Goal: Task Accomplishment & Management: Complete application form

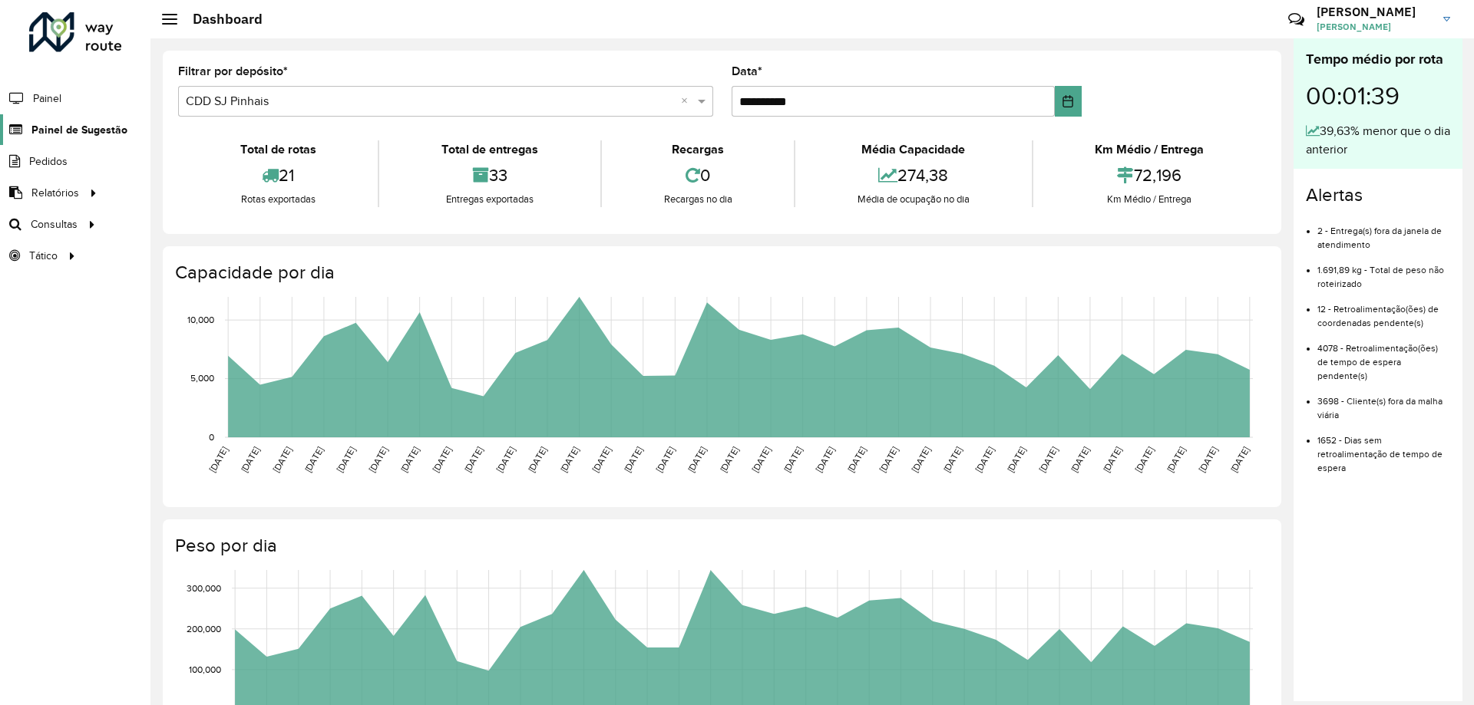
click at [109, 125] on span "Painel de Sugestão" at bounding box center [79, 130] width 96 height 16
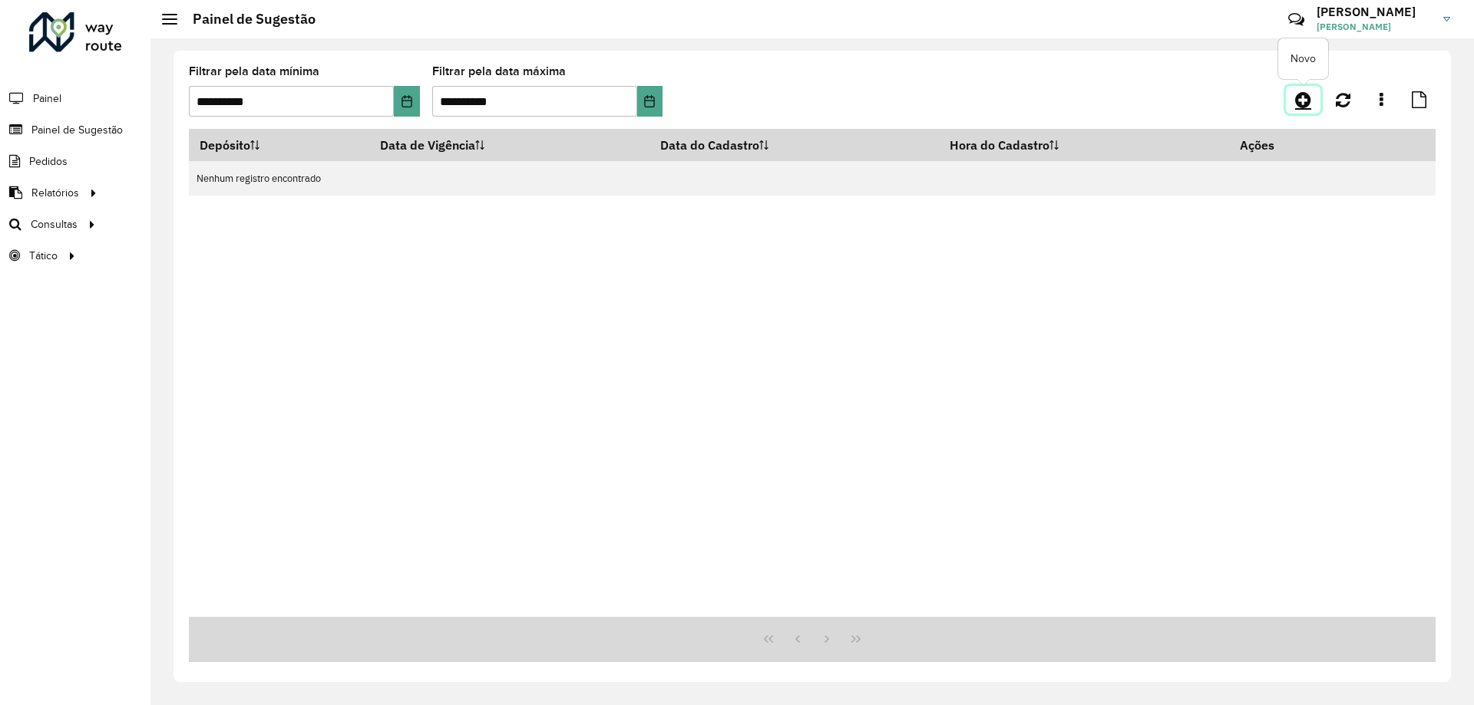
click at [1310, 97] on icon at bounding box center [1303, 100] width 16 height 18
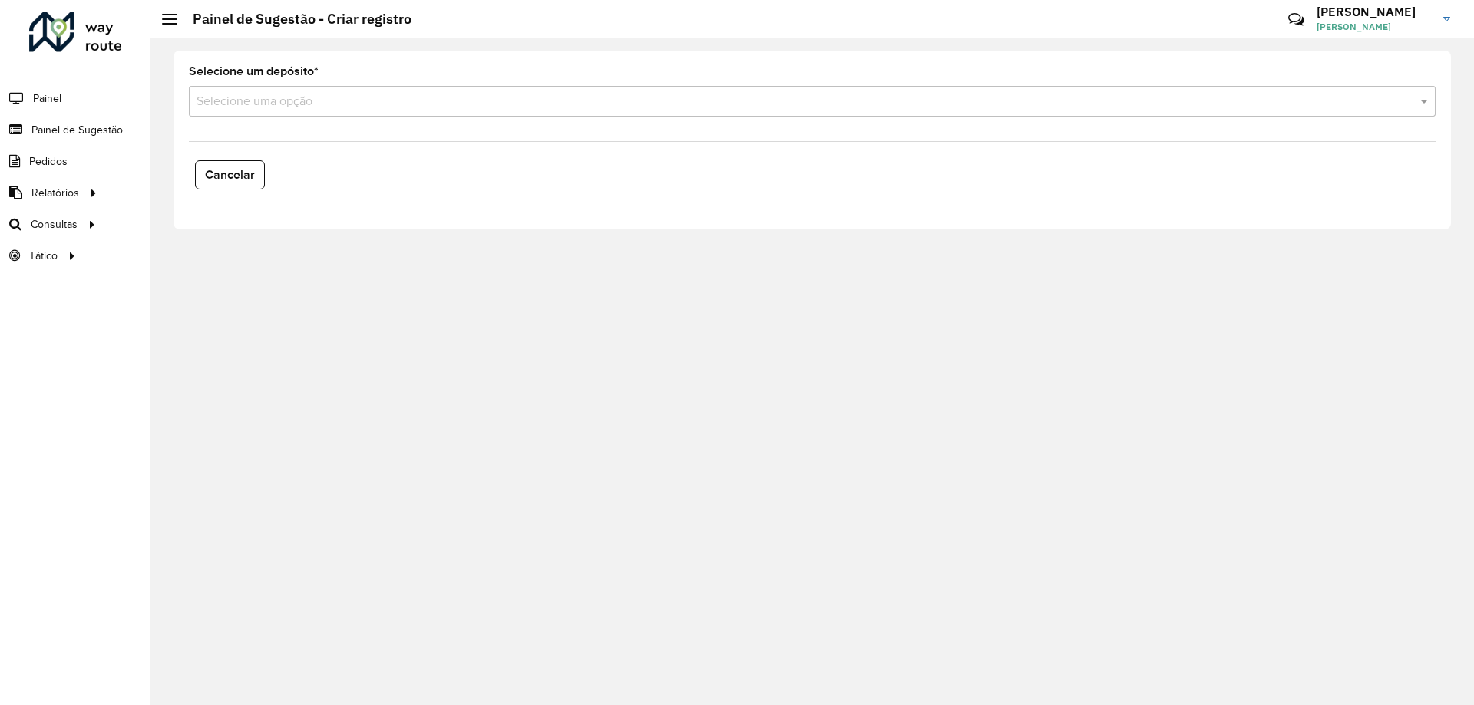
click at [298, 104] on input "text" at bounding box center [796, 102] width 1200 height 18
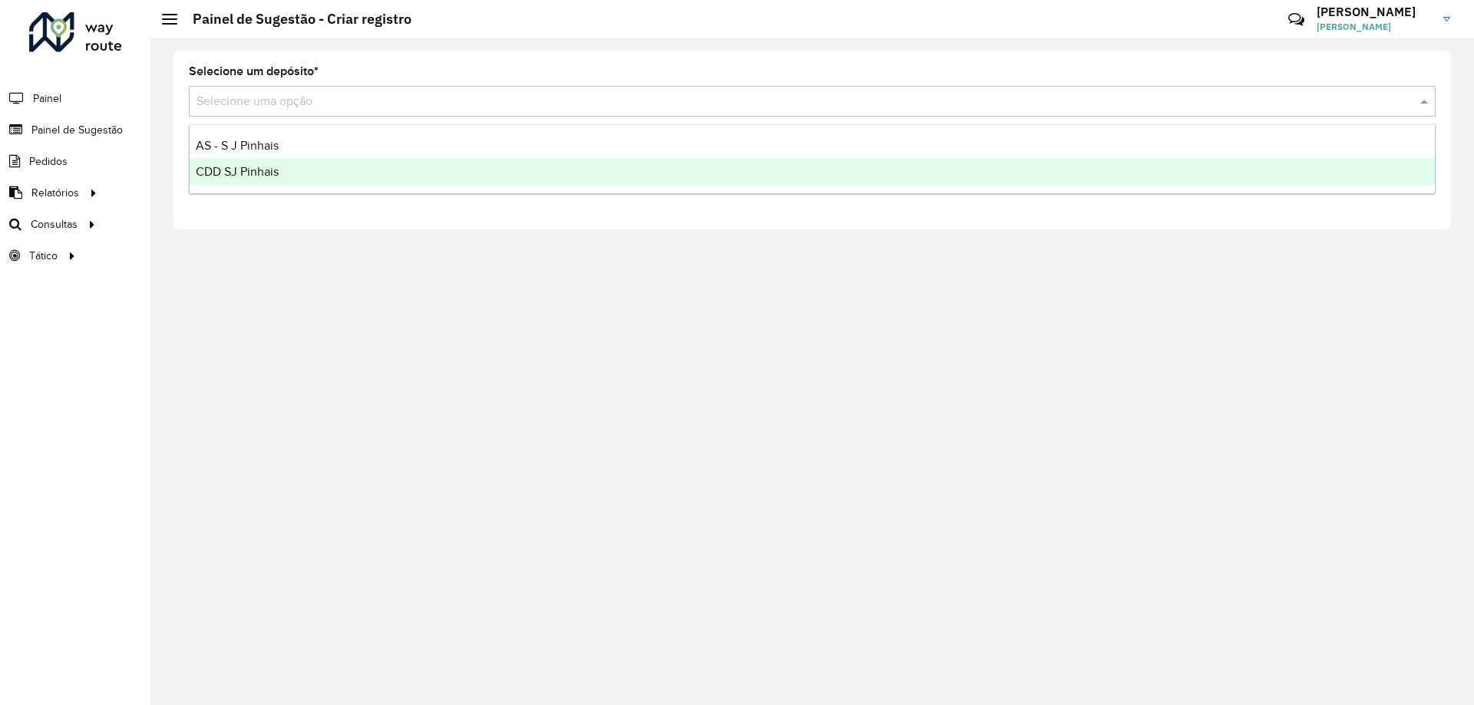
click at [289, 164] on div "CDD SJ Pinhais" at bounding box center [812, 172] width 1245 height 26
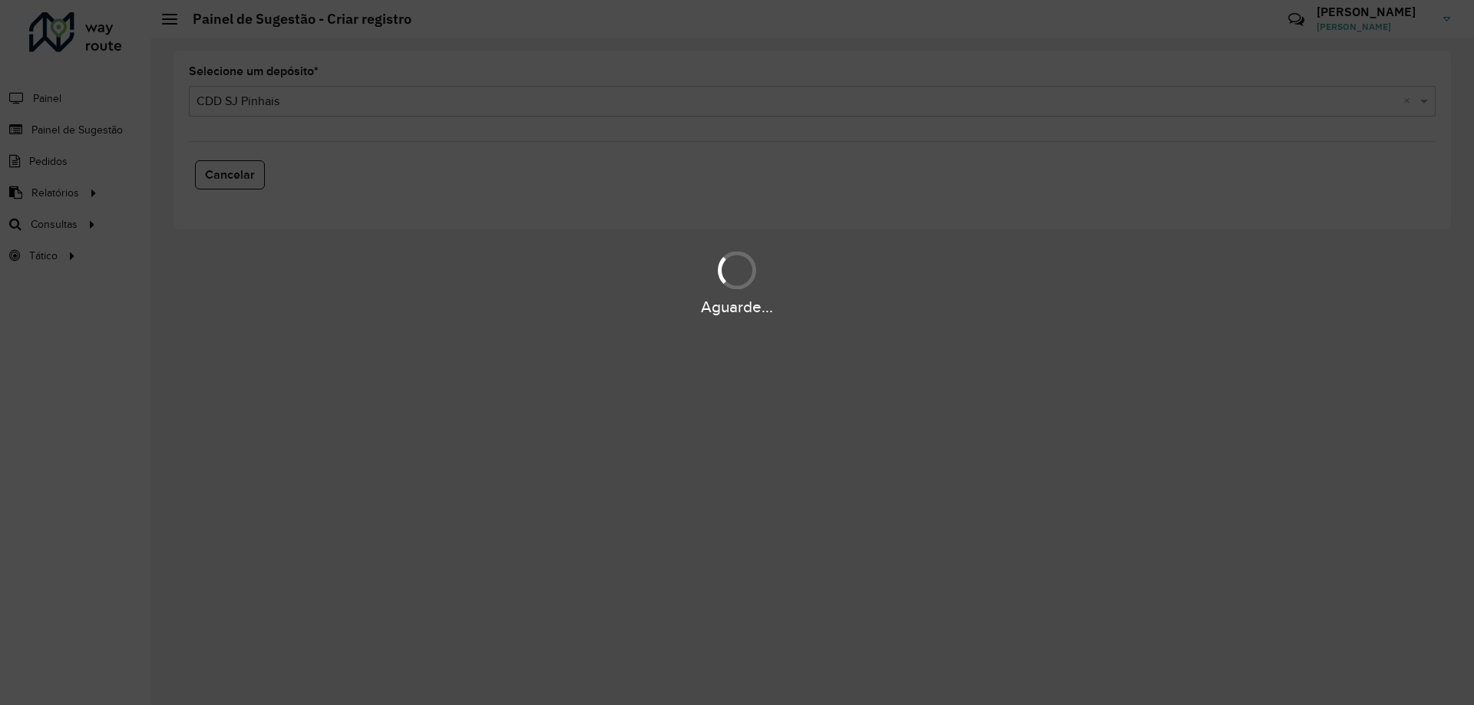
click at [700, 144] on div "Aguarde..." at bounding box center [737, 352] width 1474 height 705
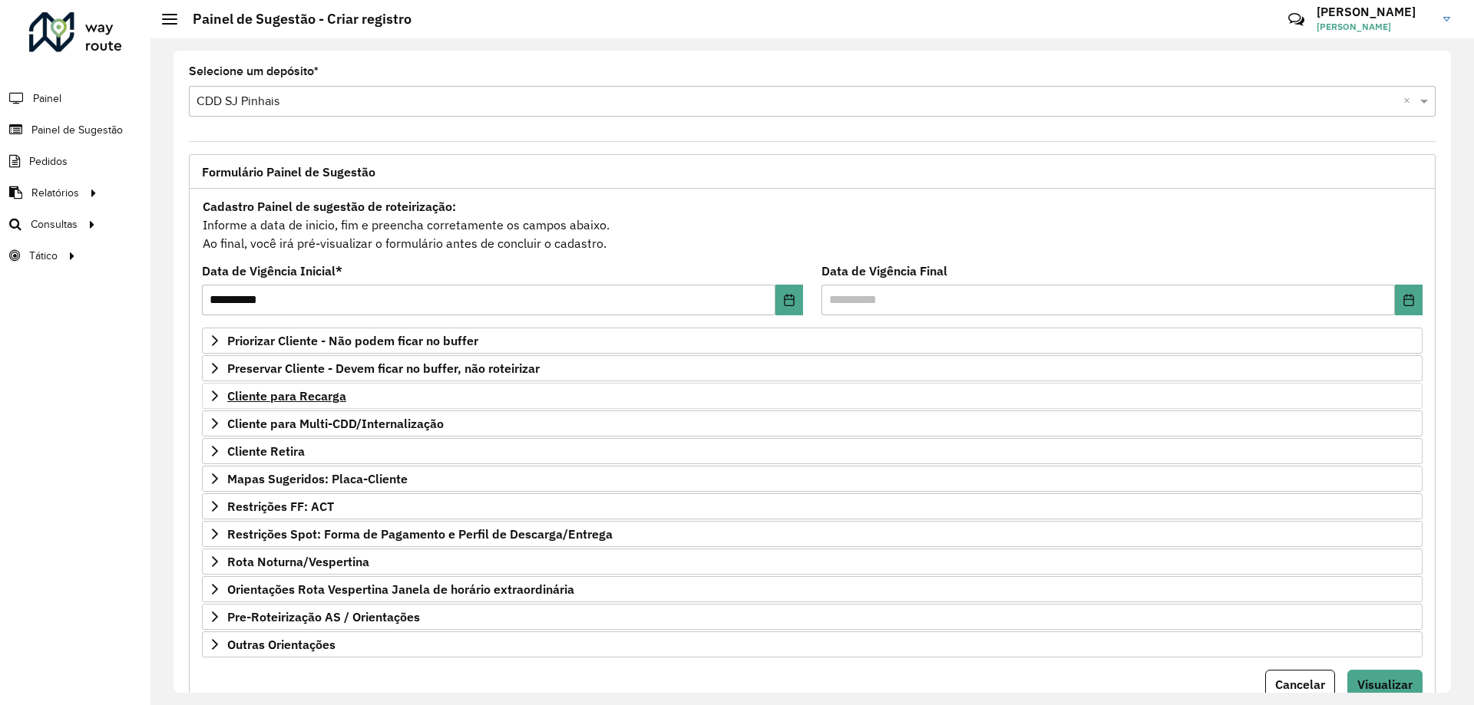
scroll to position [60, 0]
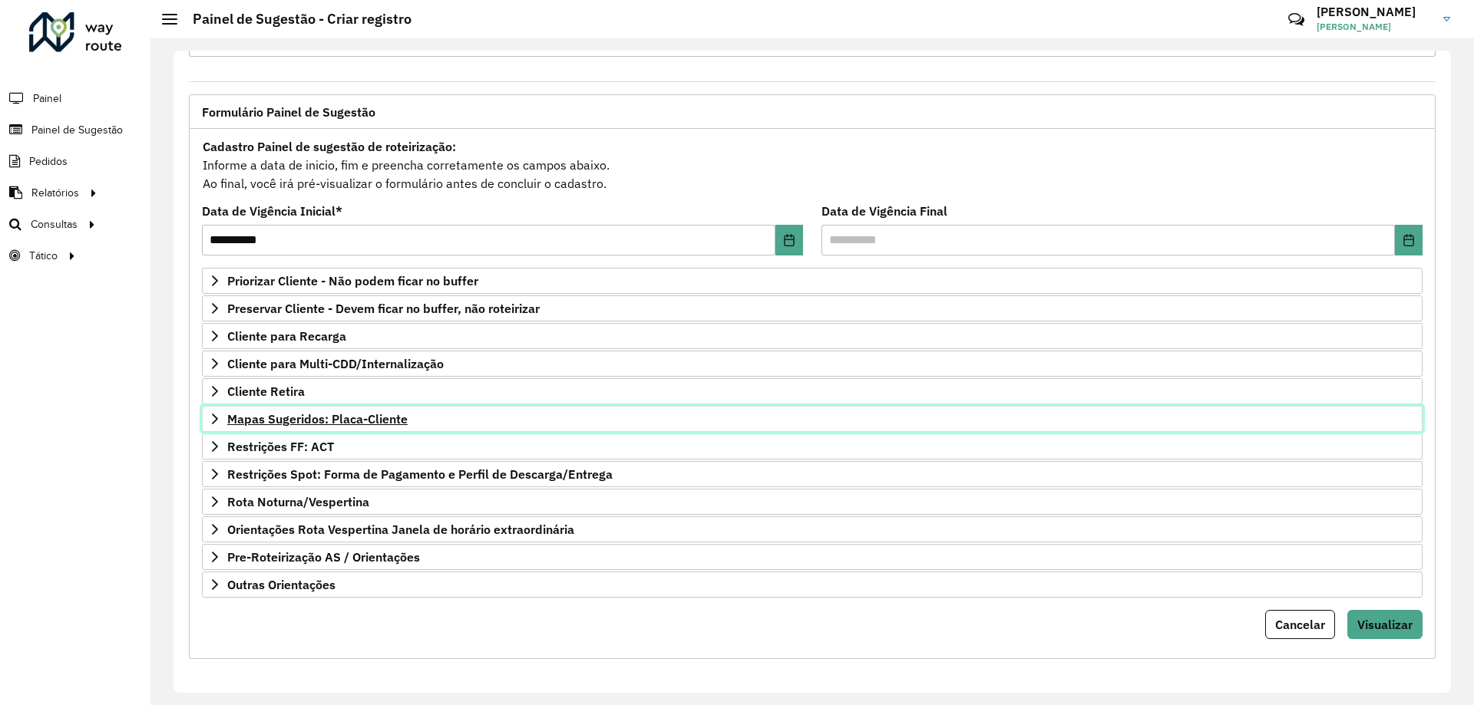
click at [236, 418] on span "Mapas Sugeridos: Placa-Cliente" at bounding box center [317, 419] width 180 height 12
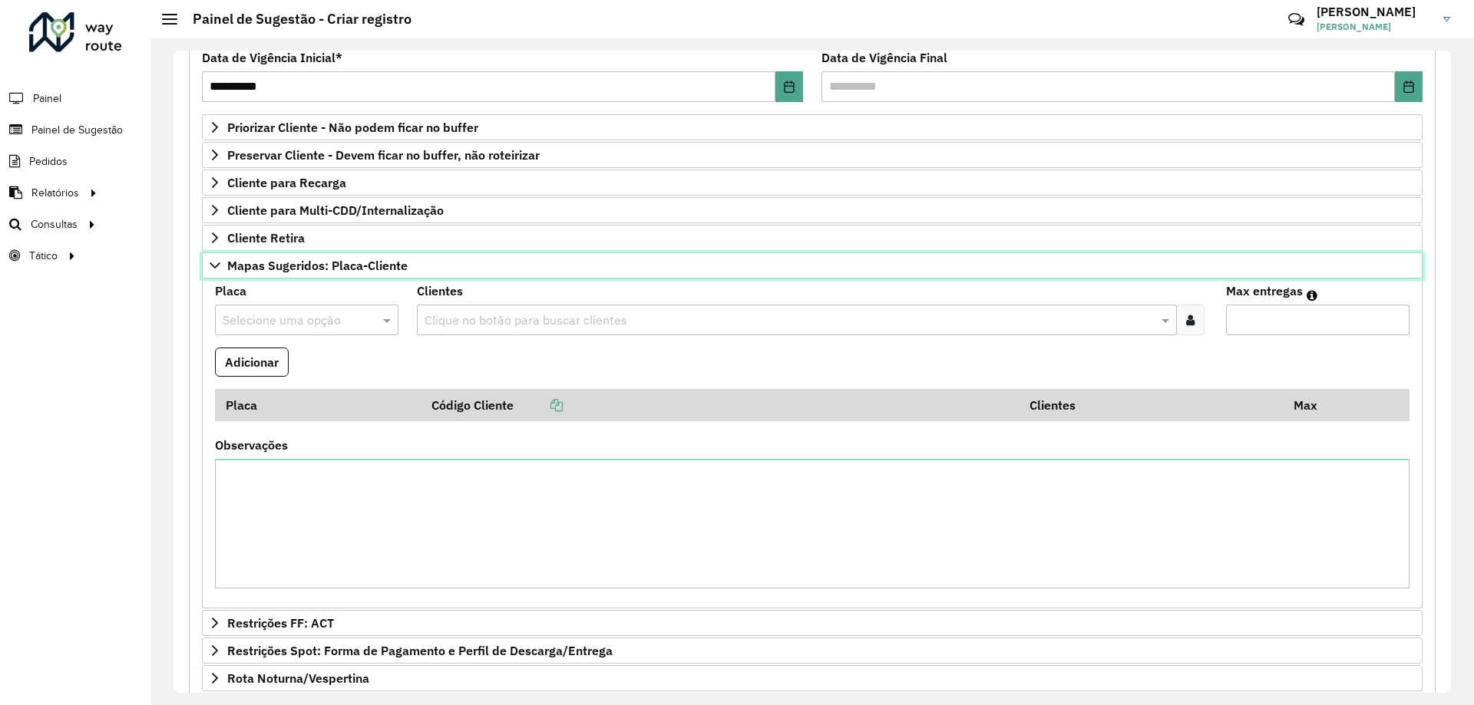
scroll to position [290, 0]
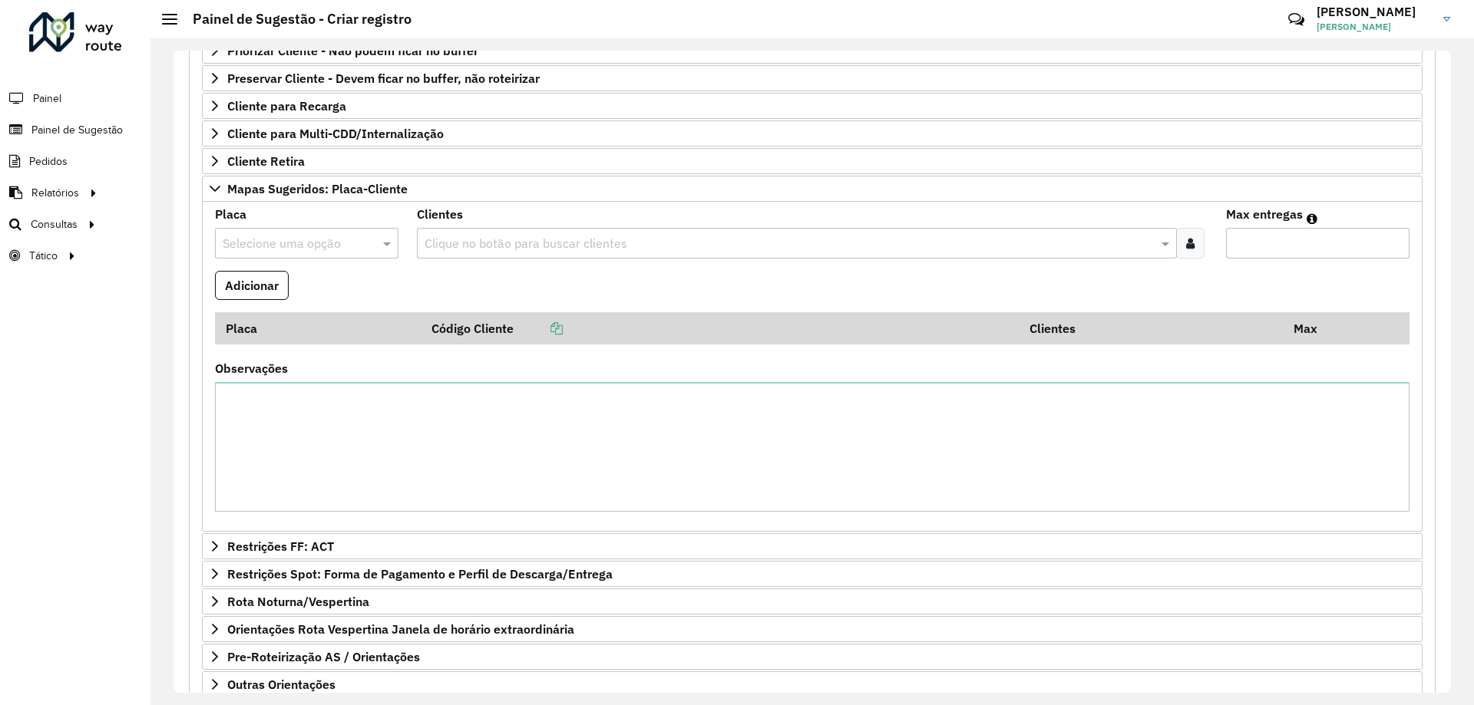
click at [306, 241] on input "text" at bounding box center [291, 244] width 137 height 18
type input "***"
click at [297, 320] on div "MPQ6H23" at bounding box center [306, 314] width 181 height 26
click at [452, 281] on formly-field "Adicionar" at bounding box center [812, 291] width 1213 height 41
click at [473, 245] on input "text" at bounding box center [789, 244] width 736 height 18
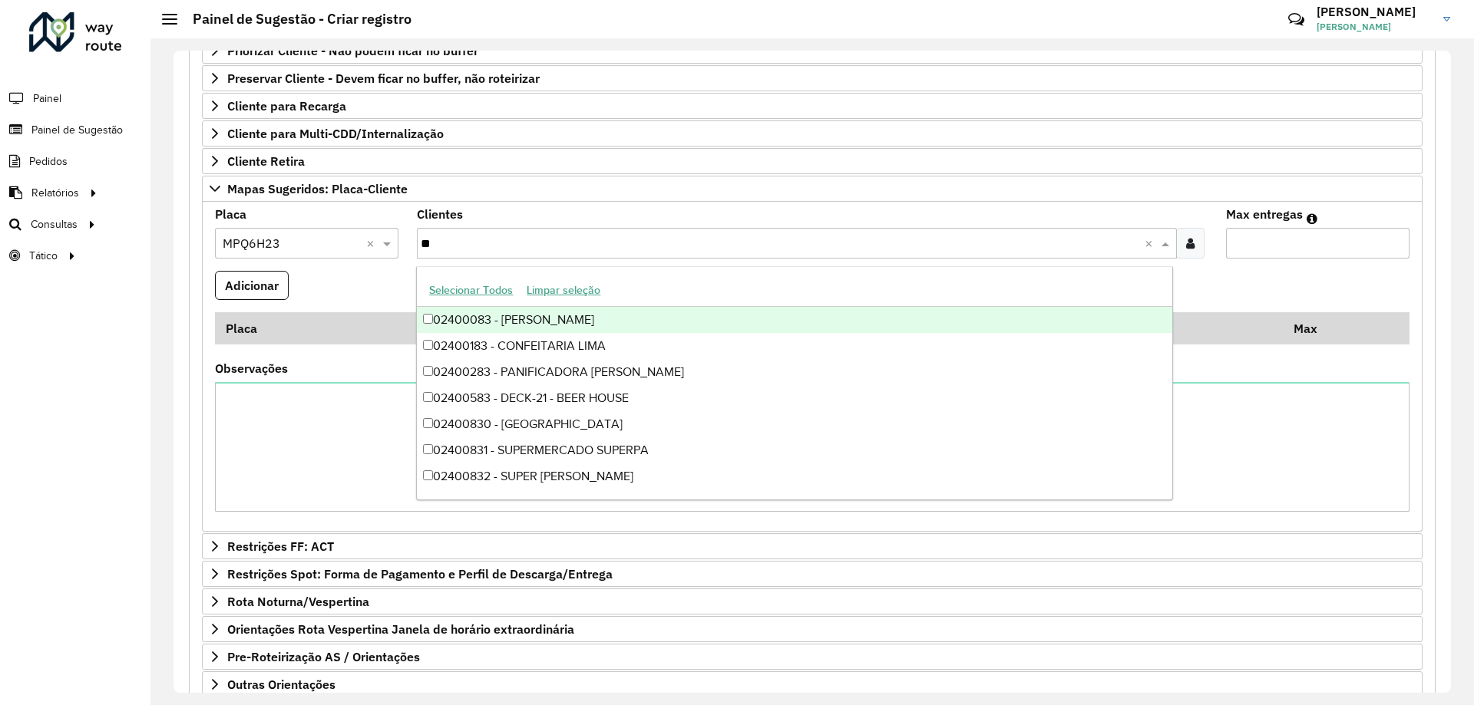
type input "***"
click at [546, 309] on div "02400836 - SUPERMERCADO SUPERPA" at bounding box center [794, 320] width 754 height 26
click at [1304, 271] on formly-field "Adicionar" at bounding box center [812, 291] width 1213 height 41
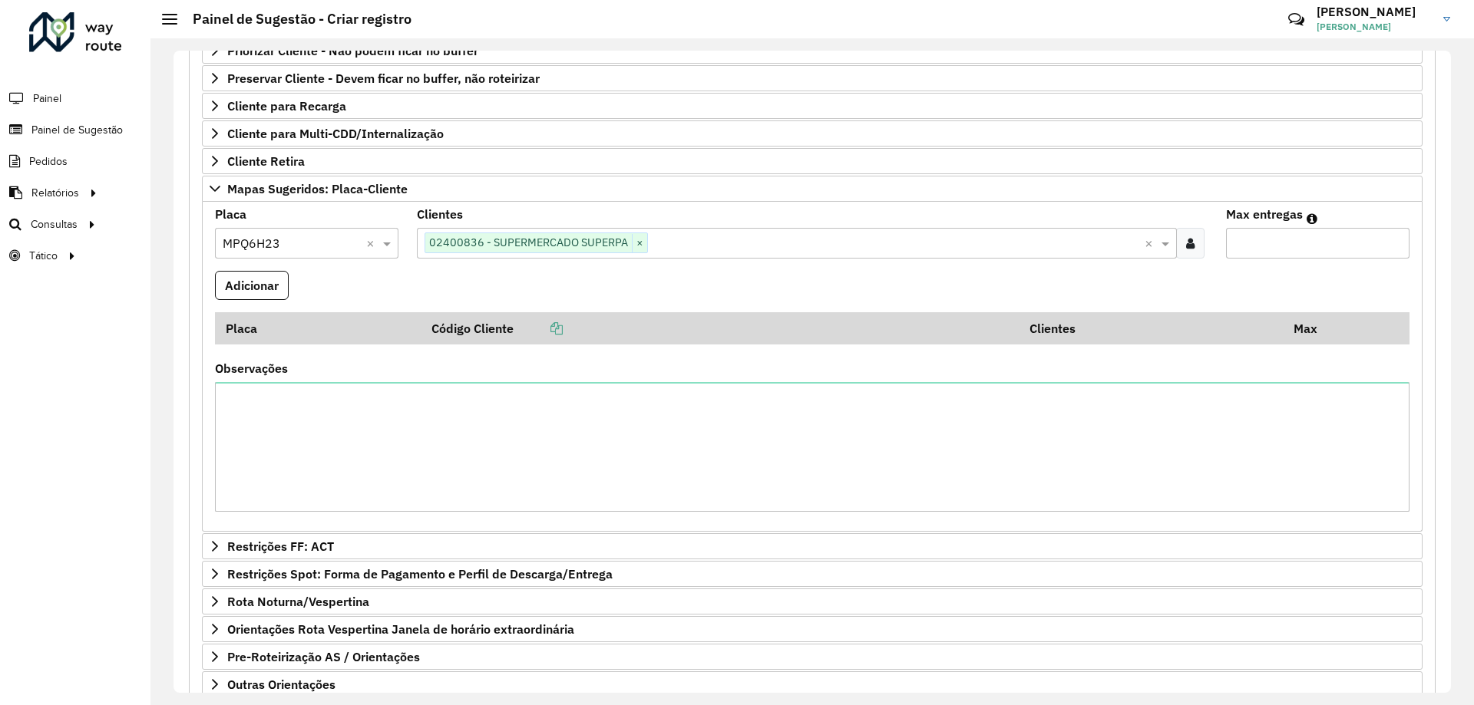
click at [1299, 248] on input "Max entregas" at bounding box center [1317, 243] width 183 height 31
type input "*"
click at [767, 280] on formly-field "Adicionar" at bounding box center [812, 291] width 1213 height 41
click at [286, 274] on button "Adicionar" at bounding box center [252, 285] width 74 height 29
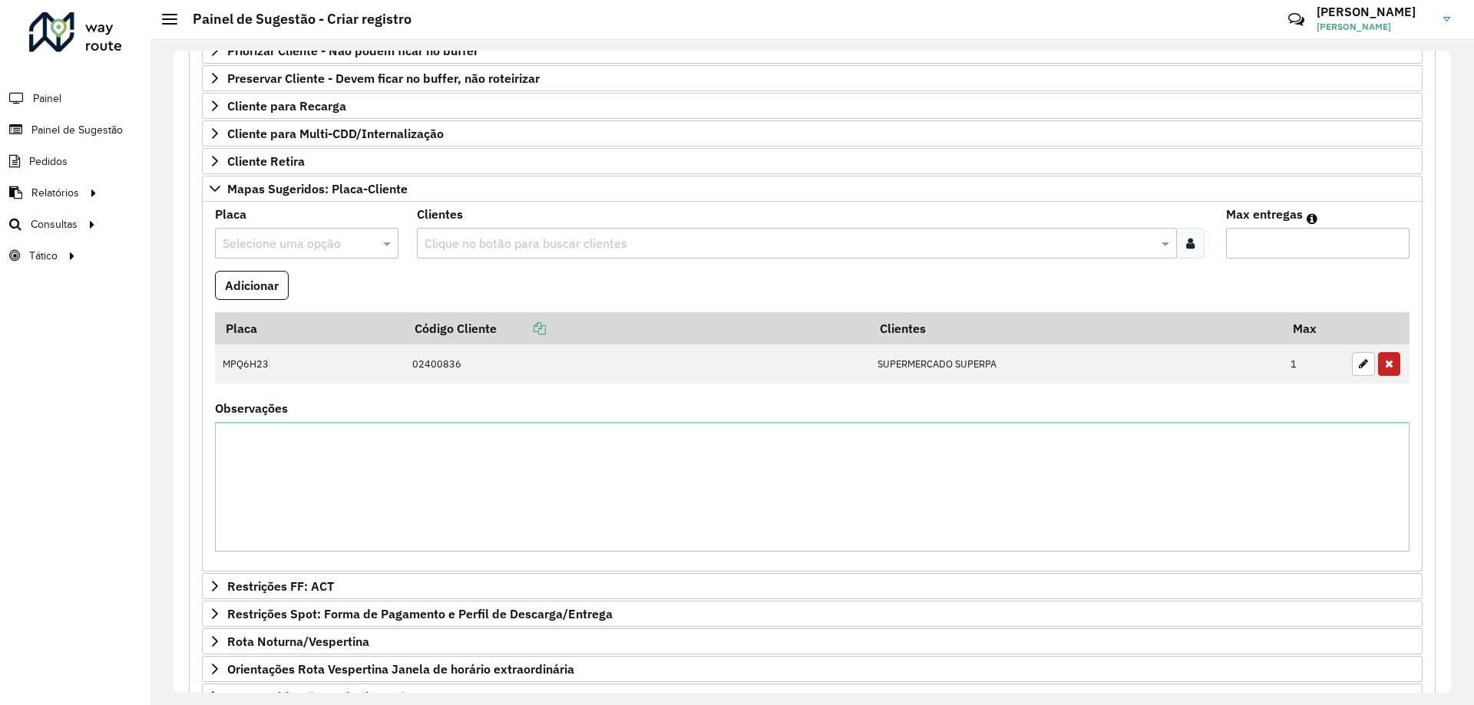
click at [375, 286] on formly-field "Adicionar" at bounding box center [812, 291] width 1213 height 41
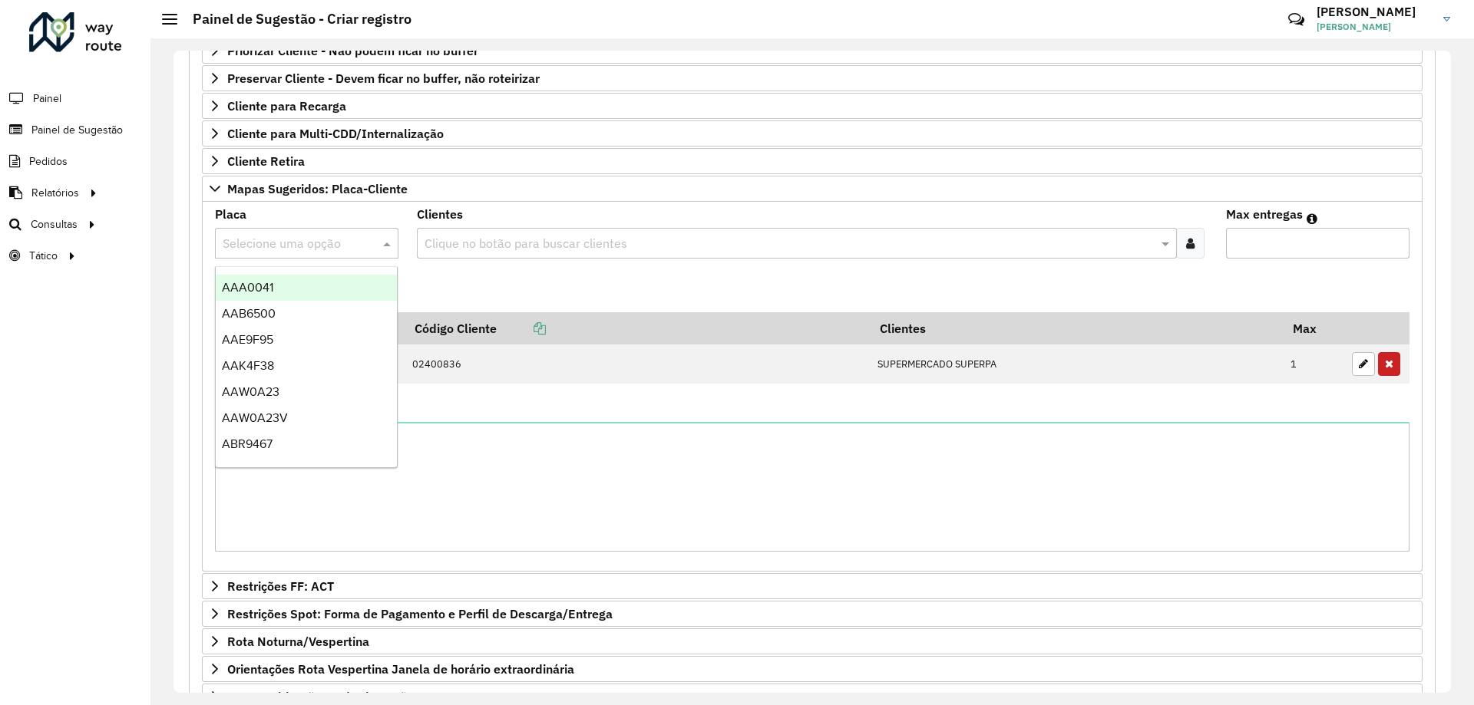
click at [327, 235] on input "text" at bounding box center [291, 244] width 137 height 18
type input "***"
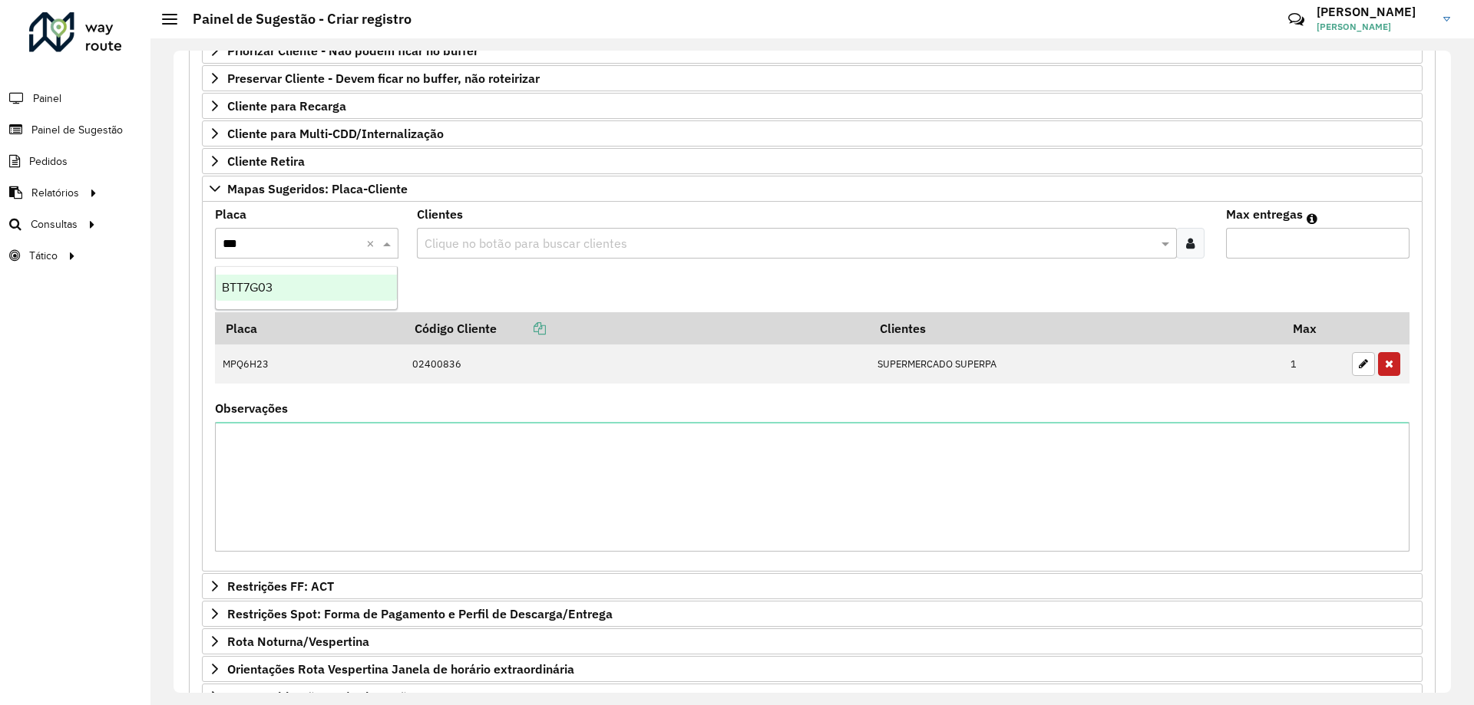
click at [335, 276] on div "BTT7G03" at bounding box center [306, 288] width 181 height 26
click at [469, 283] on formly-field "Adicionar" at bounding box center [812, 291] width 1213 height 41
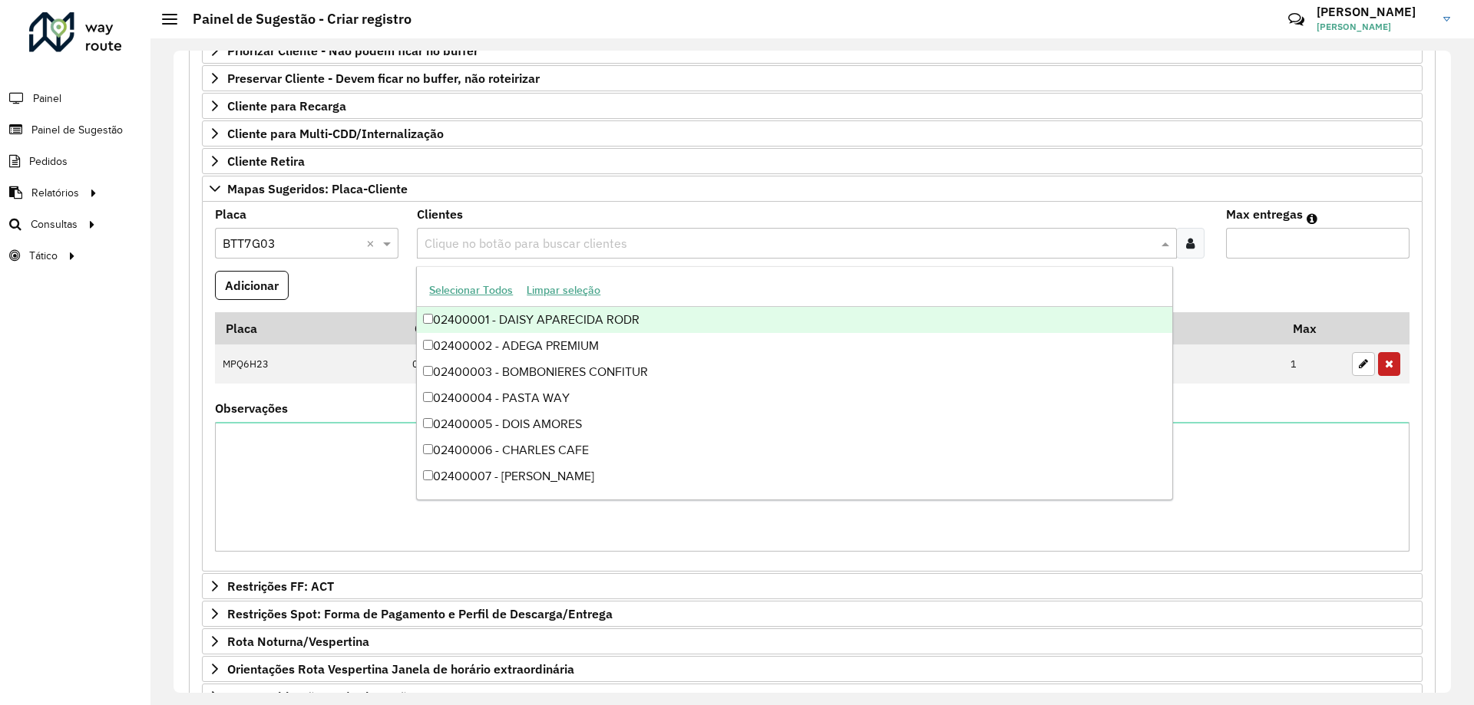
click at [501, 244] on input "text" at bounding box center [789, 244] width 736 height 18
type input "***"
click at [580, 313] on div "02400836 - SUPERMERCADO SUPERPA" at bounding box center [794, 320] width 754 height 26
click at [1224, 273] on formly-field "Adicionar" at bounding box center [812, 291] width 1213 height 41
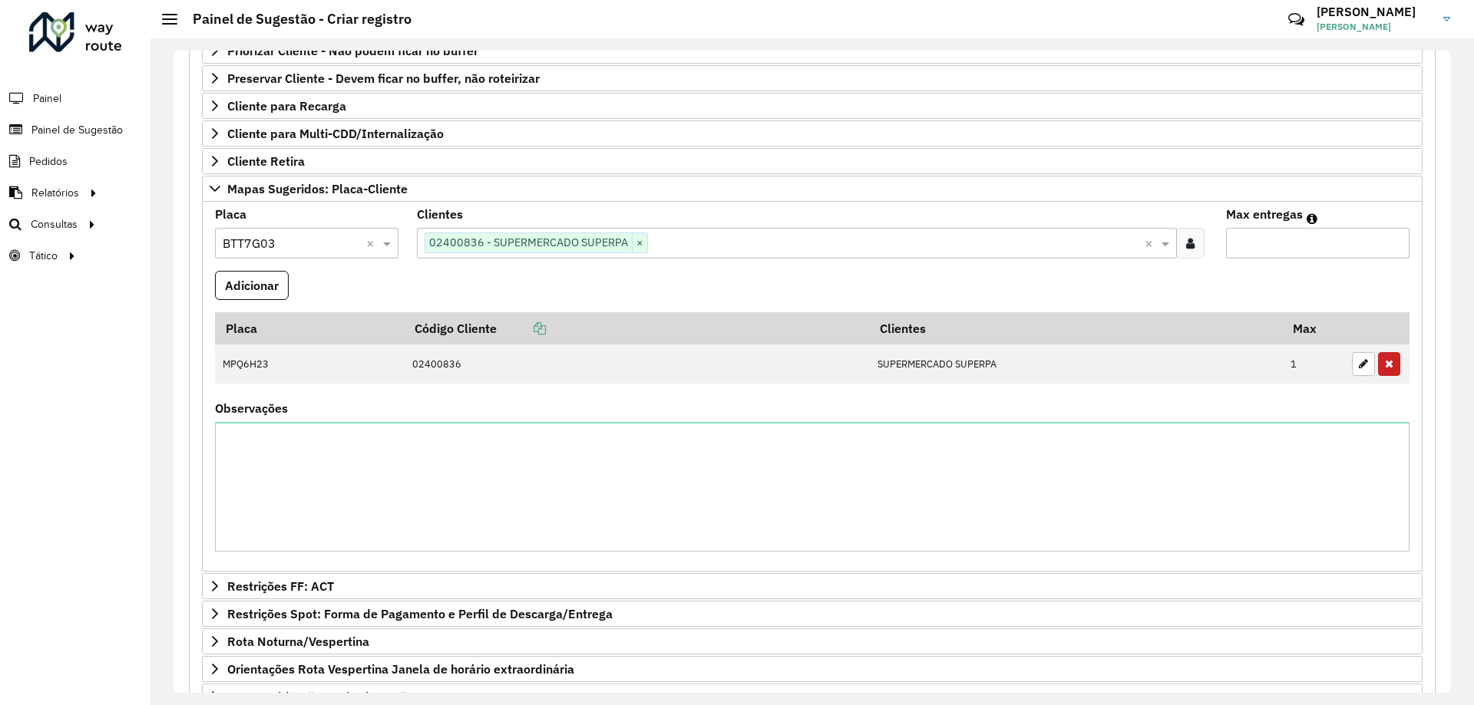
click at [1246, 251] on input "Max entregas" at bounding box center [1317, 243] width 183 height 31
type input "*"
click at [966, 286] on formly-field "Adicionar" at bounding box center [812, 291] width 1213 height 41
click at [280, 279] on button "Adicionar" at bounding box center [252, 285] width 74 height 29
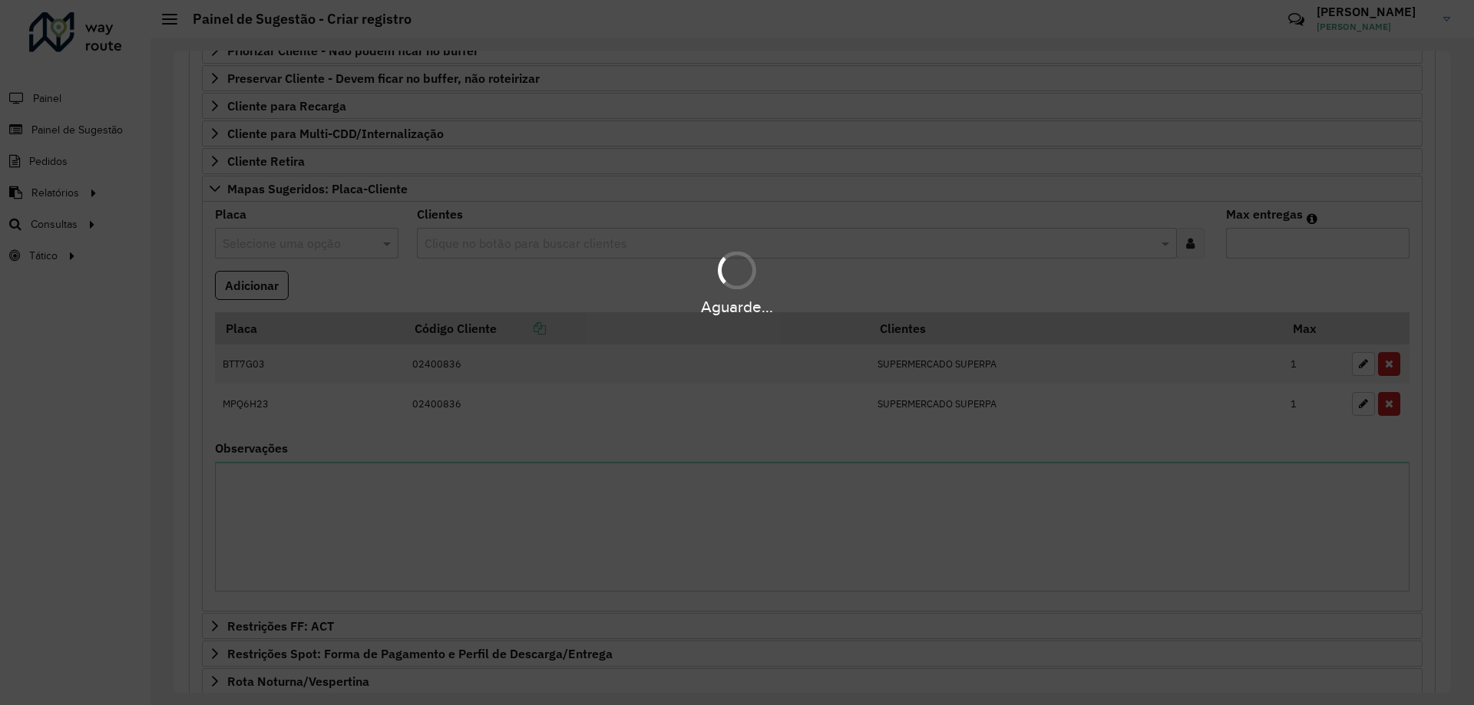
click at [414, 287] on div "Aguarde..." at bounding box center [737, 282] width 1474 height 73
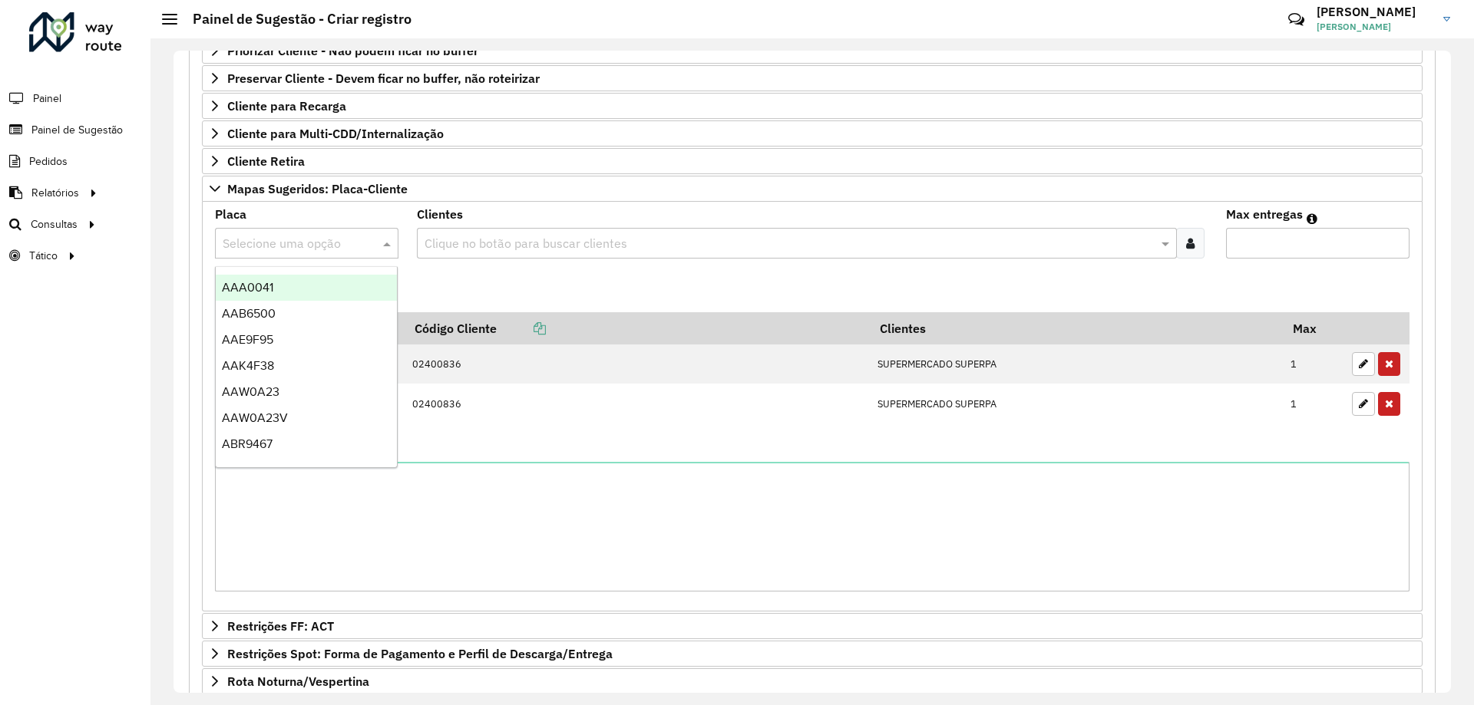
click at [261, 251] on input "text" at bounding box center [291, 244] width 137 height 18
type input "***"
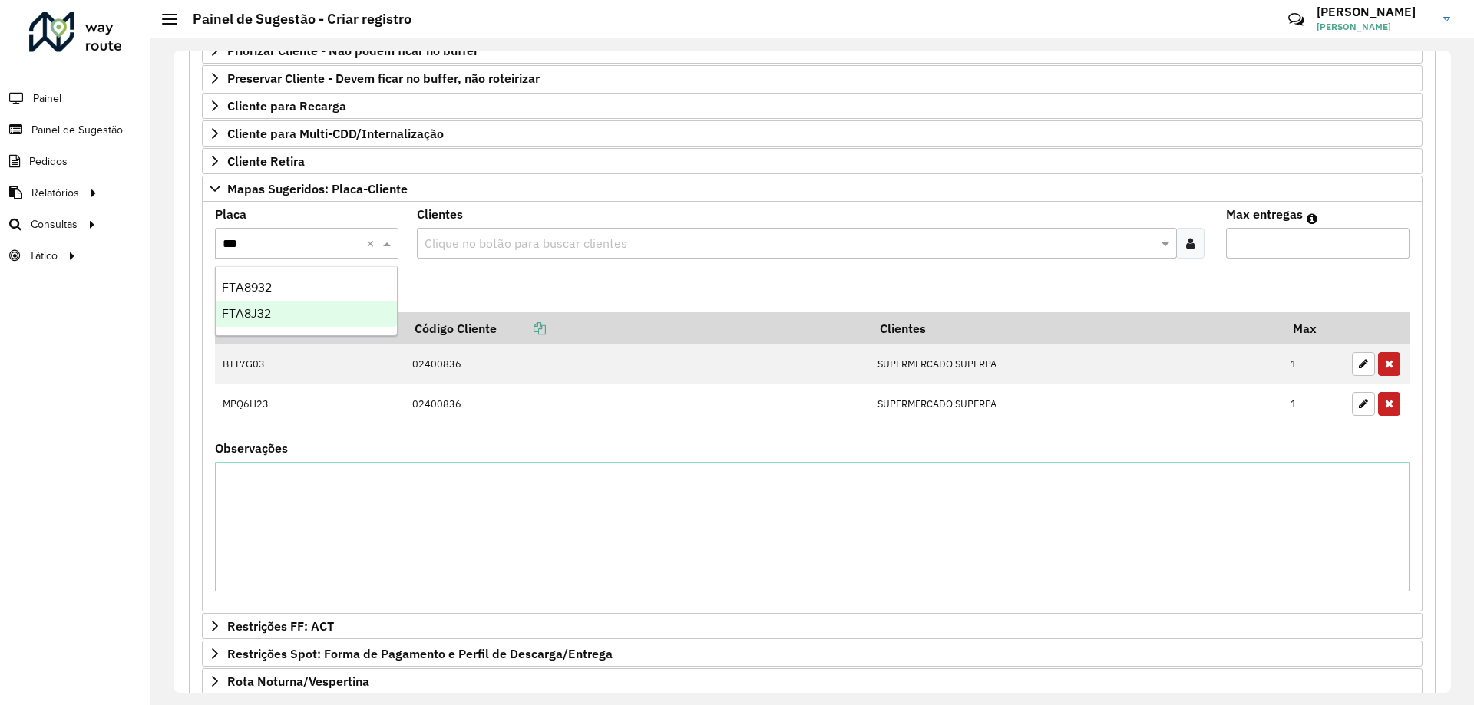
click at [333, 314] on div "FTA8J32" at bounding box center [306, 314] width 181 height 26
click at [485, 295] on formly-field "Adicionar" at bounding box center [812, 291] width 1213 height 41
click at [529, 243] on input "text" at bounding box center [789, 244] width 736 height 18
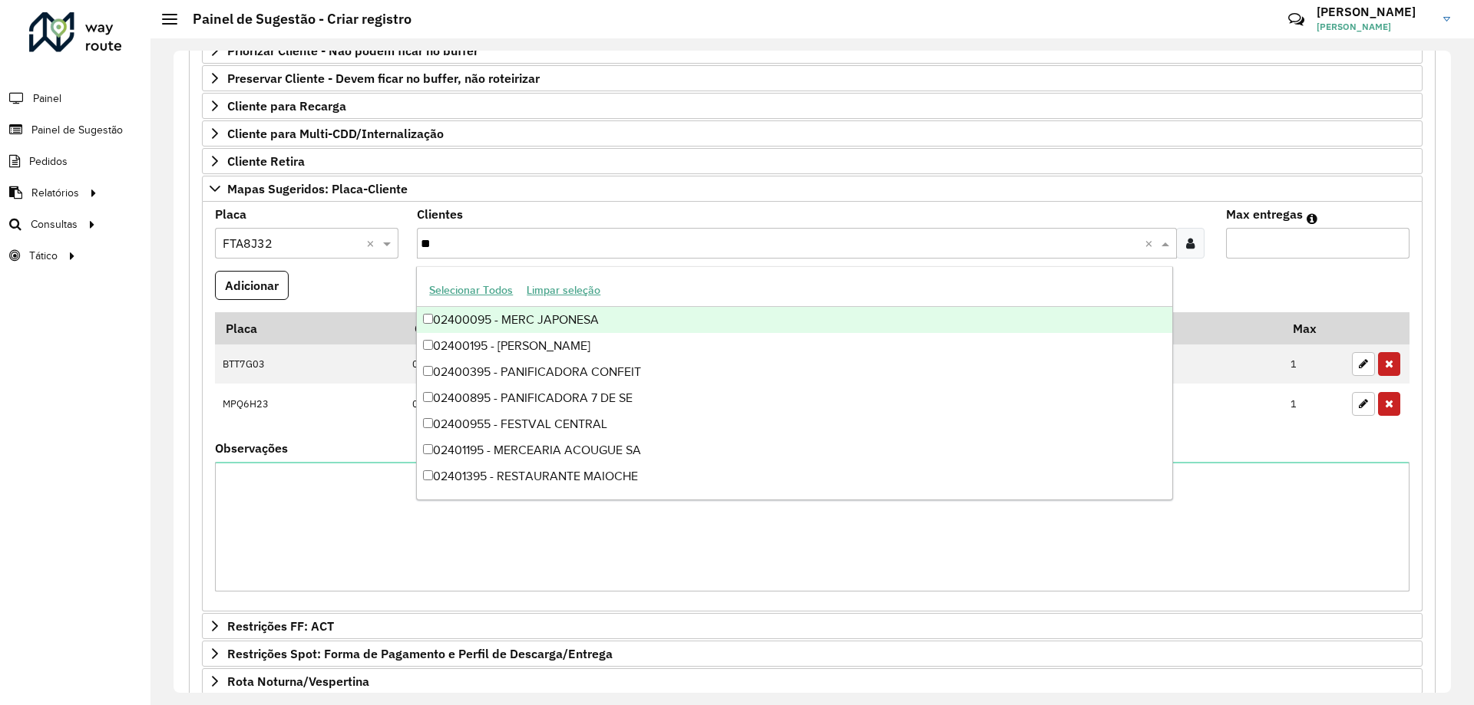
type input "***"
click at [591, 312] on div "02400955 - FESTVAL CENTRAL" at bounding box center [794, 320] width 754 height 26
click at [1246, 272] on formly-field "Adicionar" at bounding box center [812, 291] width 1213 height 41
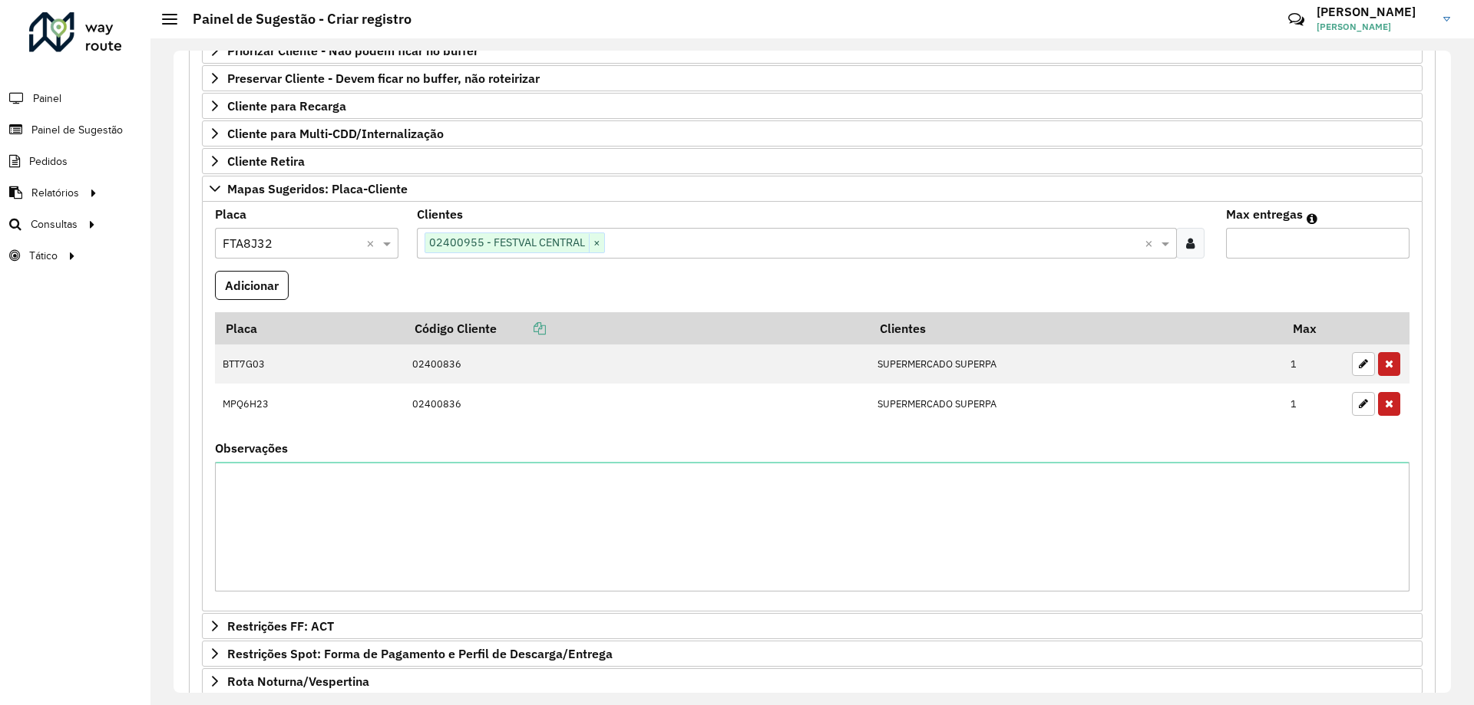
click at [1262, 253] on input "Max entregas" at bounding box center [1317, 243] width 183 height 31
type input "*"
click at [819, 277] on formly-field "Adicionar" at bounding box center [812, 291] width 1213 height 41
click at [267, 280] on button "Adicionar" at bounding box center [252, 285] width 74 height 29
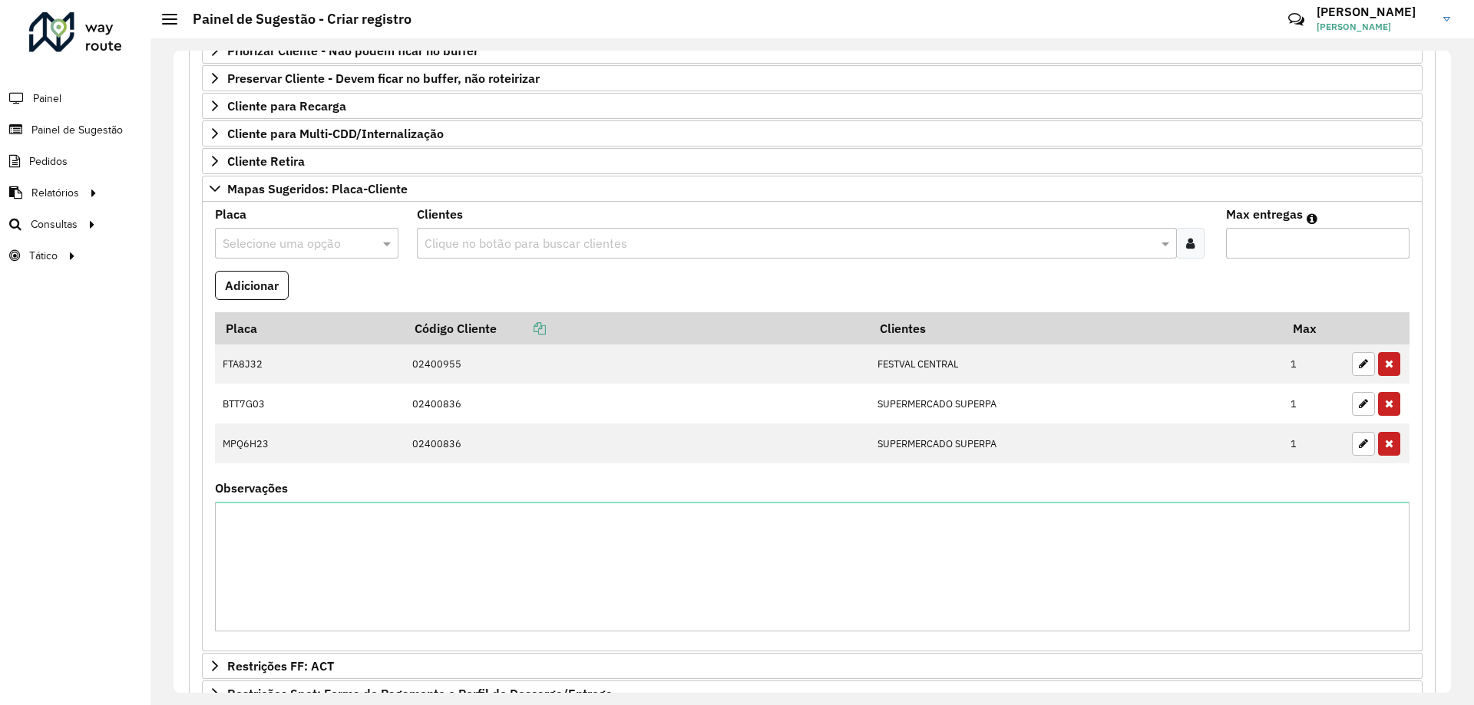
click at [414, 276] on formly-field "Adicionar" at bounding box center [812, 291] width 1213 height 41
click at [315, 246] on input "text" at bounding box center [291, 244] width 137 height 18
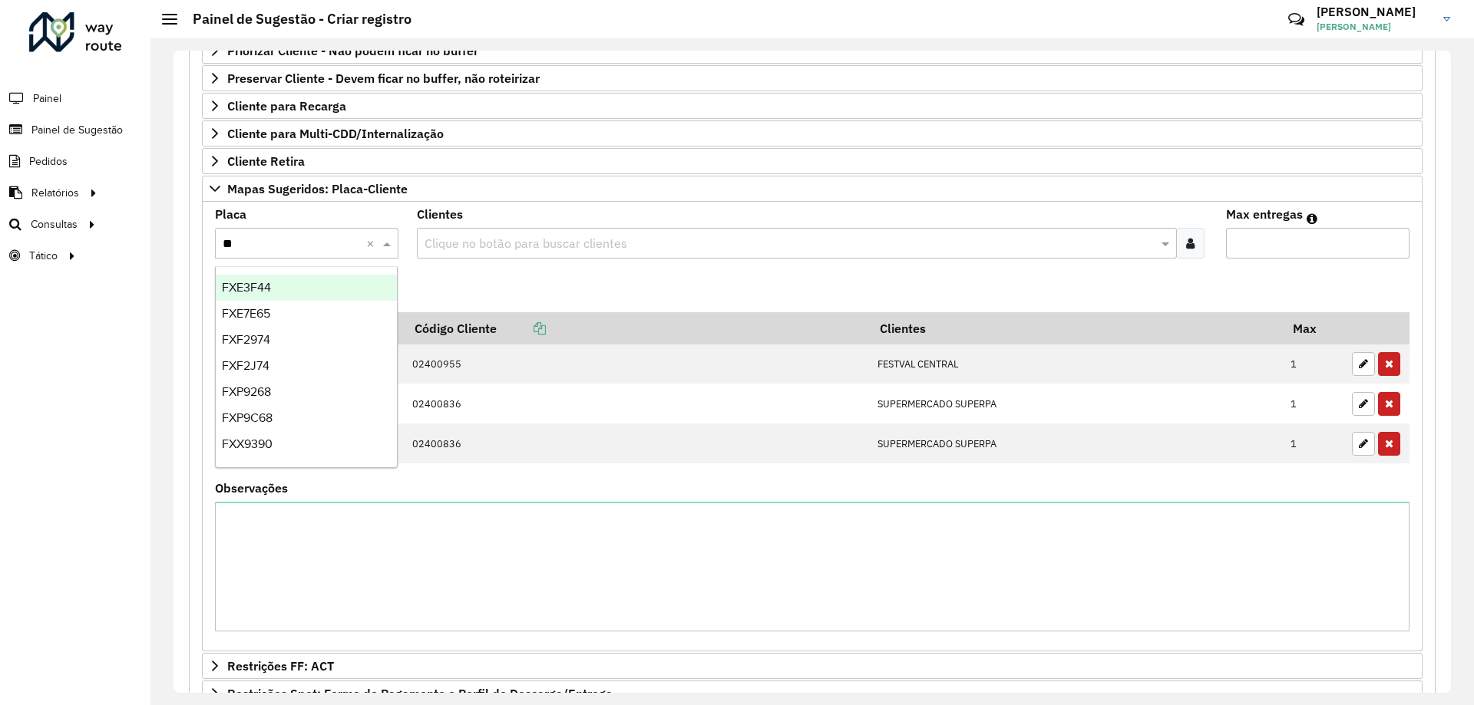
type input "***"
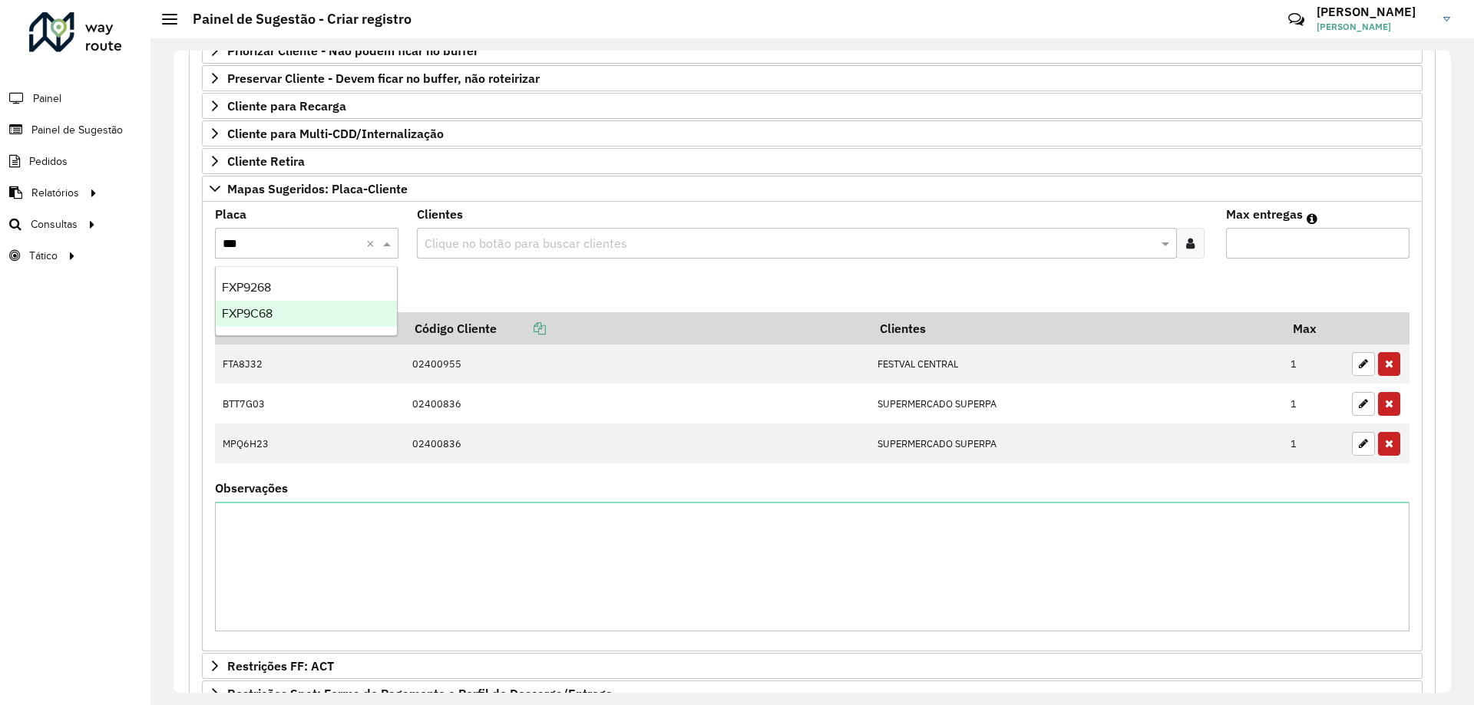
click at [312, 319] on div "FXP9C68" at bounding box center [306, 314] width 181 height 26
click at [486, 280] on formly-field "Adicionar" at bounding box center [812, 291] width 1213 height 41
click at [516, 233] on div "Clique no botão para buscar clientes" at bounding box center [796, 243] width 759 height 31
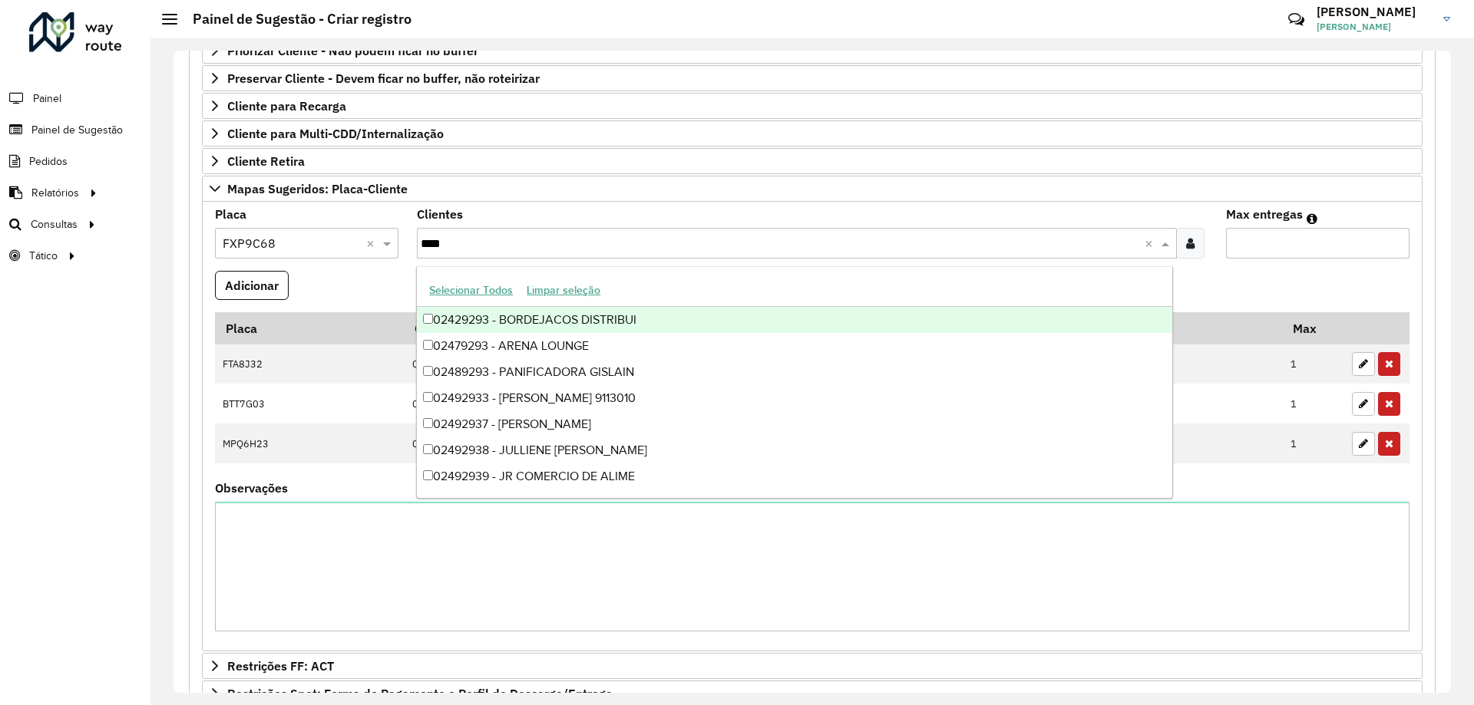
type input "*****"
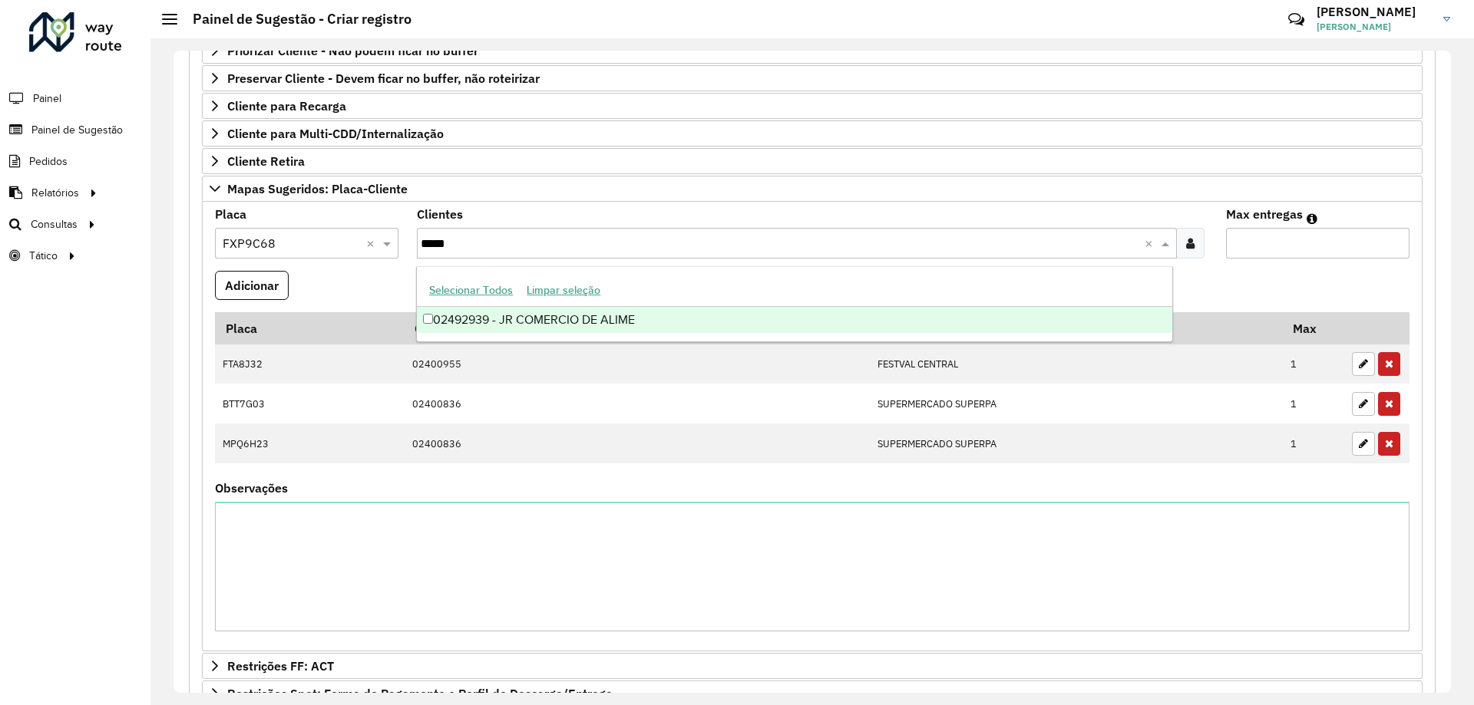
click at [604, 319] on div "02492939 - JR COMERCIO DE ALIME" at bounding box center [794, 320] width 754 height 26
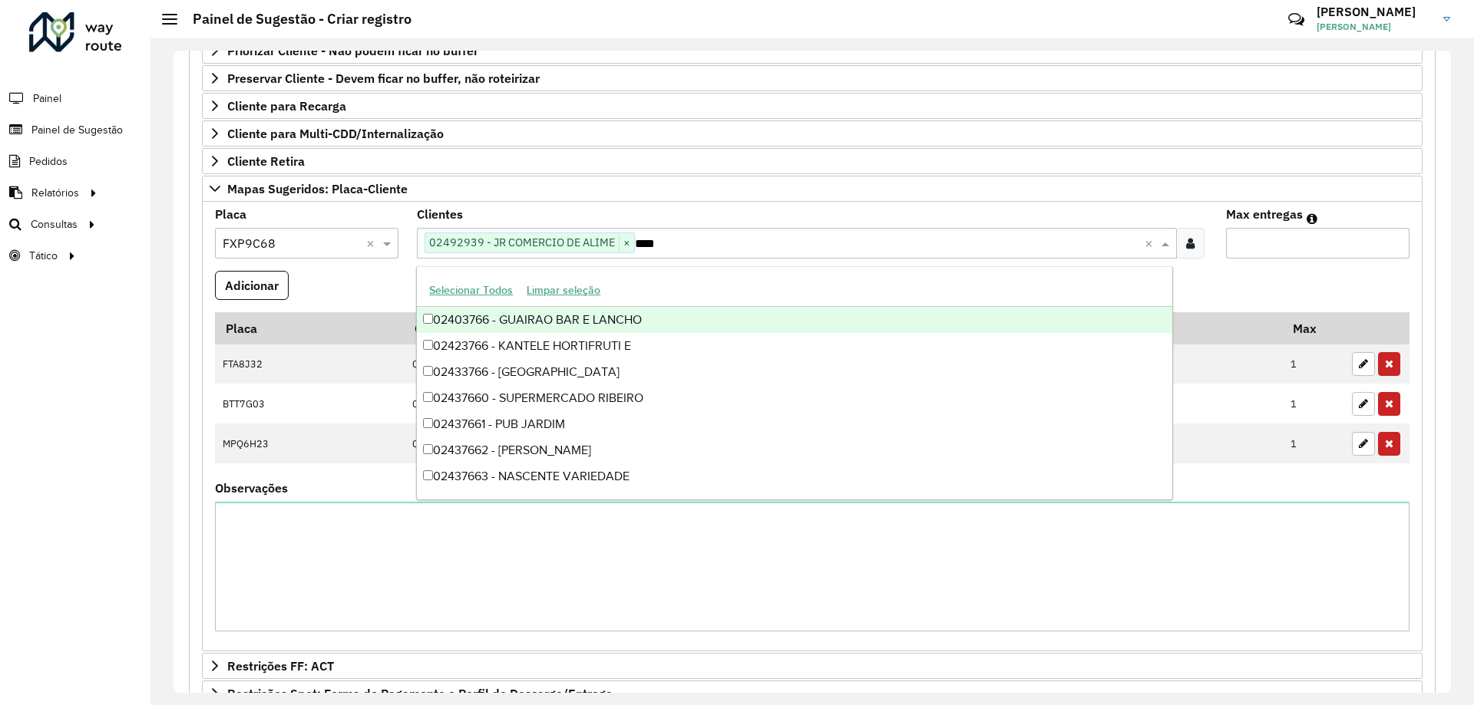
type input "*****"
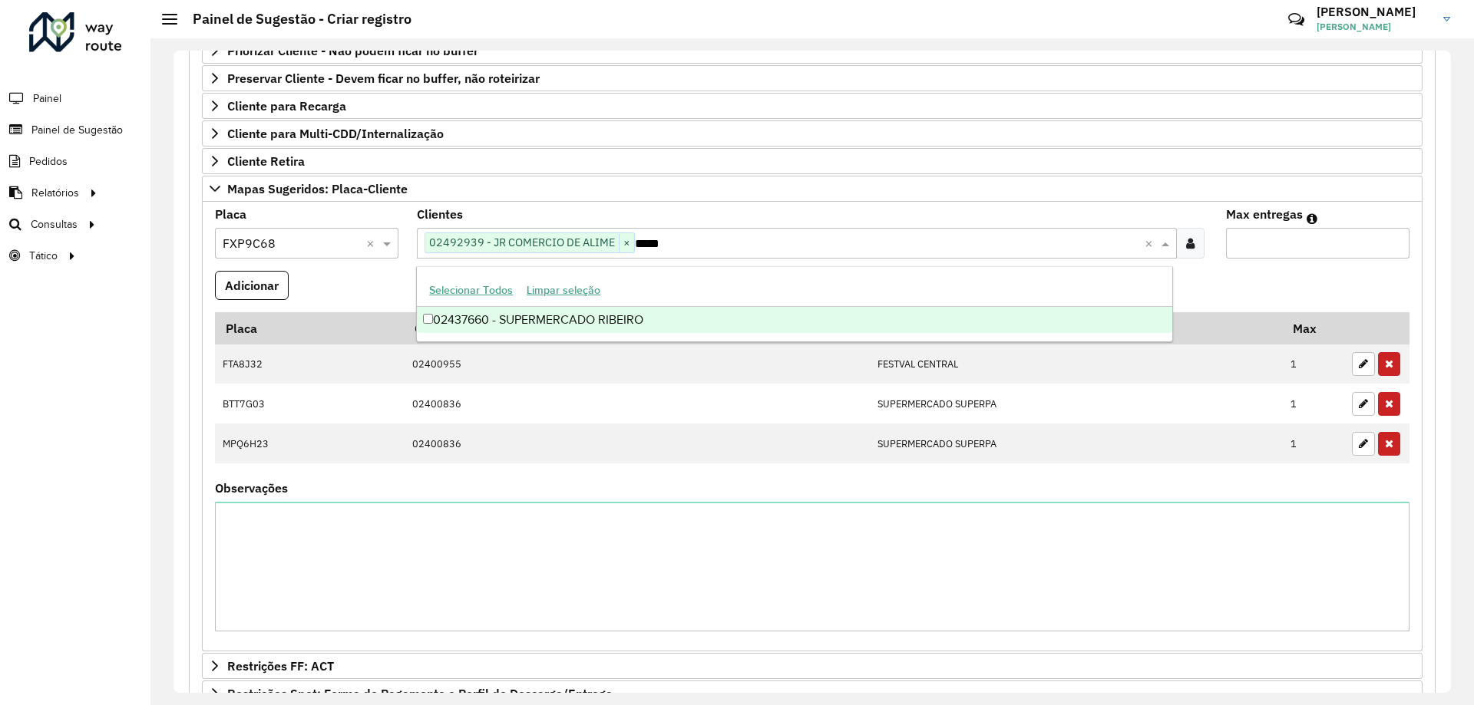
click at [654, 315] on div "02437660 - SUPERMERCADO RIBEIRO" at bounding box center [794, 320] width 754 height 26
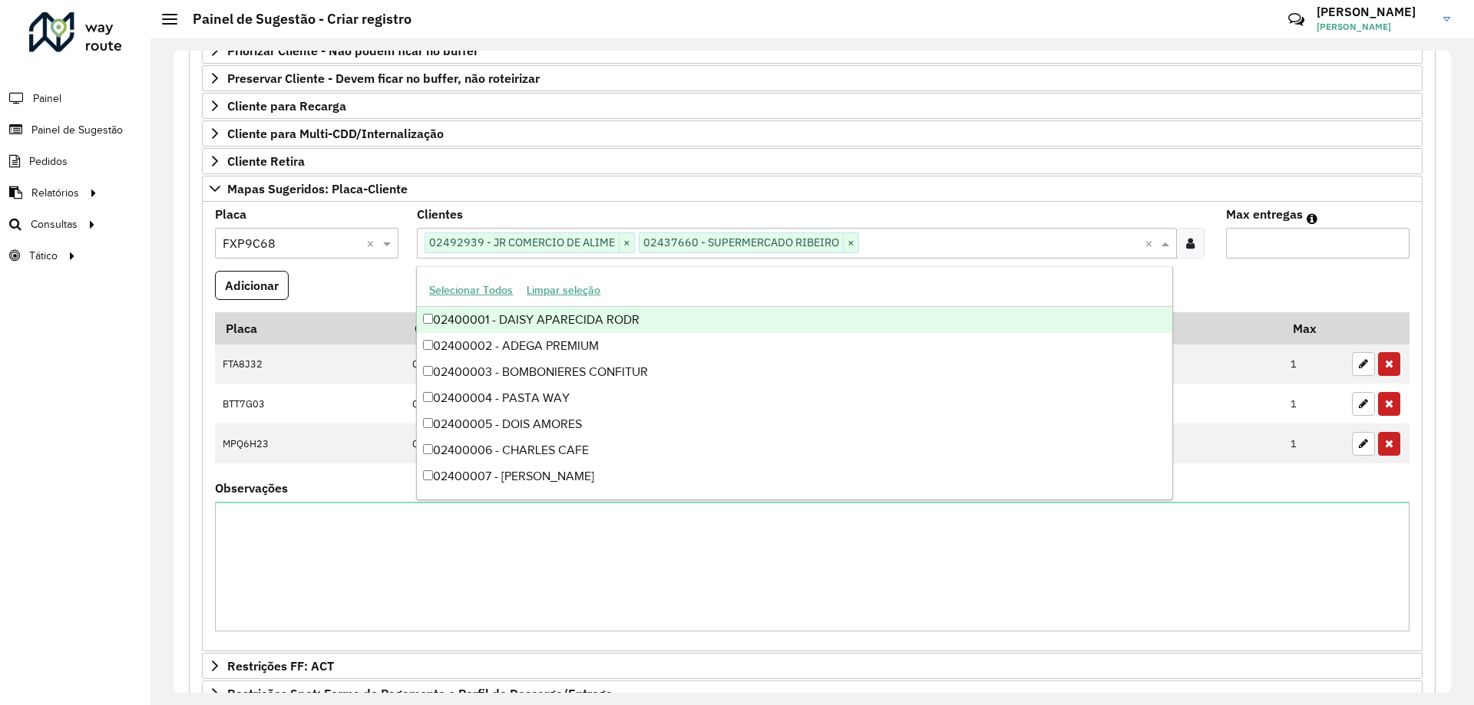
click at [1274, 286] on formly-field "Adicionar" at bounding box center [812, 291] width 1213 height 41
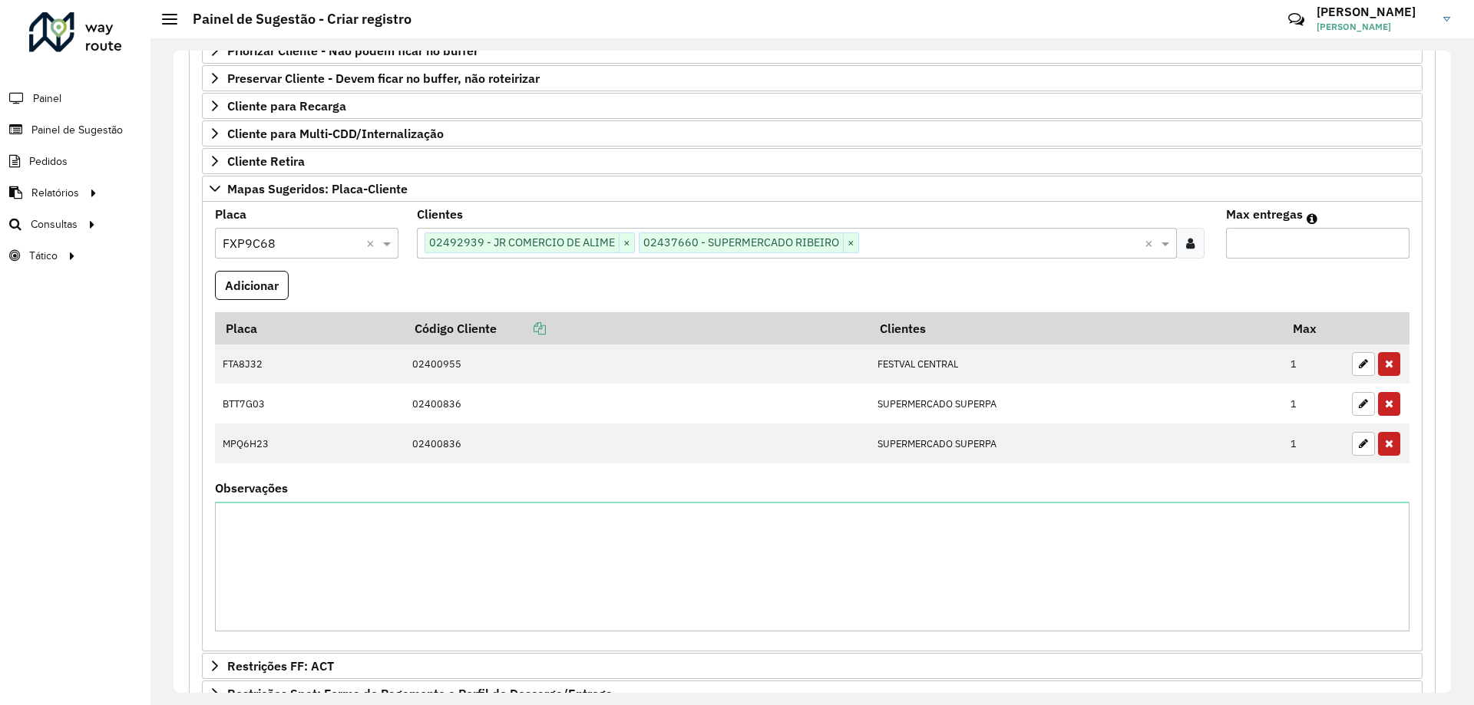
click at [1266, 249] on input "Max entregas" at bounding box center [1317, 243] width 183 height 31
type input "*"
click at [253, 289] on button "Adicionar" at bounding box center [252, 285] width 74 height 29
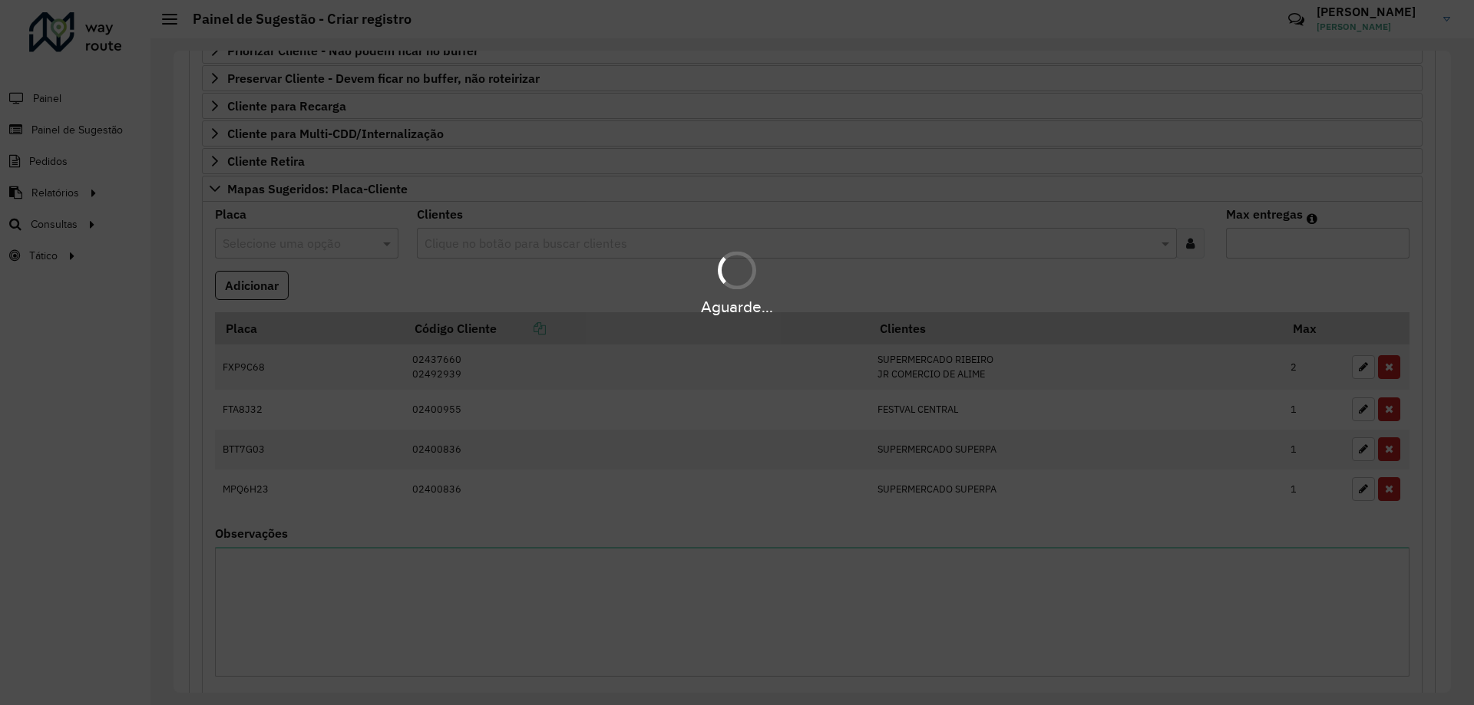
click at [443, 280] on div "Aguarde..." at bounding box center [737, 282] width 1474 height 73
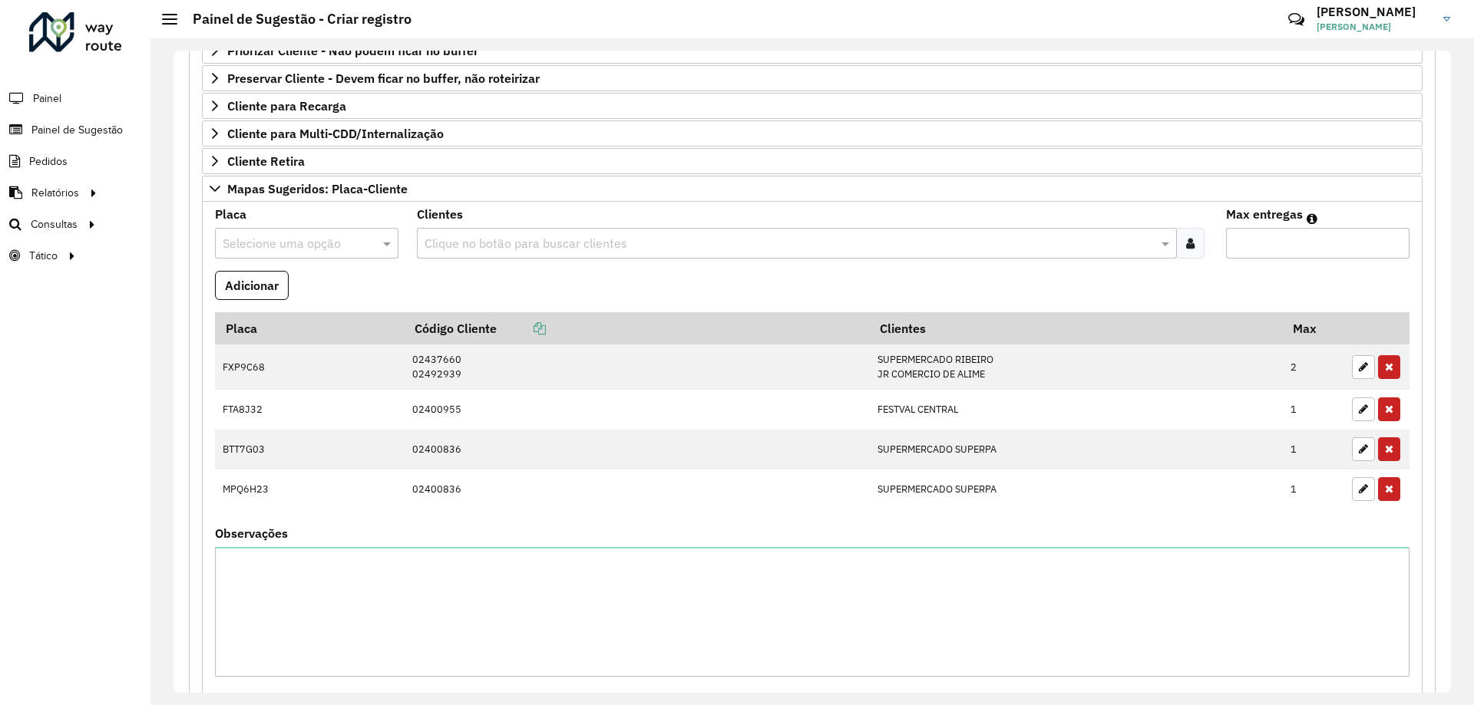
click at [321, 240] on input "text" at bounding box center [291, 244] width 137 height 18
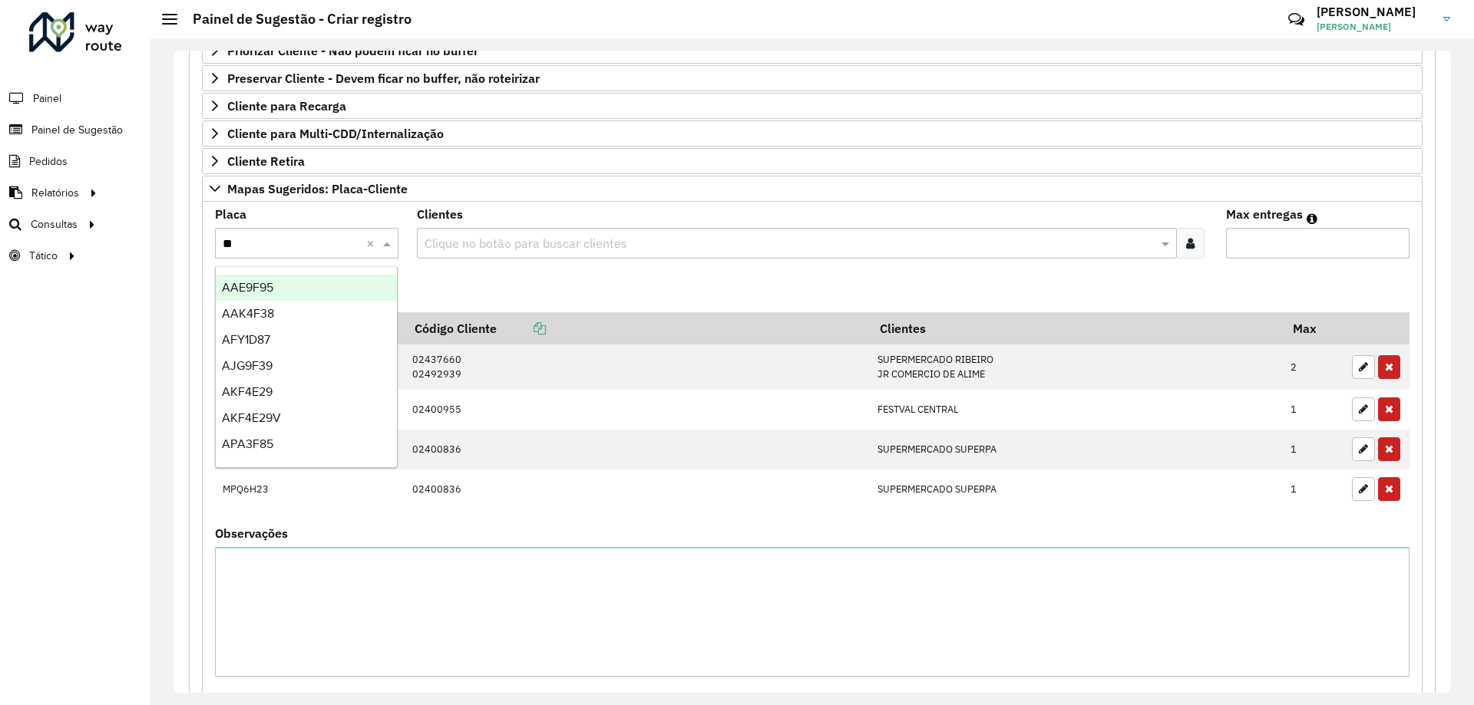
type input "***"
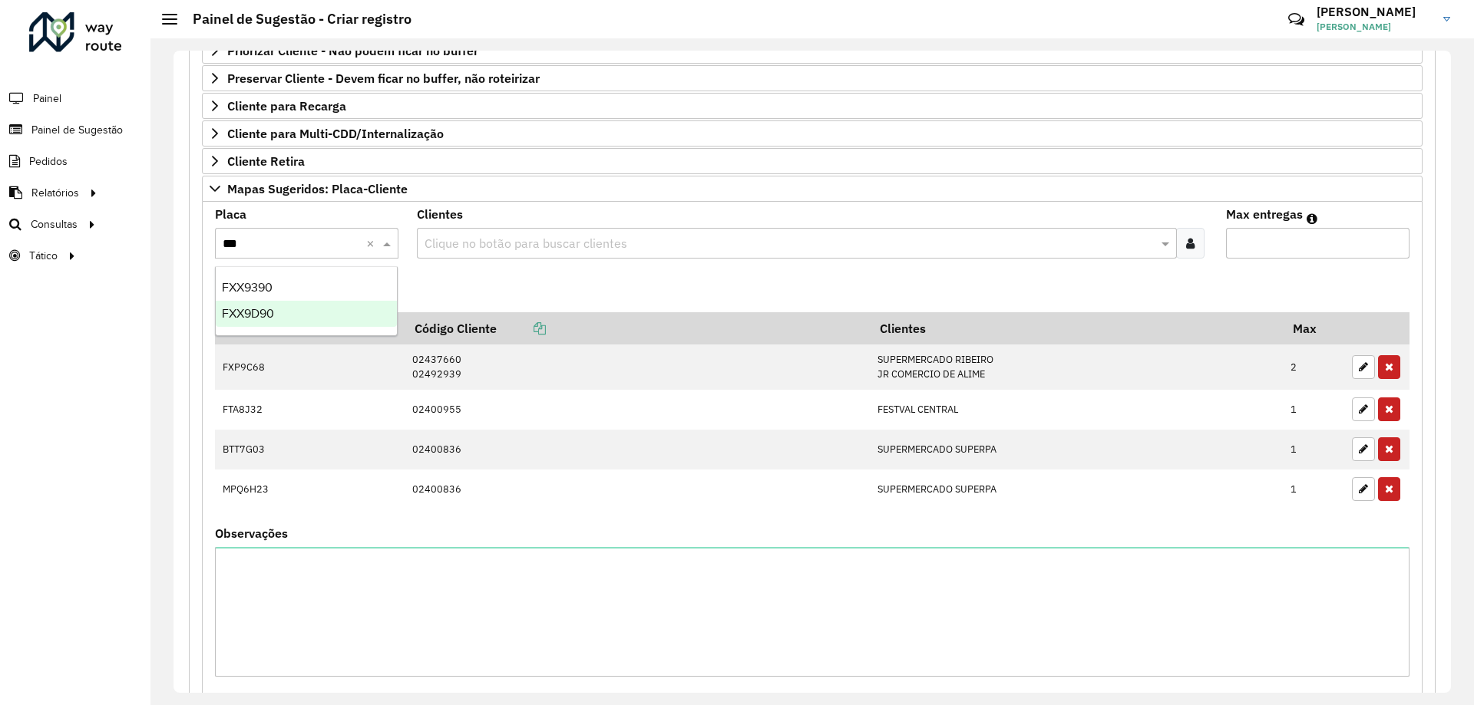
click at [303, 309] on div "FXX9D90" at bounding box center [306, 314] width 181 height 26
click at [442, 285] on formly-field "Adicionar" at bounding box center [812, 291] width 1213 height 41
click at [502, 244] on input "text" at bounding box center [789, 244] width 736 height 18
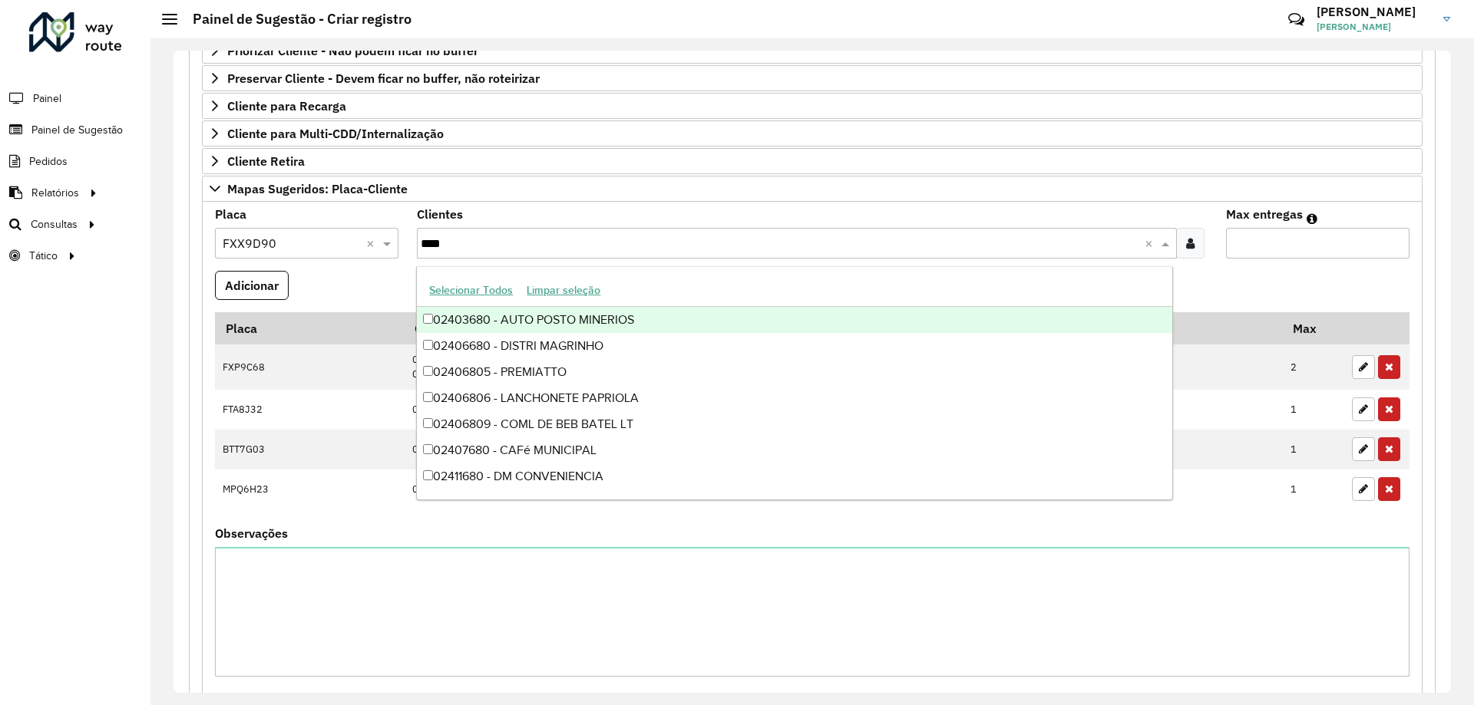
type input "*****"
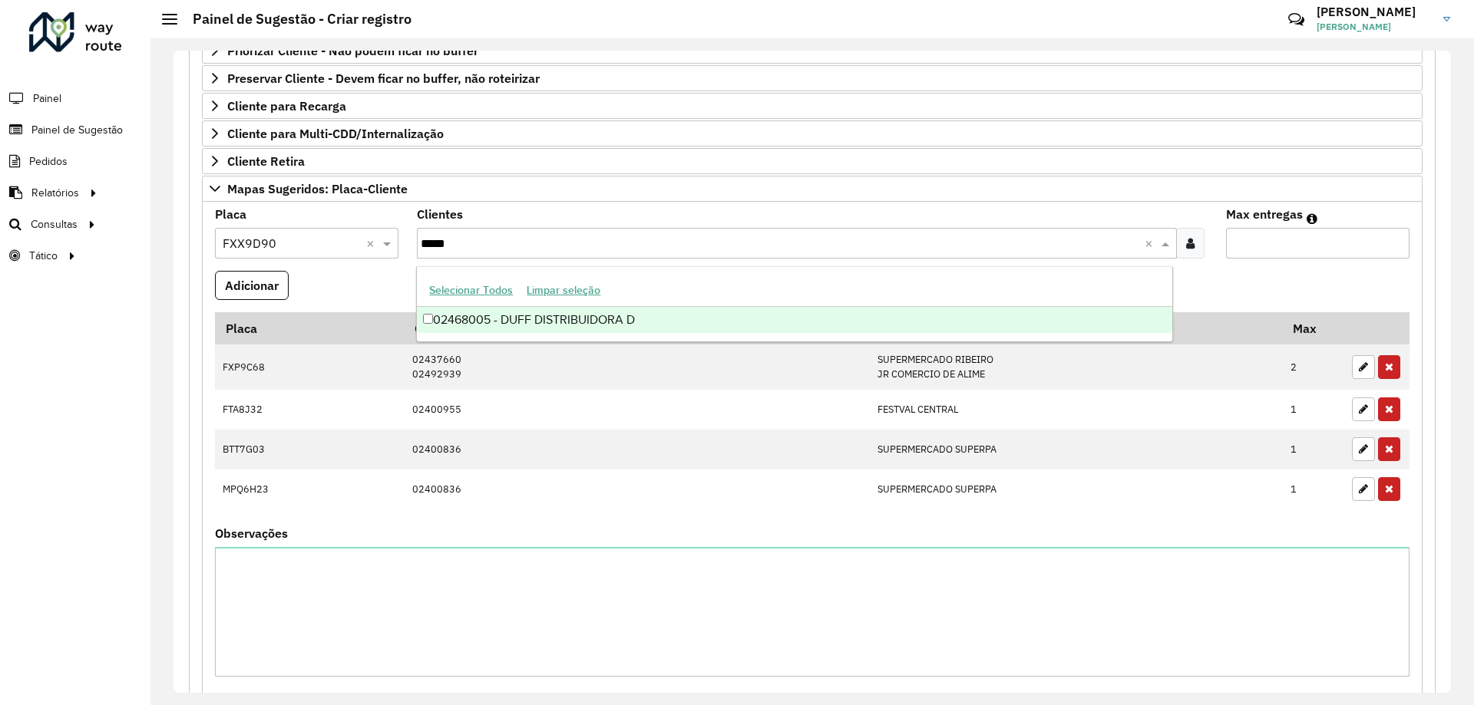
click at [590, 325] on div "02468005 - DUFF DISTRIBUIDORA D" at bounding box center [794, 320] width 754 height 26
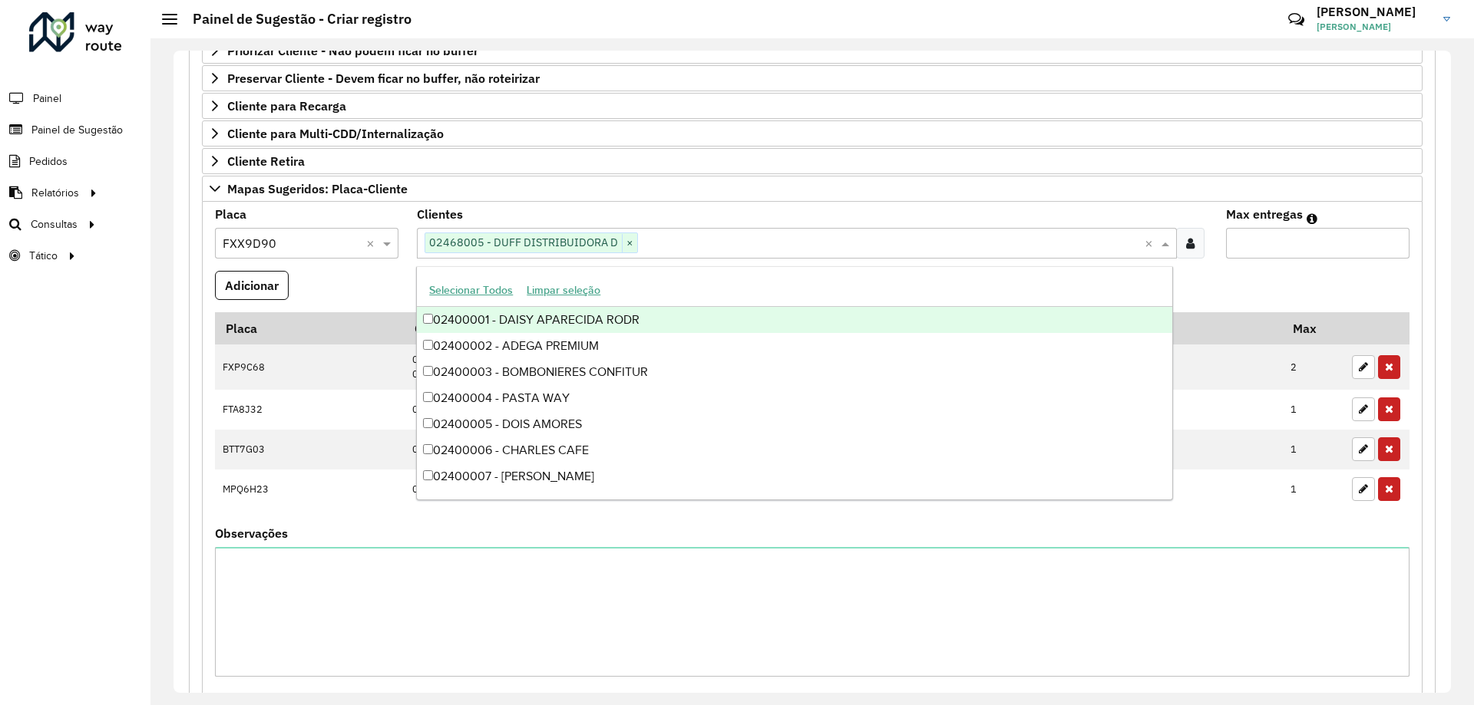
click at [1266, 262] on formly-field "Max entregas" at bounding box center [1317, 240] width 202 height 62
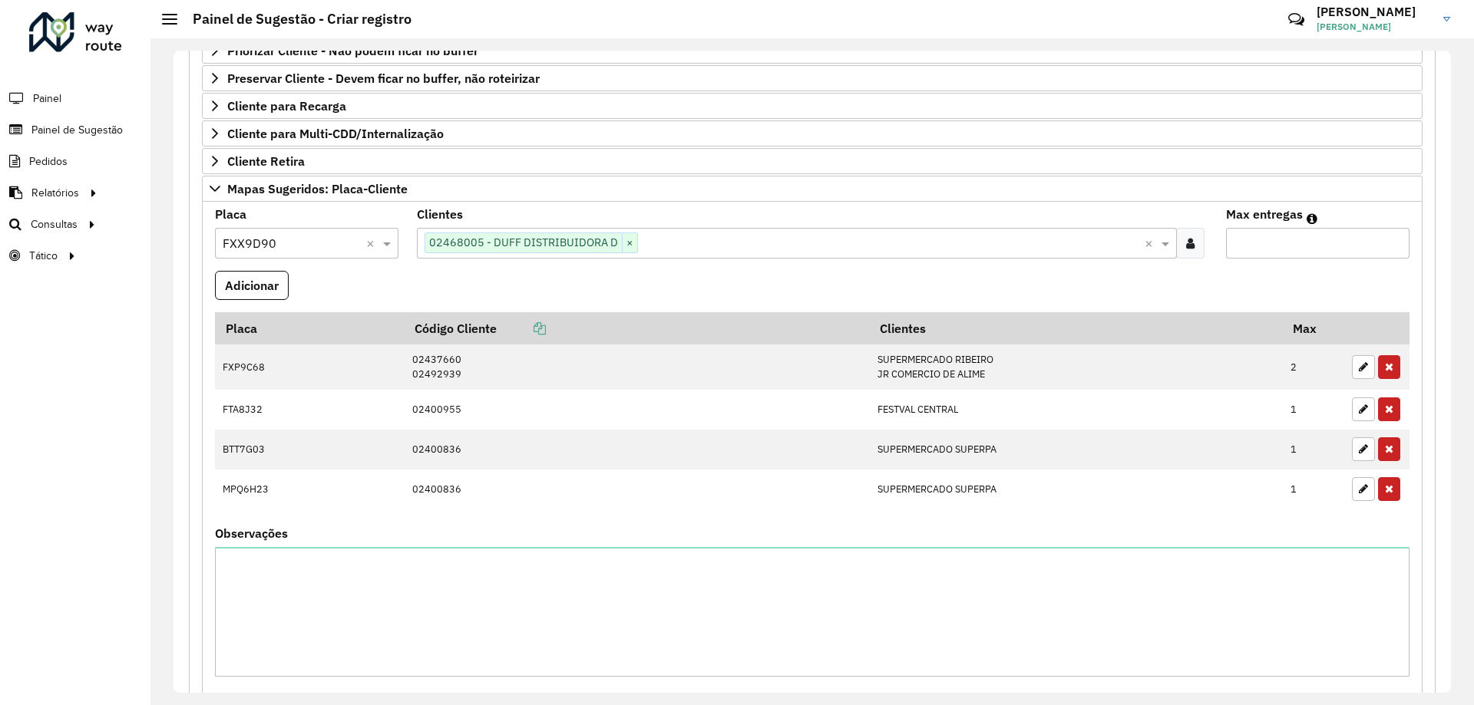
click at [1275, 248] on input "Max entregas" at bounding box center [1317, 243] width 183 height 31
type input "*"
click at [241, 284] on button "Adicionar" at bounding box center [252, 285] width 74 height 29
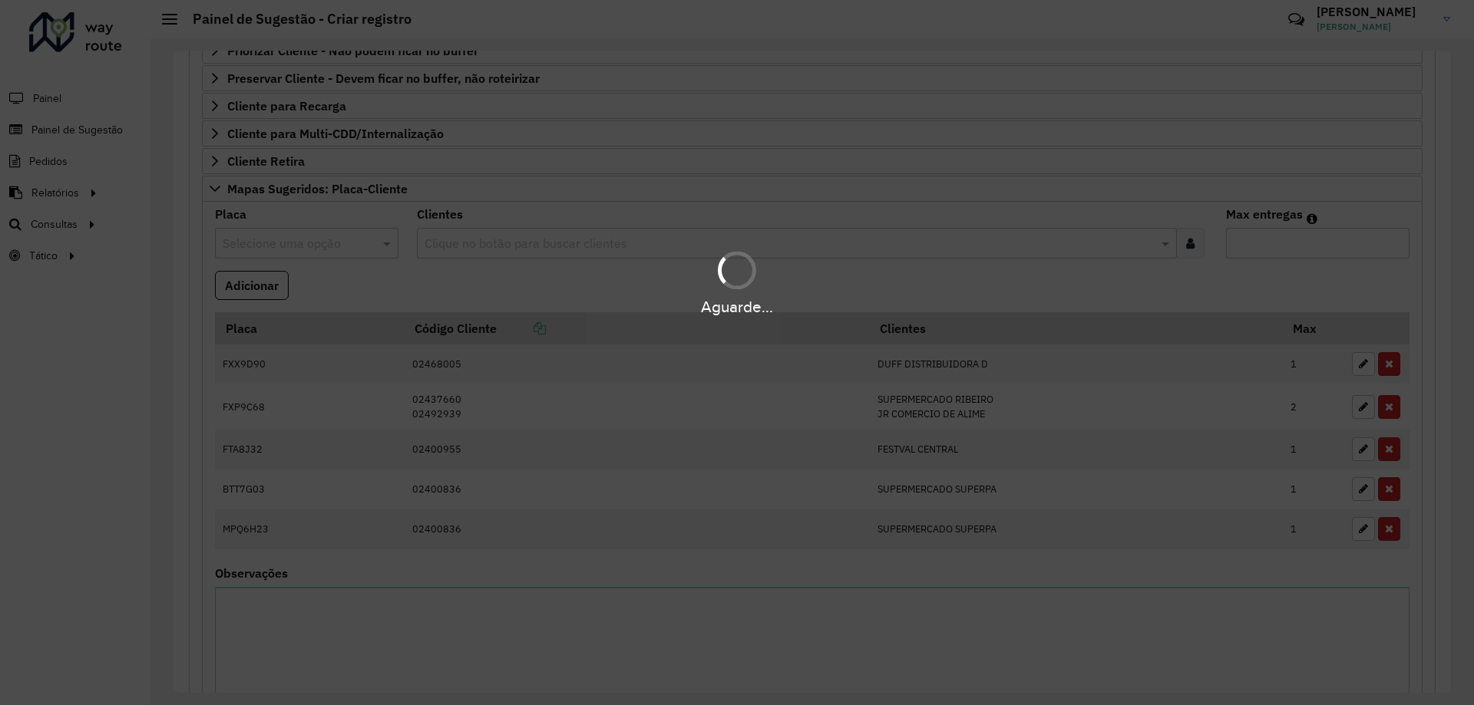
click at [365, 281] on div "Aguarde..." at bounding box center [737, 282] width 1474 height 73
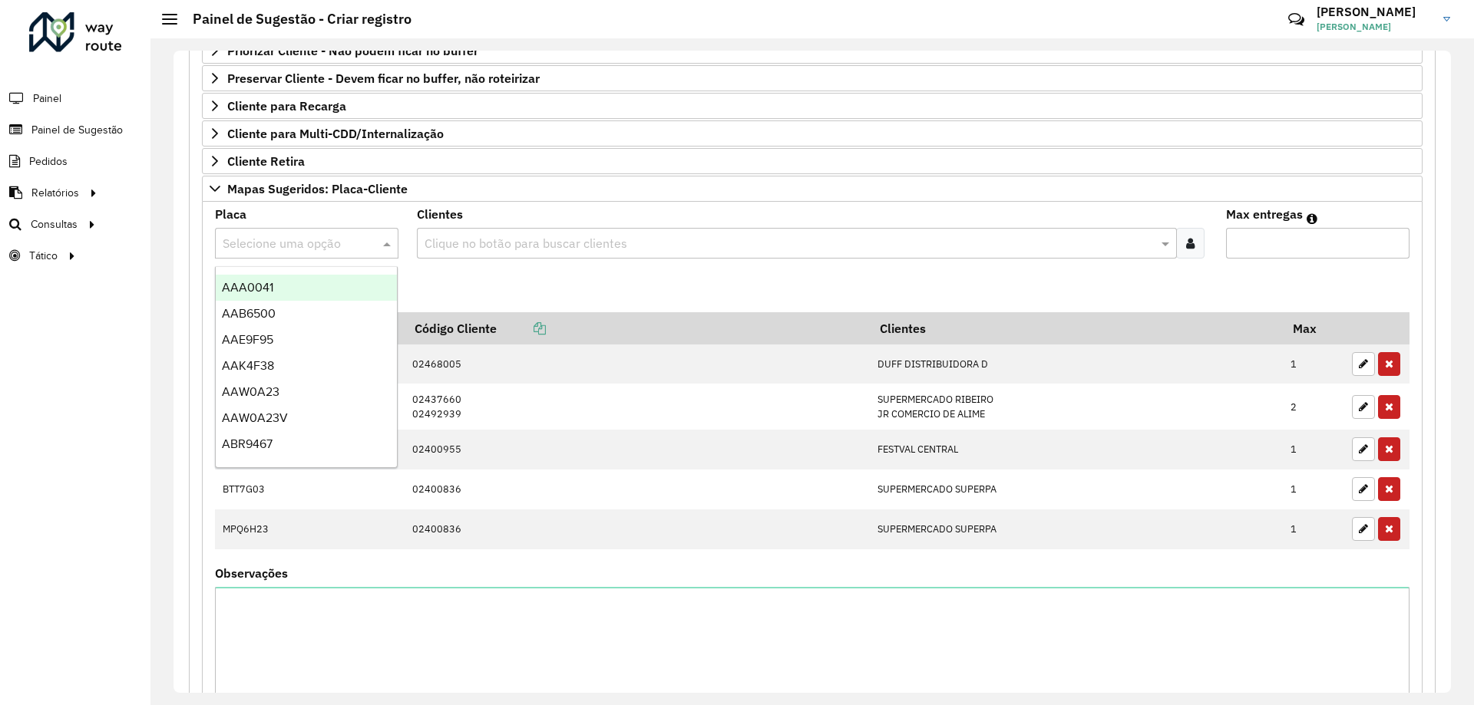
click at [282, 247] on input "text" at bounding box center [291, 244] width 137 height 18
type input "***"
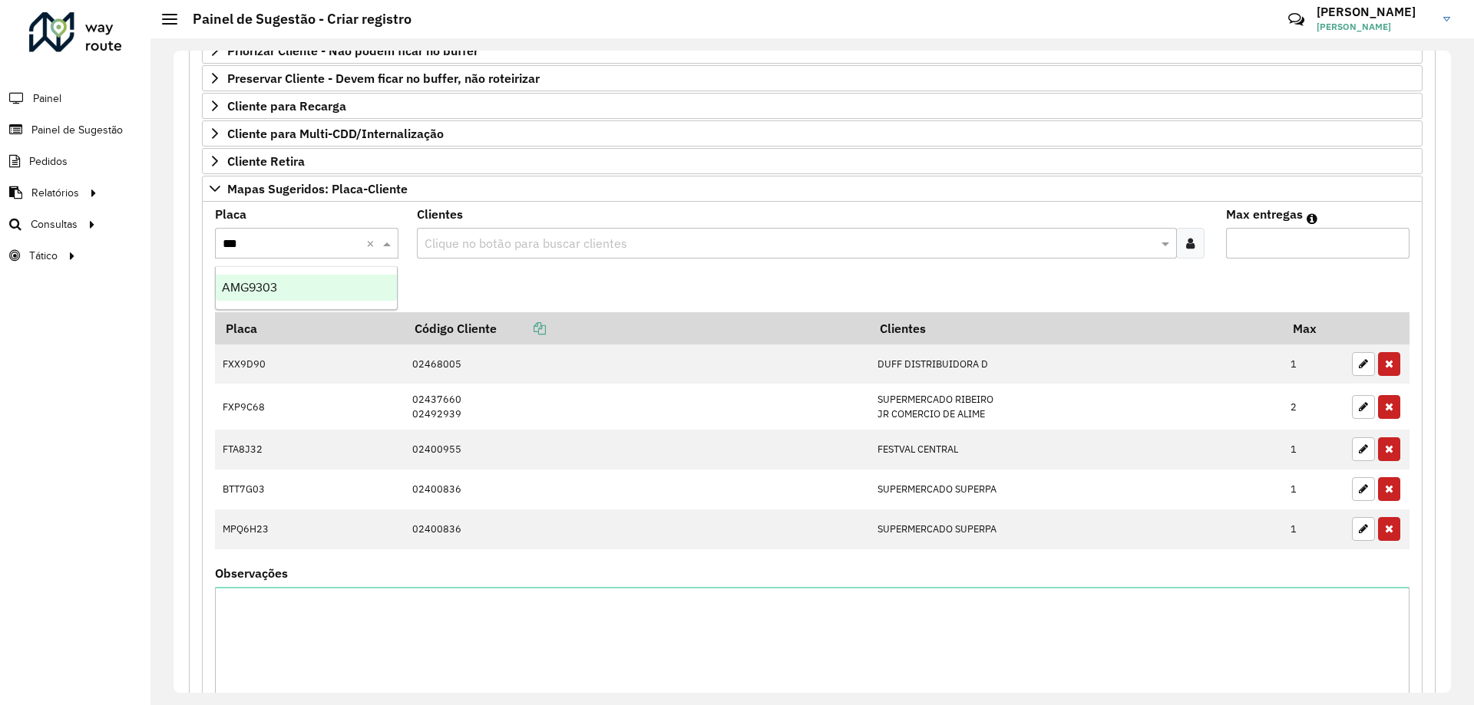
click at [307, 282] on div "AMG9303" at bounding box center [306, 288] width 181 height 26
click at [488, 273] on formly-field "Adicionar" at bounding box center [812, 291] width 1213 height 41
click at [525, 248] on input "text" at bounding box center [789, 244] width 736 height 18
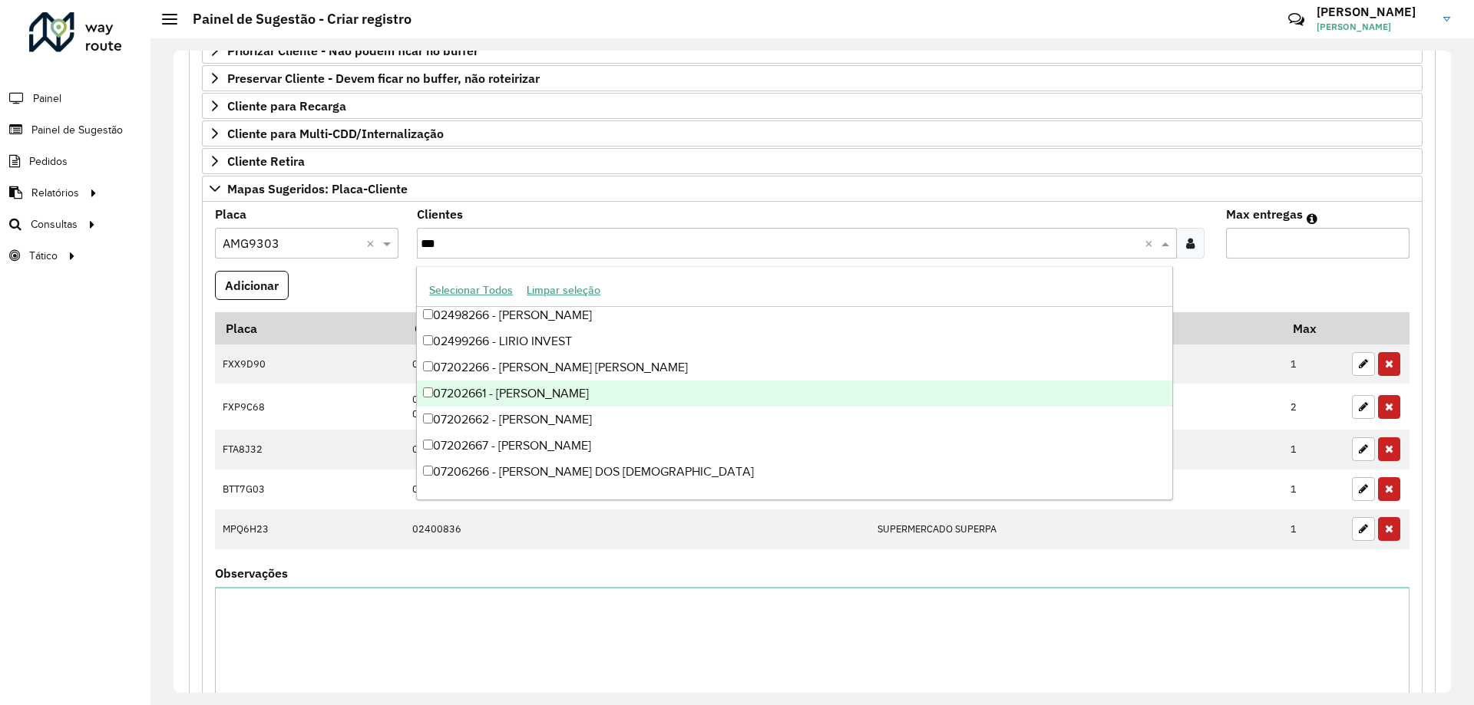
scroll to position [5087, 0]
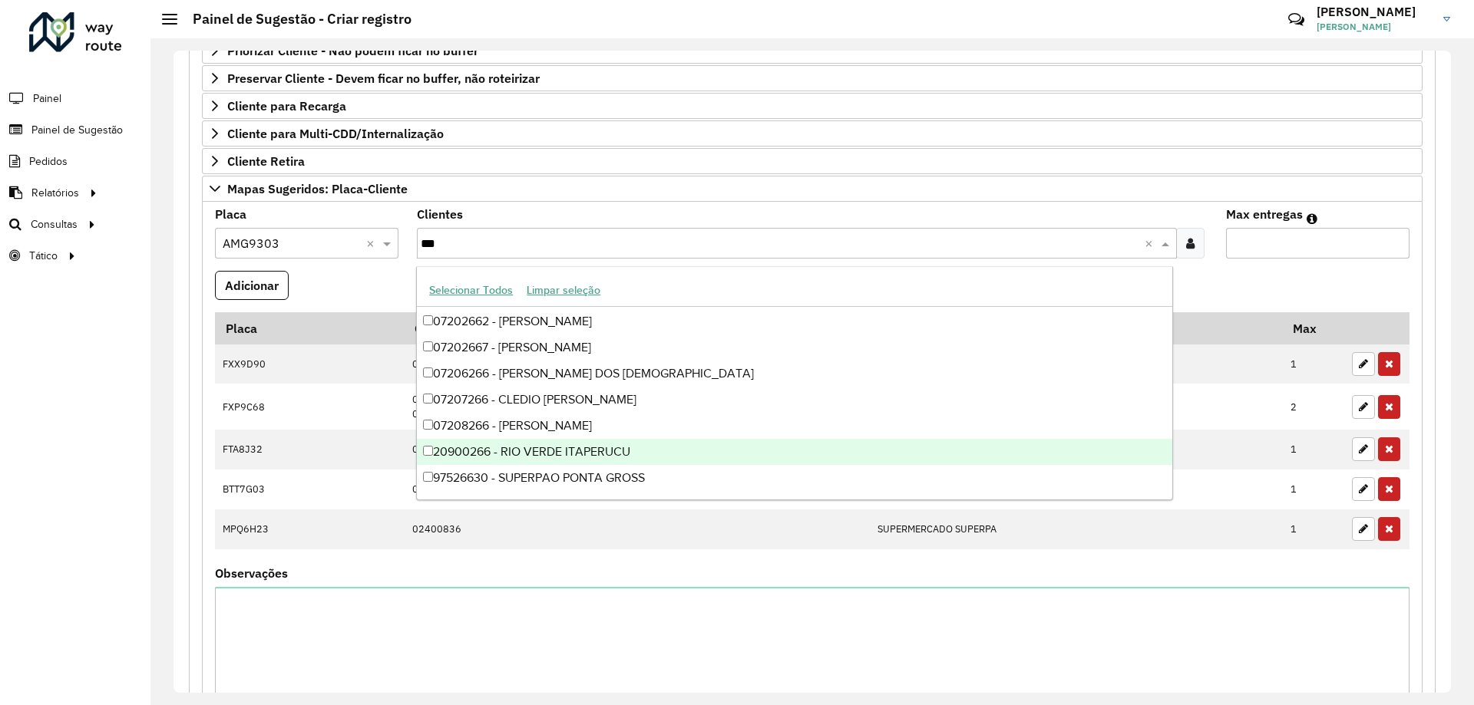
type input "***"
click at [616, 456] on div "20900266 - RIO VERDE ITAPERUCU" at bounding box center [794, 452] width 754 height 26
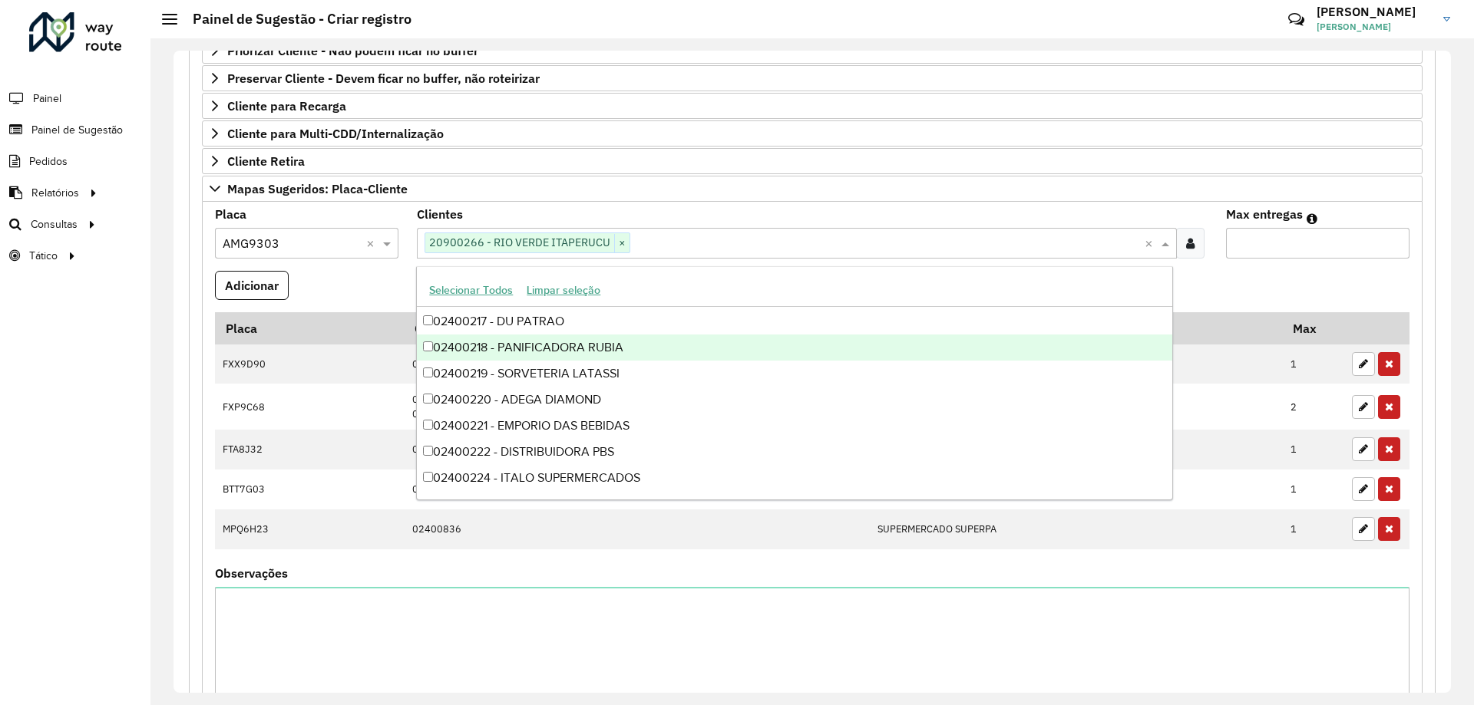
click at [1242, 283] on formly-field "Adicionar" at bounding box center [812, 291] width 1213 height 41
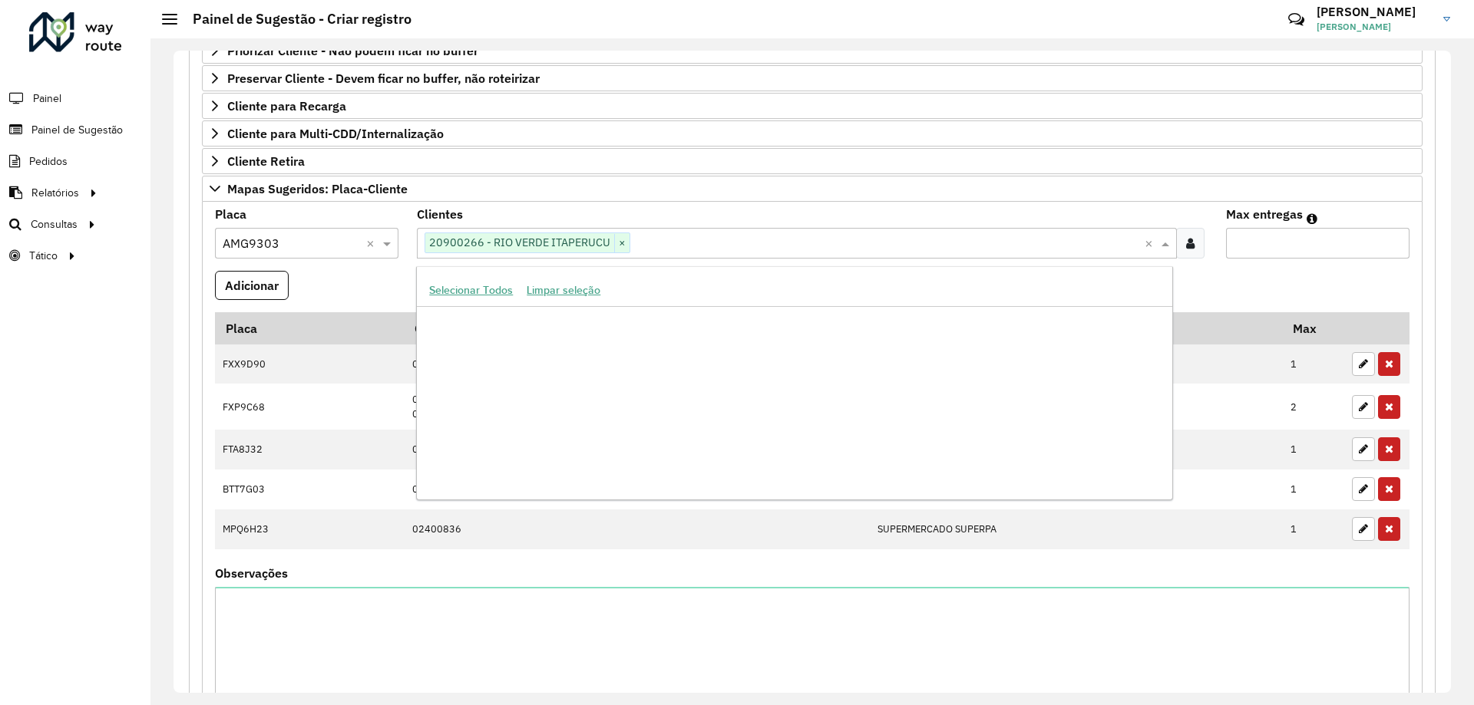
click at [717, 246] on input "text" at bounding box center [886, 244] width 513 height 18
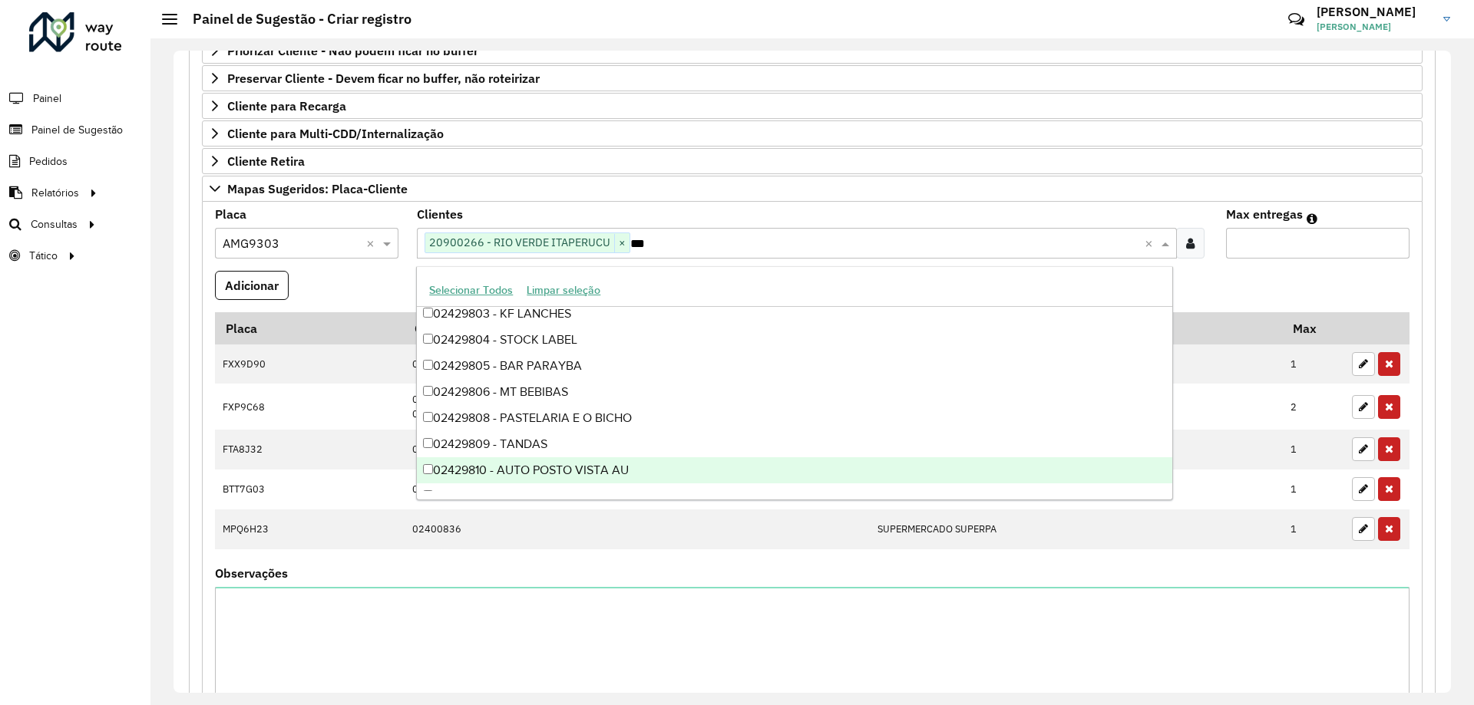
scroll to position [0, 0]
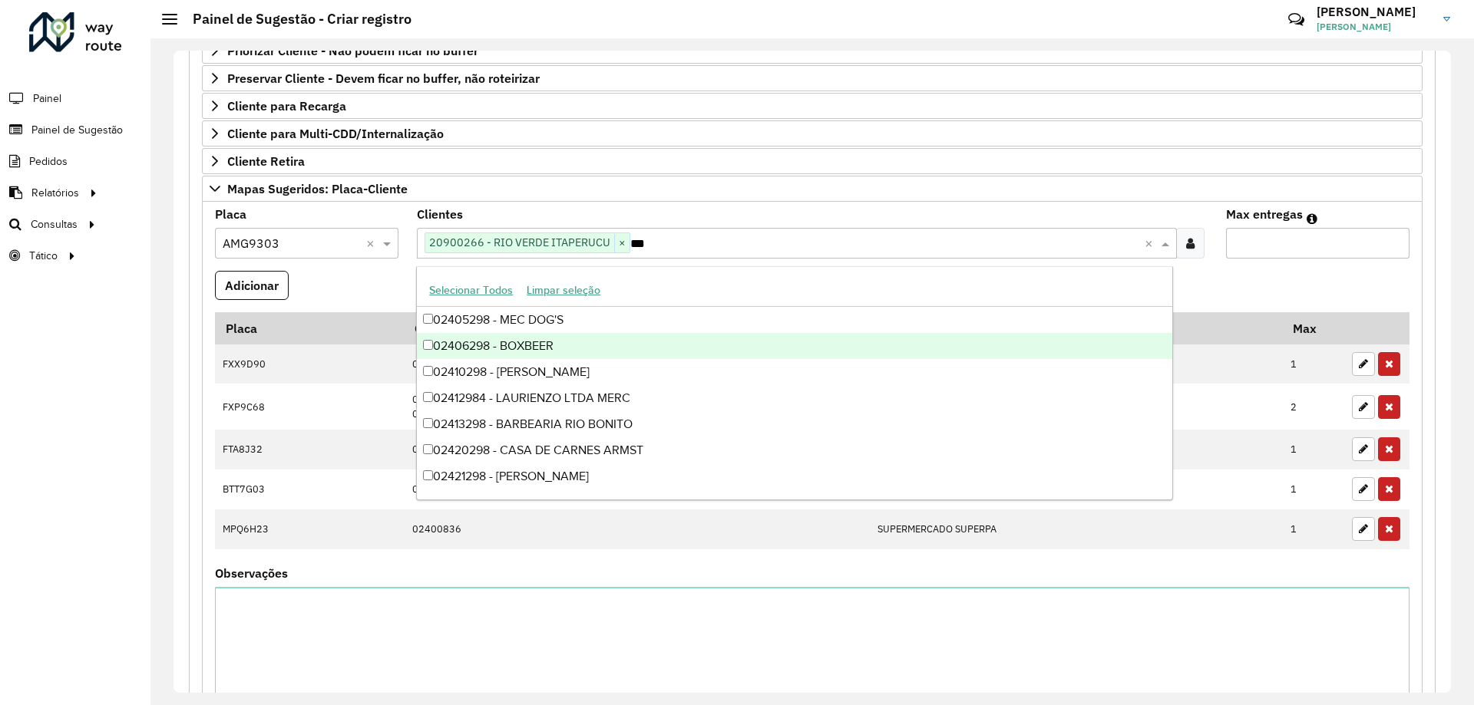
type input "***"
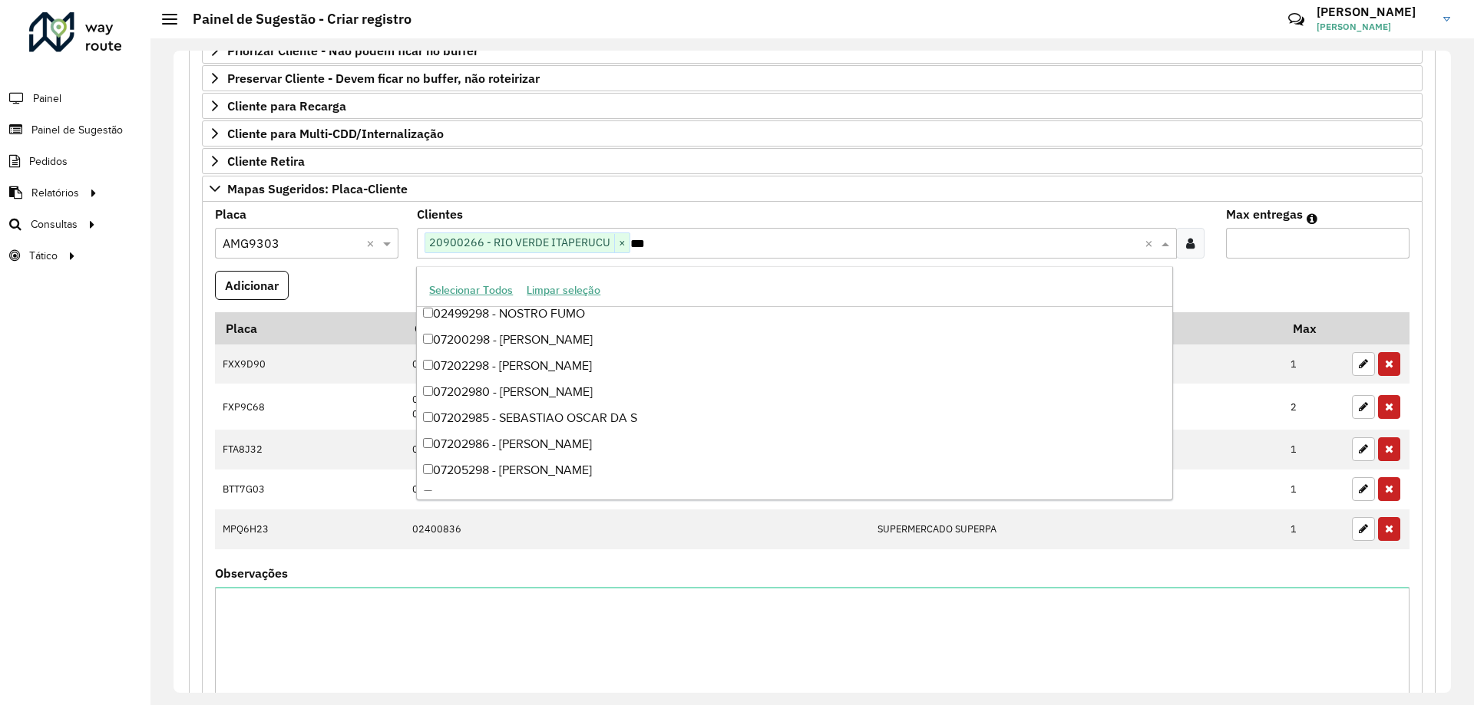
scroll to position [4983, 0]
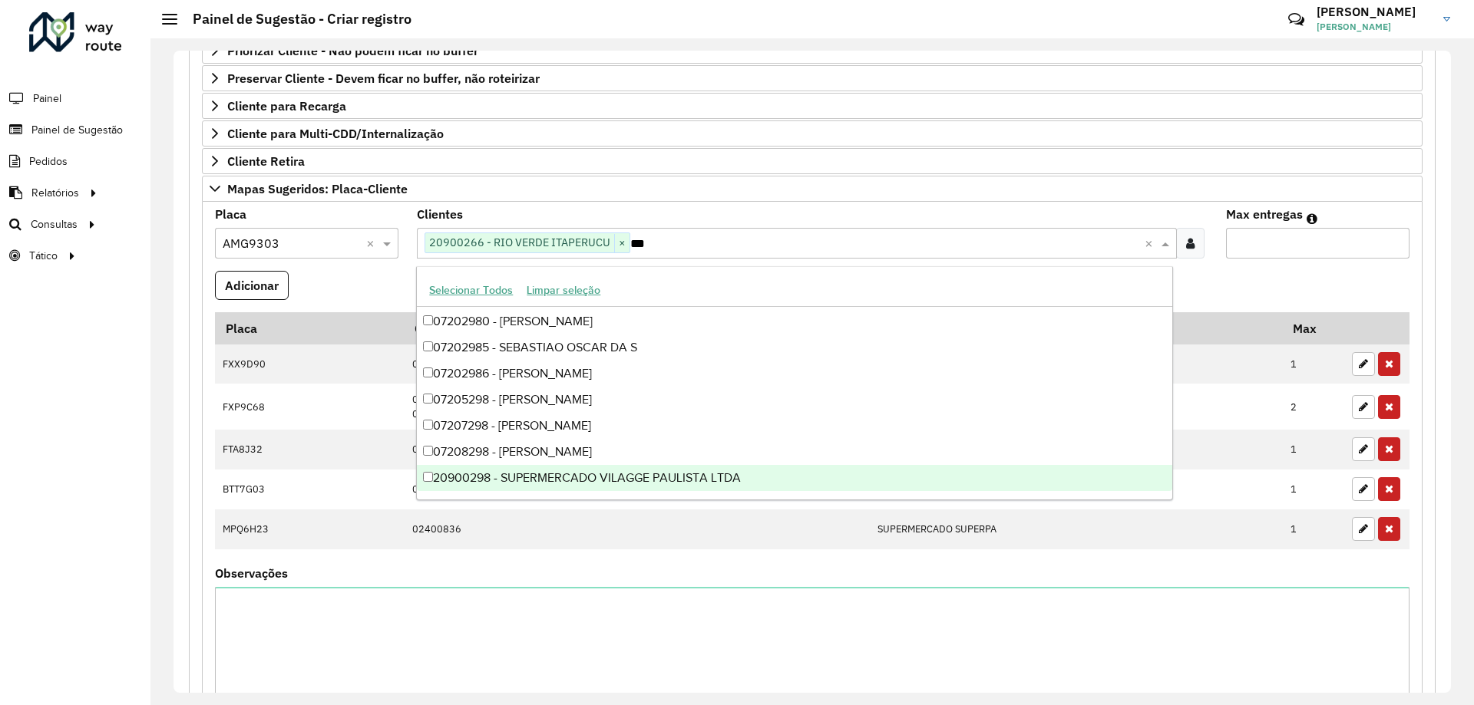
click at [760, 484] on div "20900298 - SUPERMERCADO VILAGGE PAULISTA LTDA" at bounding box center [794, 478] width 754 height 26
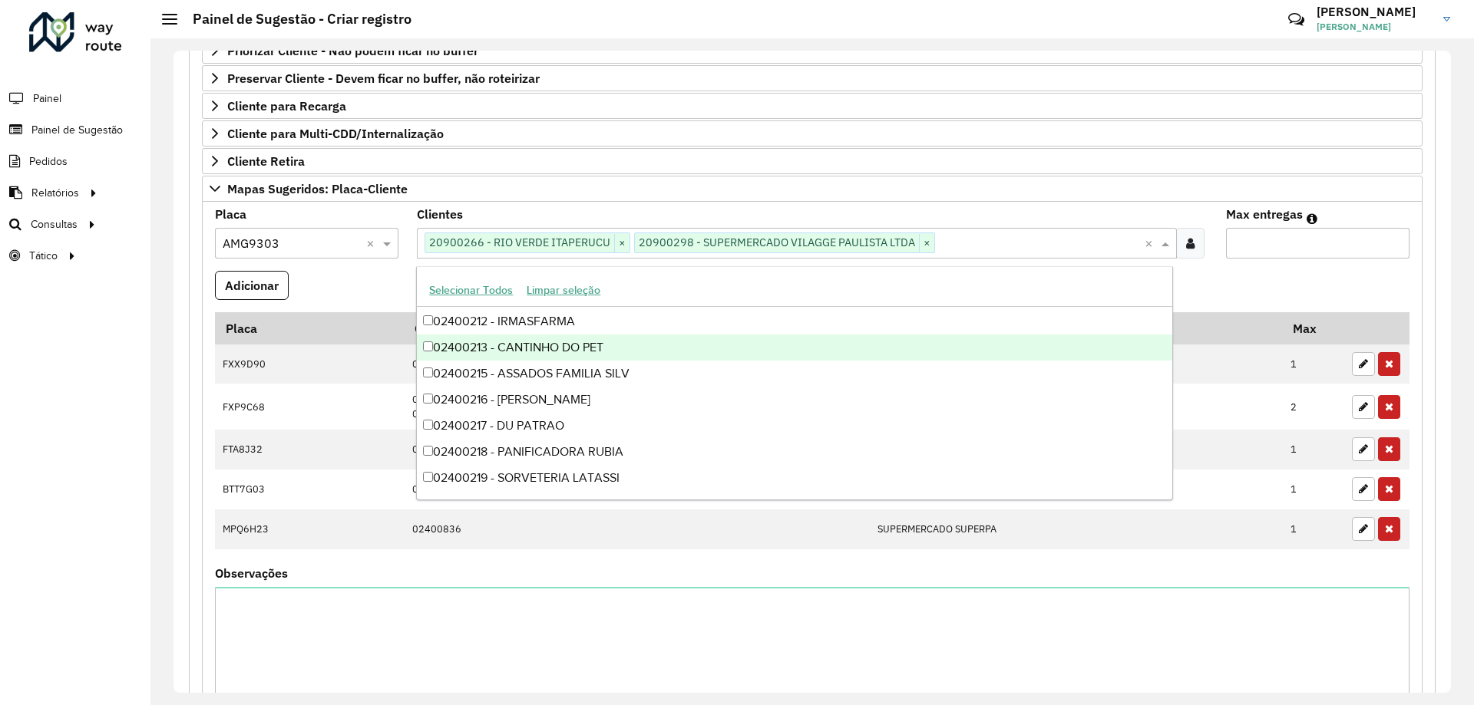
click at [1266, 259] on formly-field "Max entregas" at bounding box center [1317, 240] width 202 height 62
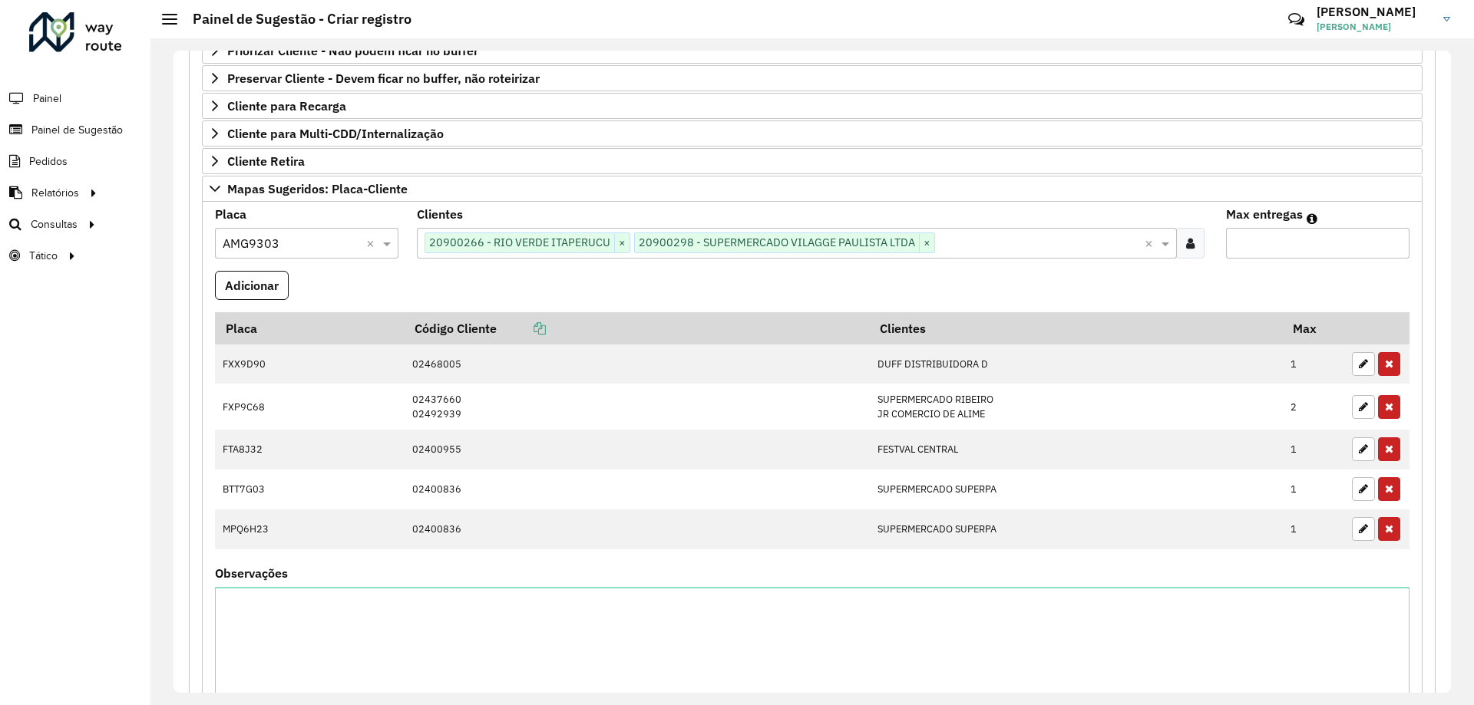
click at [1271, 241] on input "Max entregas" at bounding box center [1317, 243] width 183 height 31
type input "*"
click at [237, 292] on button "Adicionar" at bounding box center [252, 285] width 74 height 29
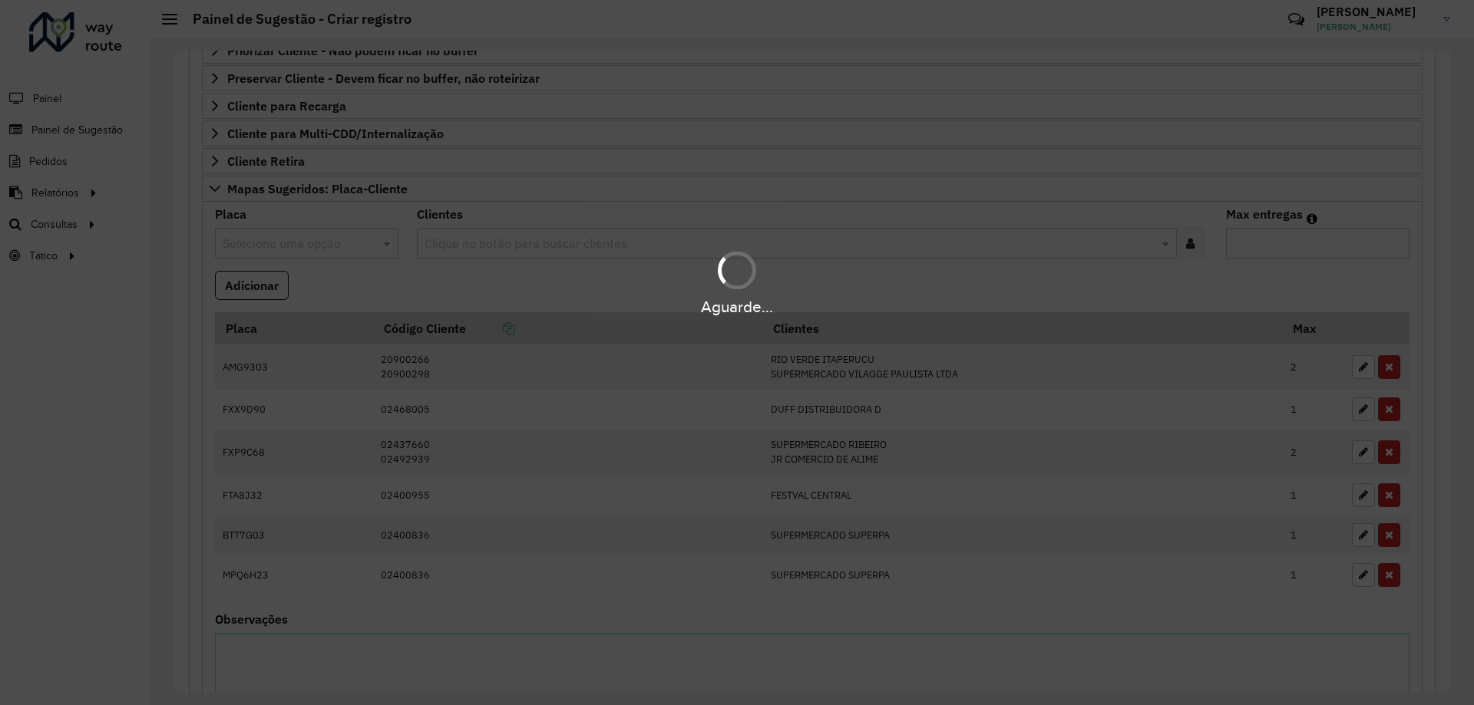
click at [432, 279] on hb-app "**********" at bounding box center [737, 352] width 1474 height 705
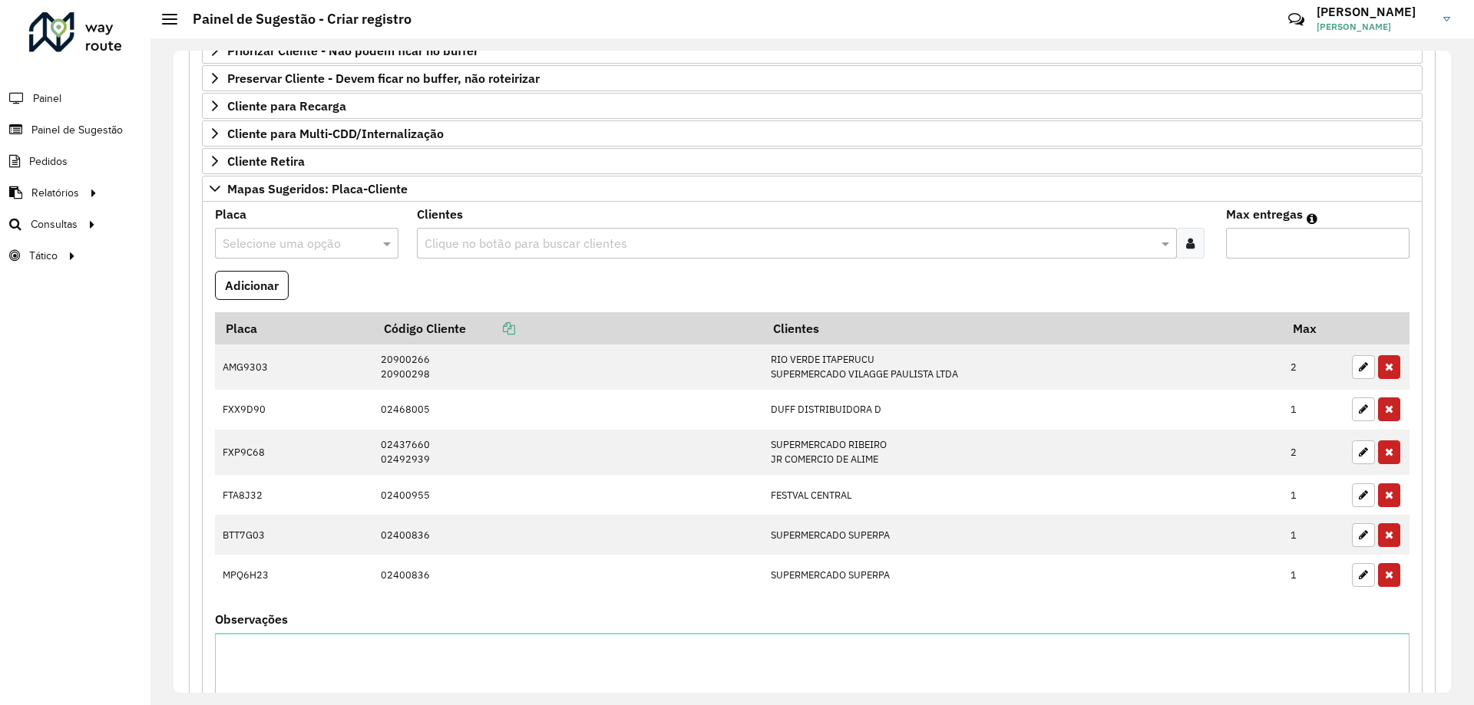
click at [309, 245] on input "text" at bounding box center [291, 244] width 137 height 18
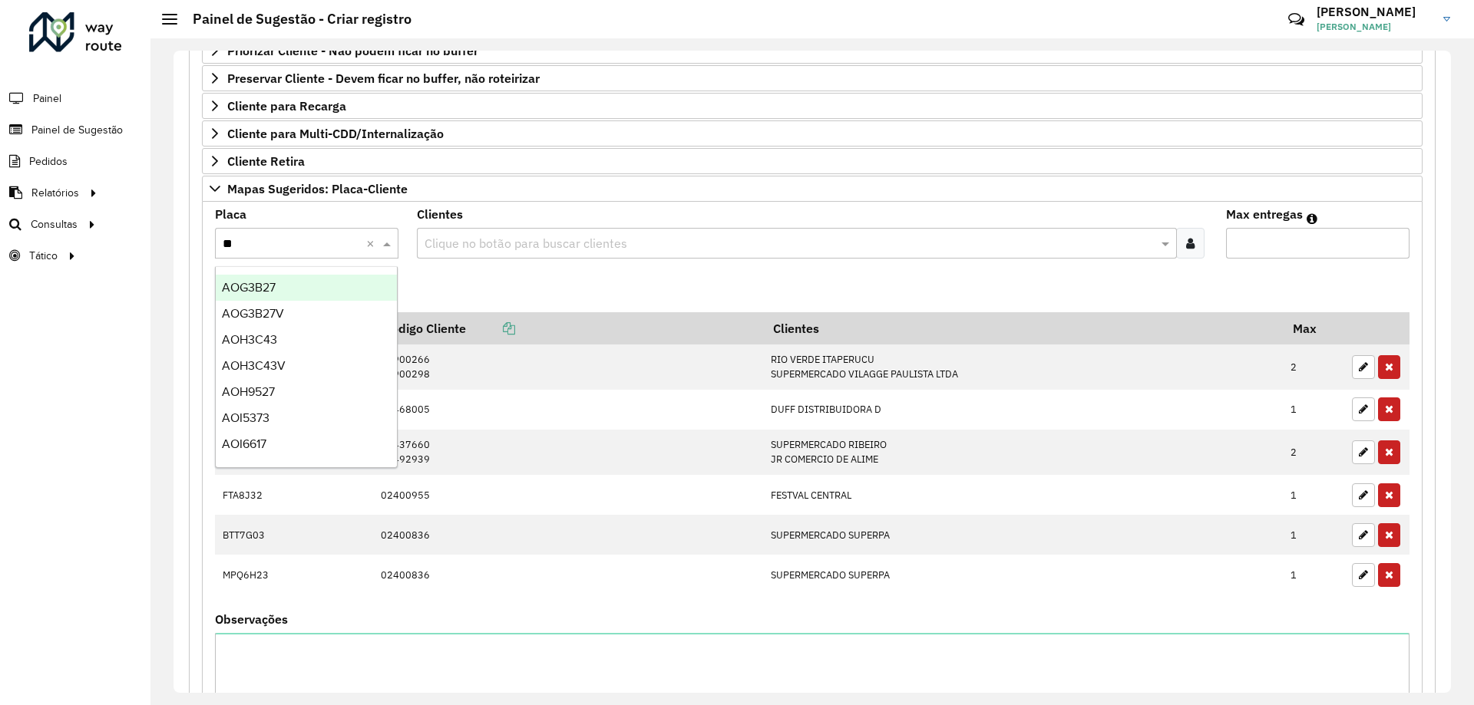
type input "***"
click at [276, 283] on span "AOH3C43" at bounding box center [249, 287] width 55 height 13
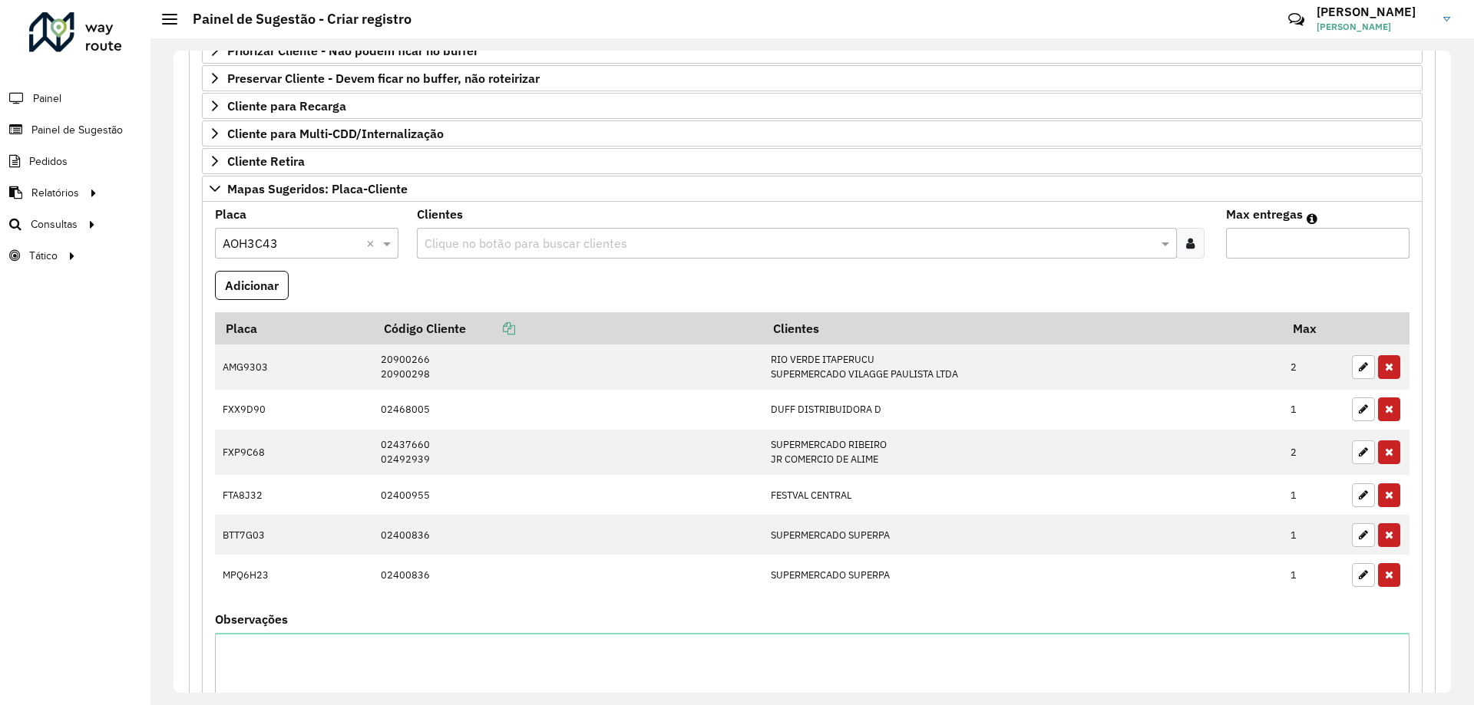
click at [424, 278] on formly-field "Adicionar" at bounding box center [812, 291] width 1213 height 41
click at [486, 236] on input "text" at bounding box center [789, 244] width 736 height 18
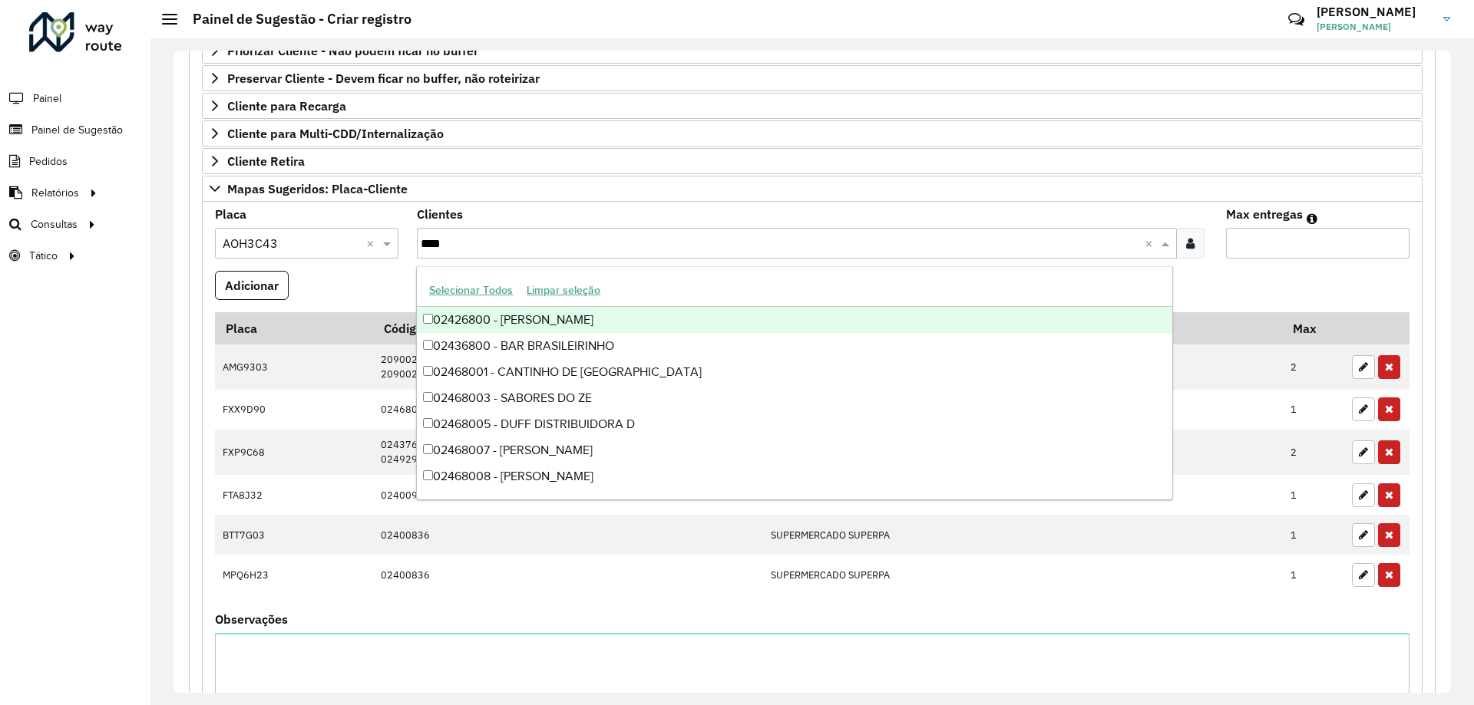
type input "*****"
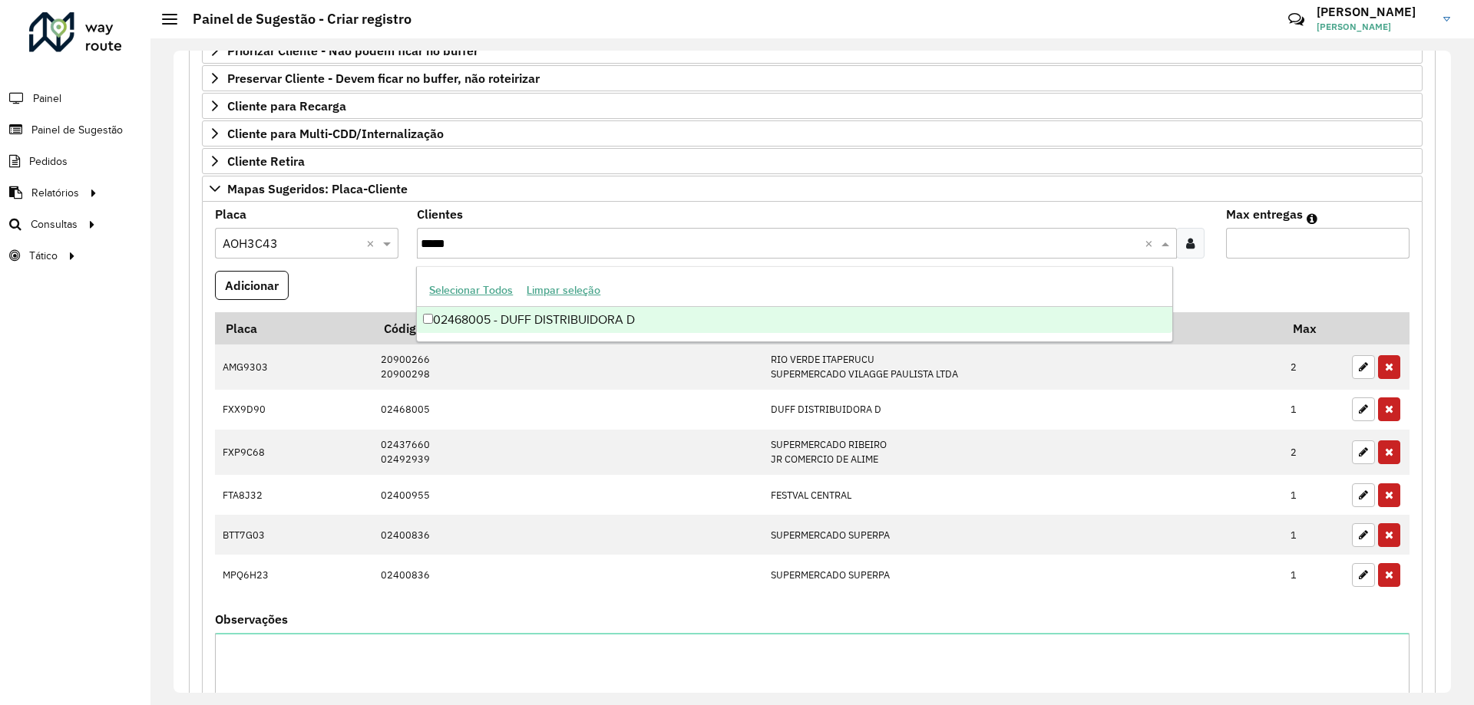
click at [599, 313] on div "02468005 - DUFF DISTRIBUIDORA D" at bounding box center [794, 320] width 754 height 26
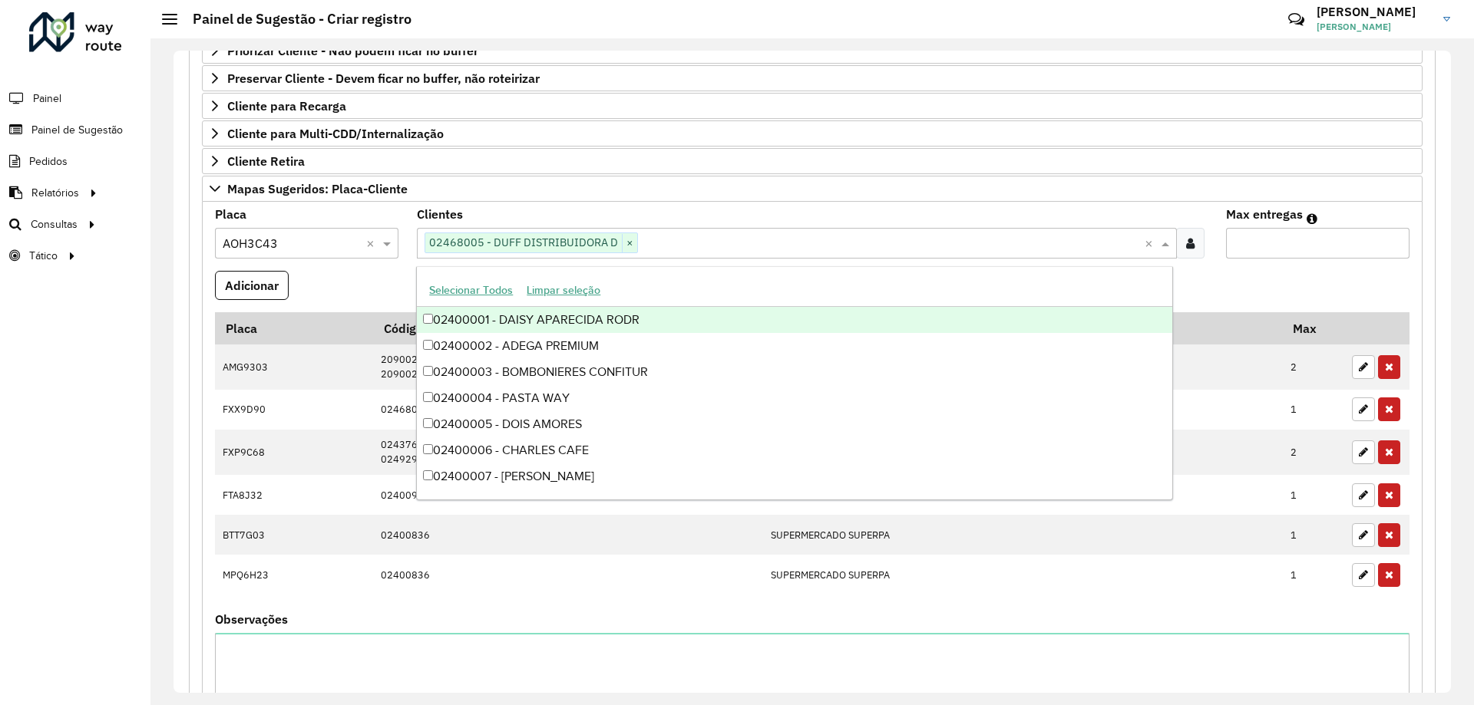
click at [1246, 274] on formly-field "Adicionar" at bounding box center [812, 291] width 1213 height 41
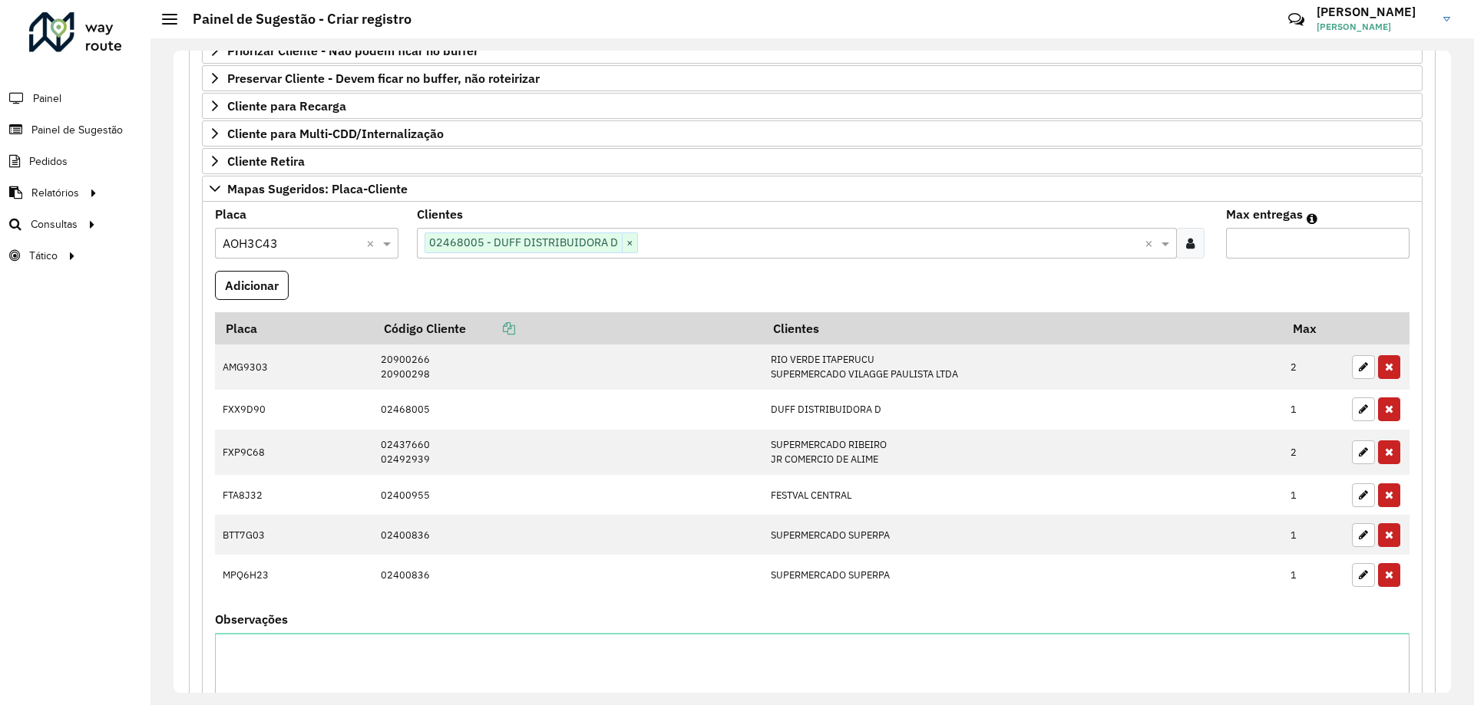
click at [1259, 253] on input "Max entregas" at bounding box center [1317, 243] width 183 height 31
type input "*"
click at [585, 266] on formly-field "Clientes Clique no botão para buscar clientes 02468005 - DUFF DISTRIBUIDORA D ×…" at bounding box center [812, 240] width 808 height 62
click at [252, 289] on button "Adicionar" at bounding box center [252, 285] width 74 height 29
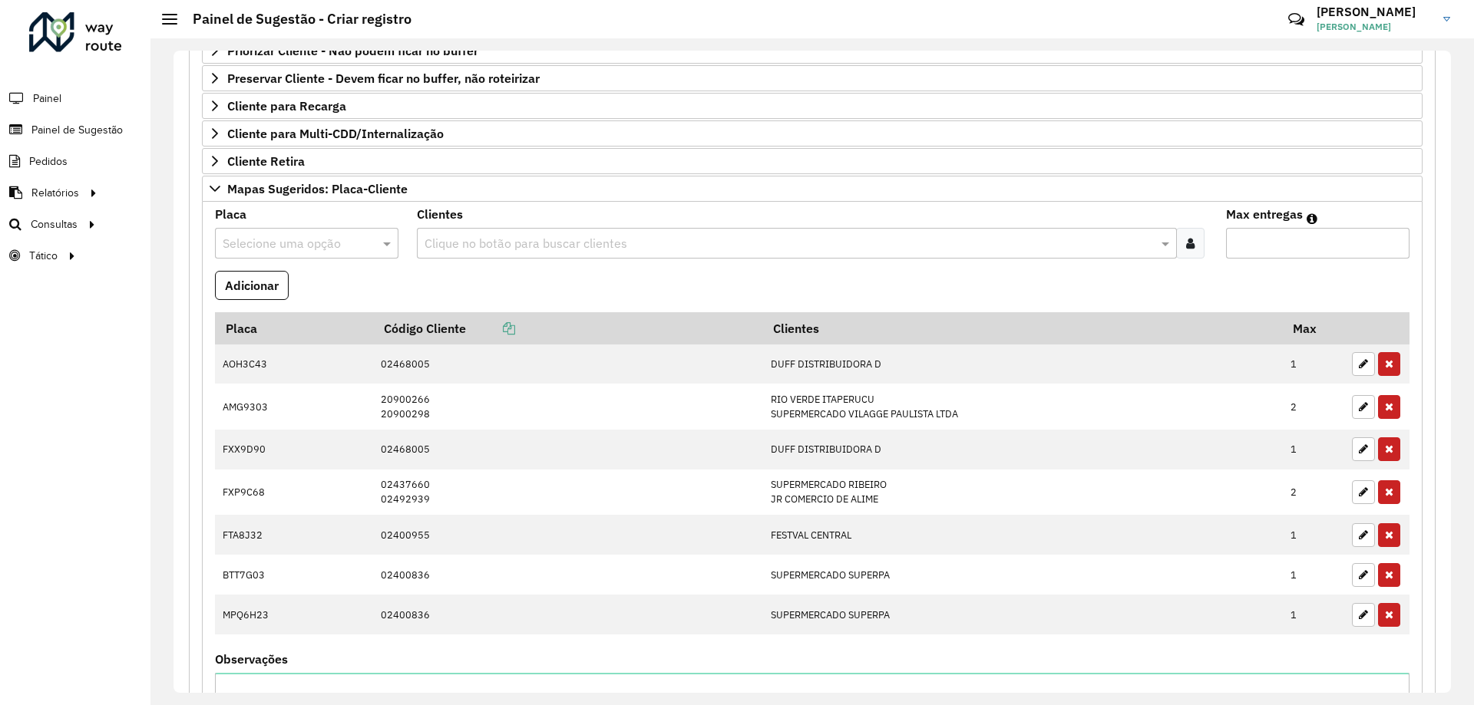
click at [688, 287] on formly-field "Adicionar" at bounding box center [812, 291] width 1213 height 41
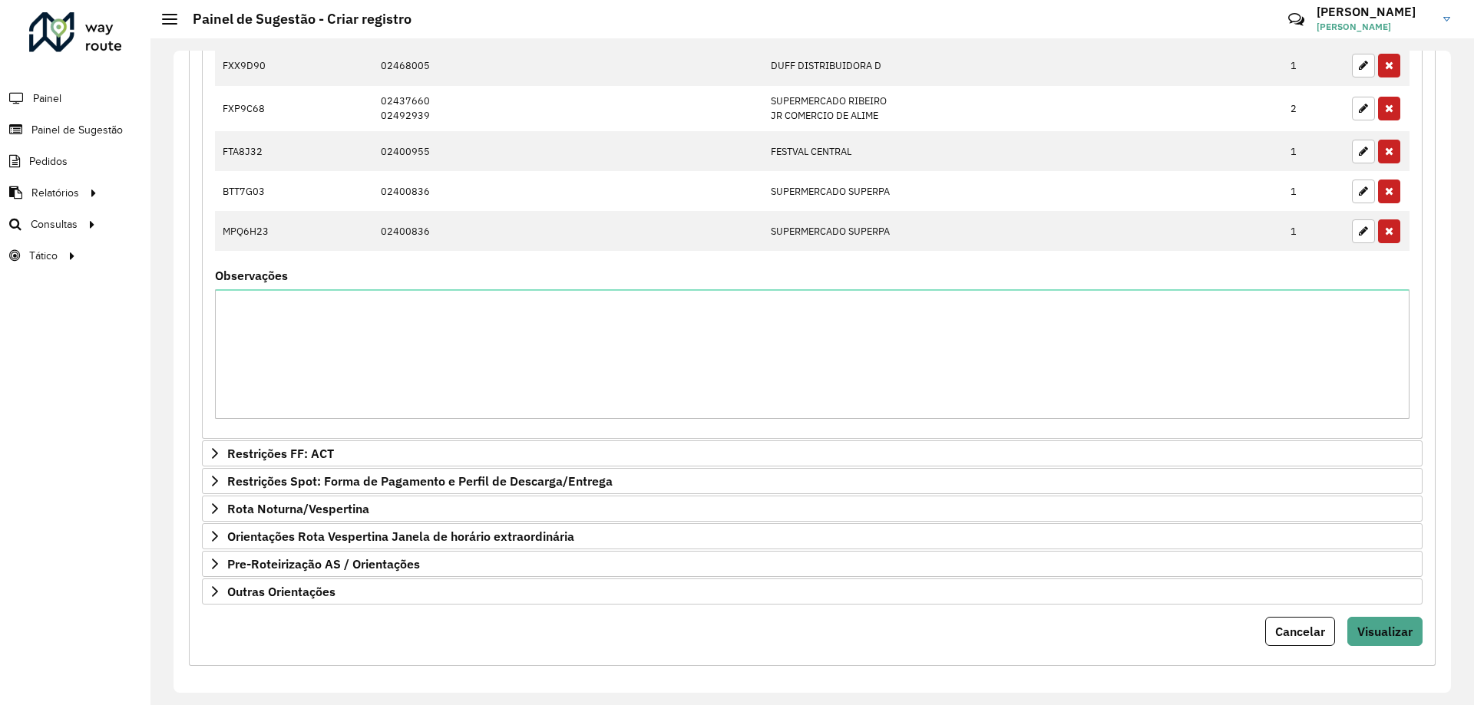
scroll to position [681, 0]
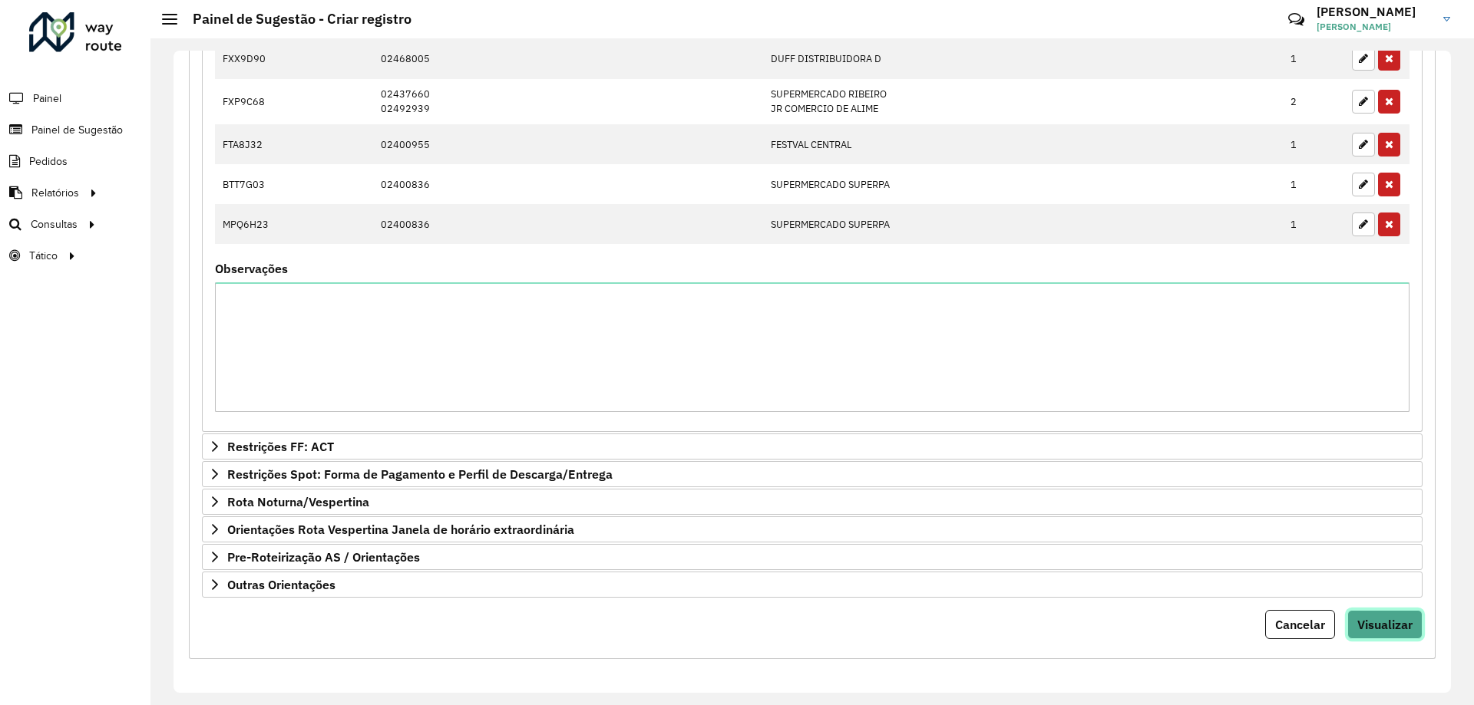
click at [1379, 621] on span "Visualizar" at bounding box center [1384, 624] width 55 height 15
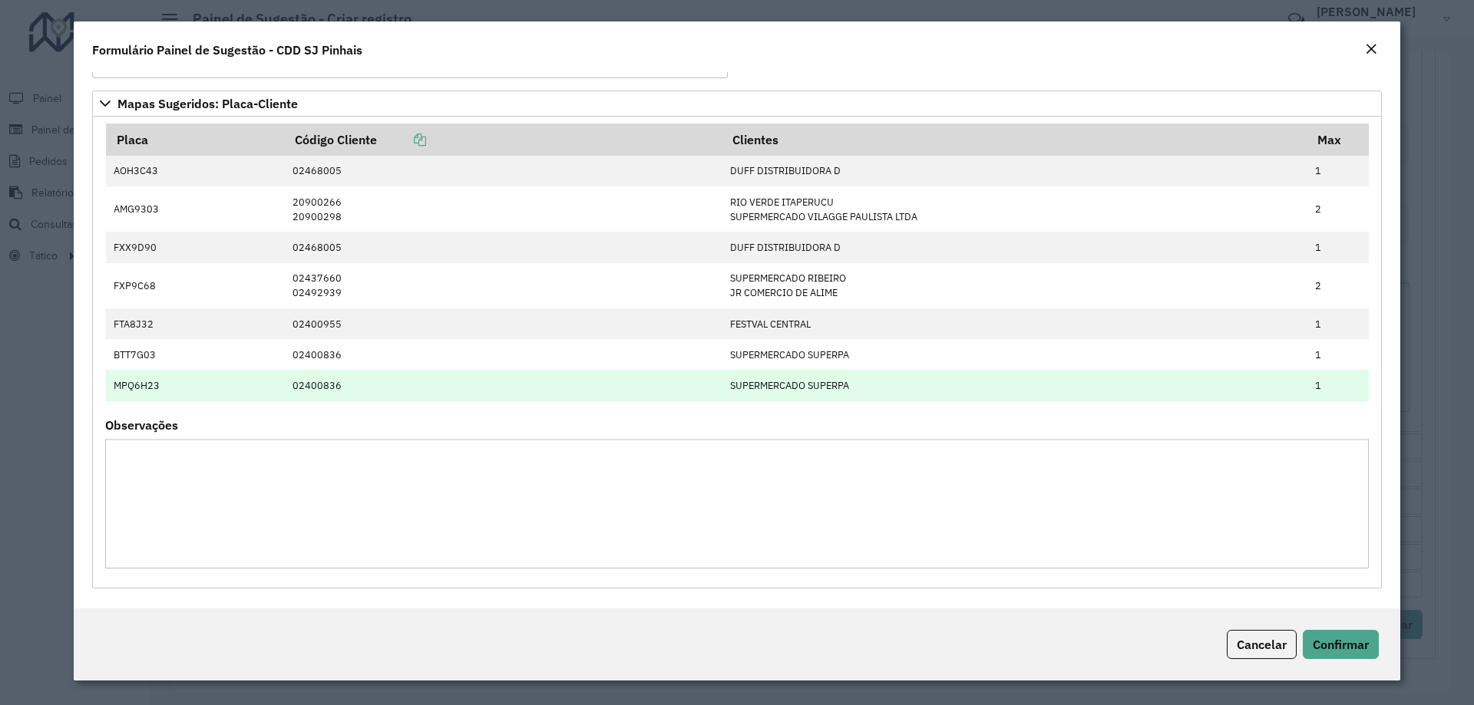
scroll to position [0, 0]
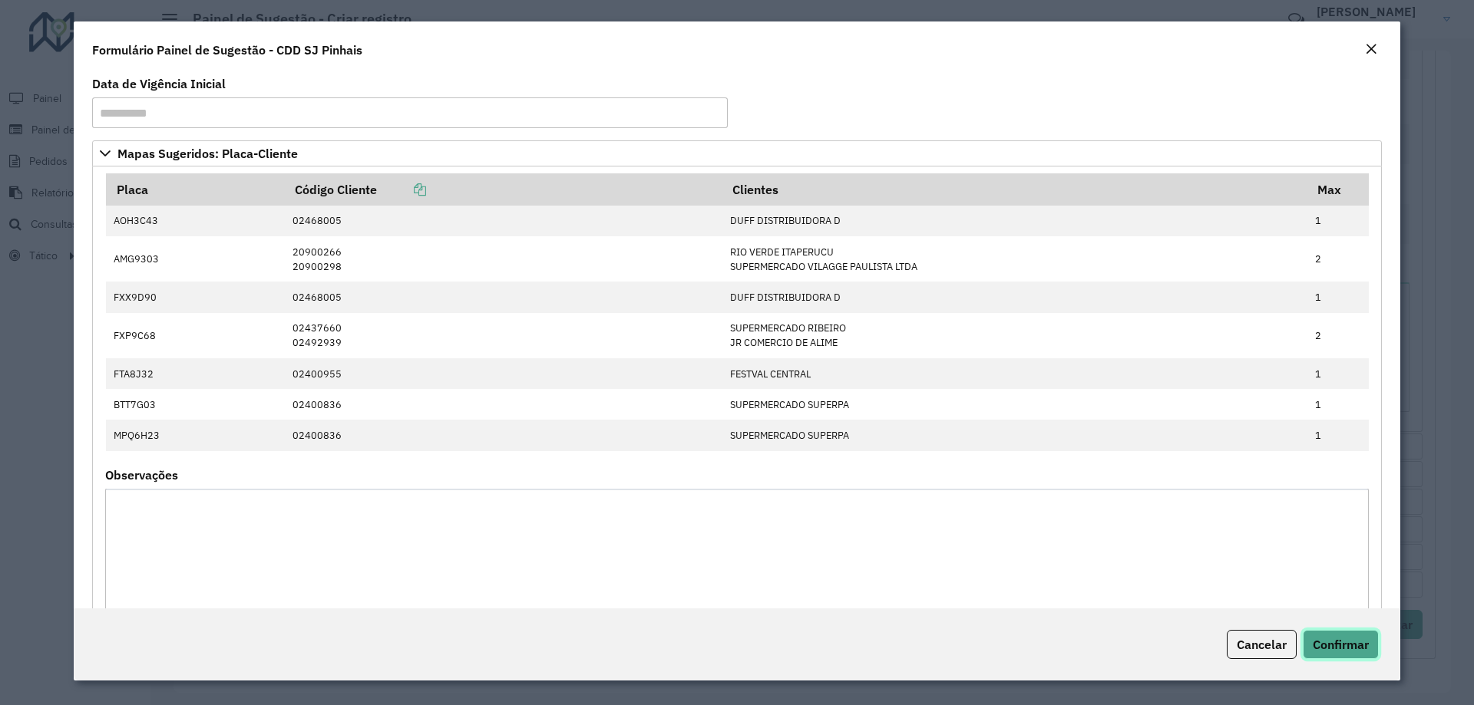
click at [1322, 642] on span "Confirmar" at bounding box center [1340, 644] width 56 height 15
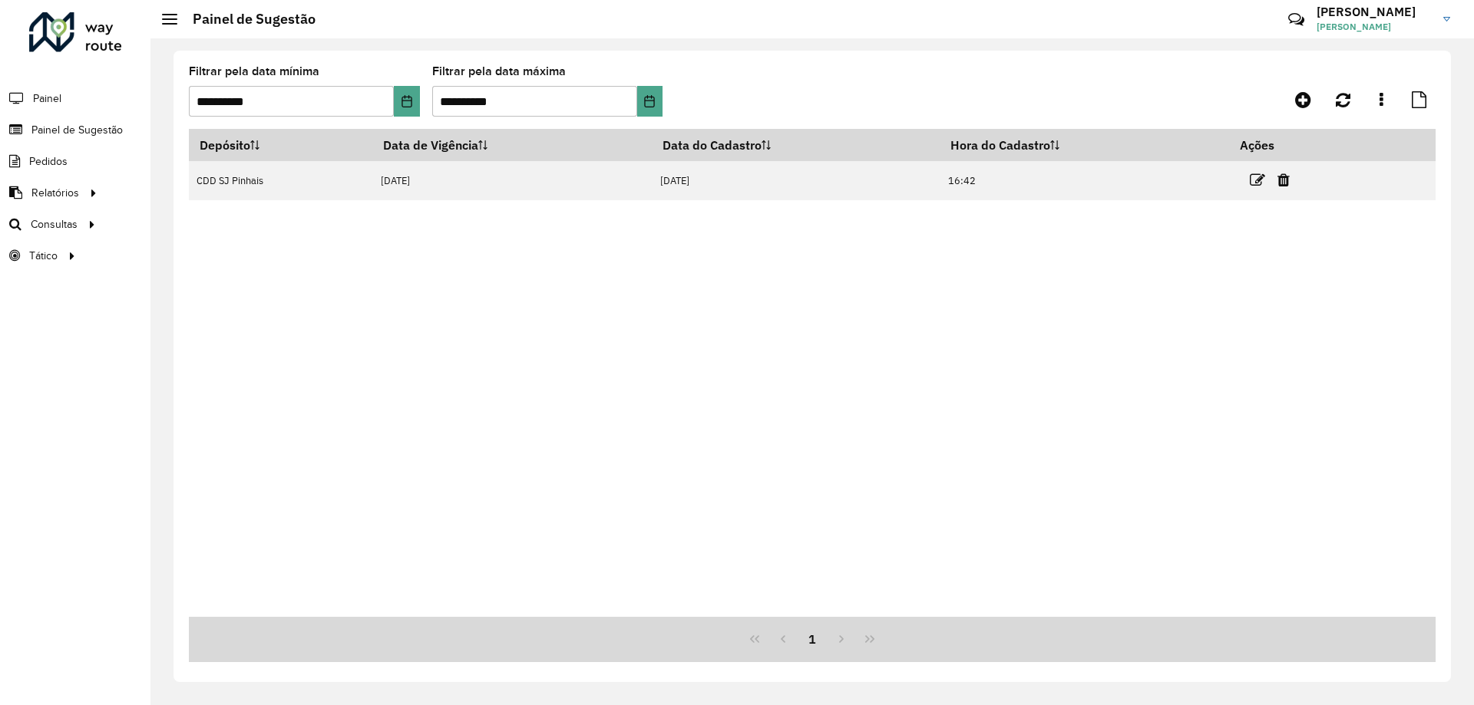
click at [930, 342] on div "Depósito Data de Vigência Data do Cadastro Hora do Cadastro Ações CDD SJ Pinhai…" at bounding box center [812, 373] width 1246 height 488
click at [613, 345] on div "Depósito Data de Vigência Data do Cadastro Hora do Cadastro Ações CDD SJ Pinhai…" at bounding box center [812, 373] width 1246 height 488
click at [668, 361] on div "Depósito Data de Vigência Data do Cadastro Hora do Cadastro Ações CDD SJ Pinhai…" at bounding box center [812, 373] width 1246 height 488
click at [634, 332] on div "Depósito Data de Vigência Data do Cadastro Hora do Cadastro Ações CDD SJ Pinhai…" at bounding box center [812, 373] width 1246 height 488
click at [1207, 383] on div "Depósito Data de Vigência Data do Cadastro Hora do Cadastro Ações CDD SJ Pinhai…" at bounding box center [812, 373] width 1246 height 488
